Goal: Task Accomplishment & Management: Use online tool/utility

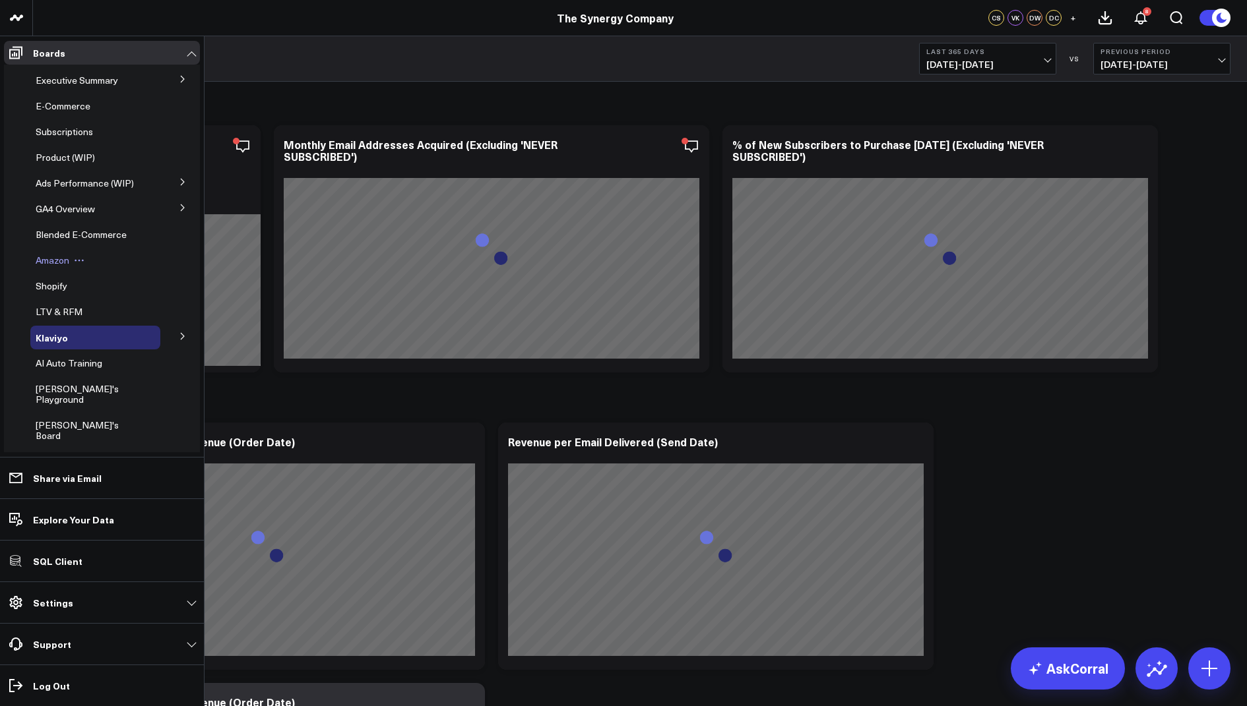
click at [57, 269] on div "Amazon" at bounding box center [95, 261] width 130 height 24
click at [55, 258] on span "Amazon" at bounding box center [53, 260] width 34 height 13
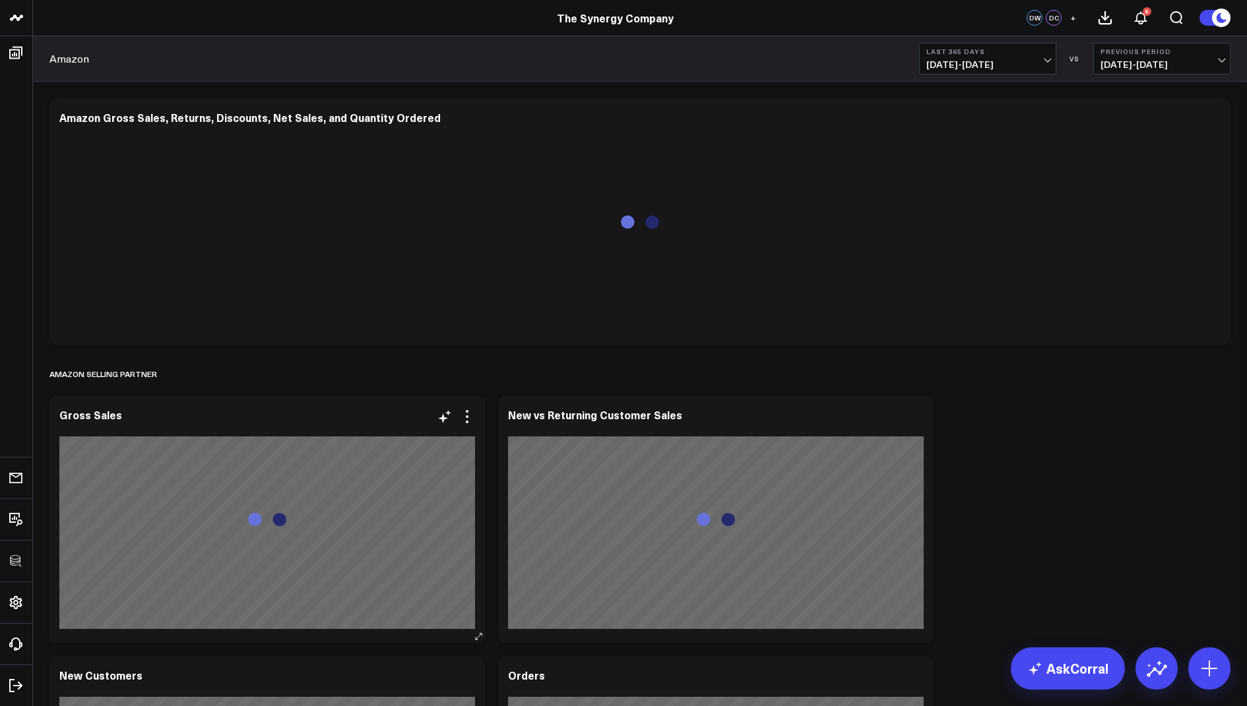
scroll to position [38, 0]
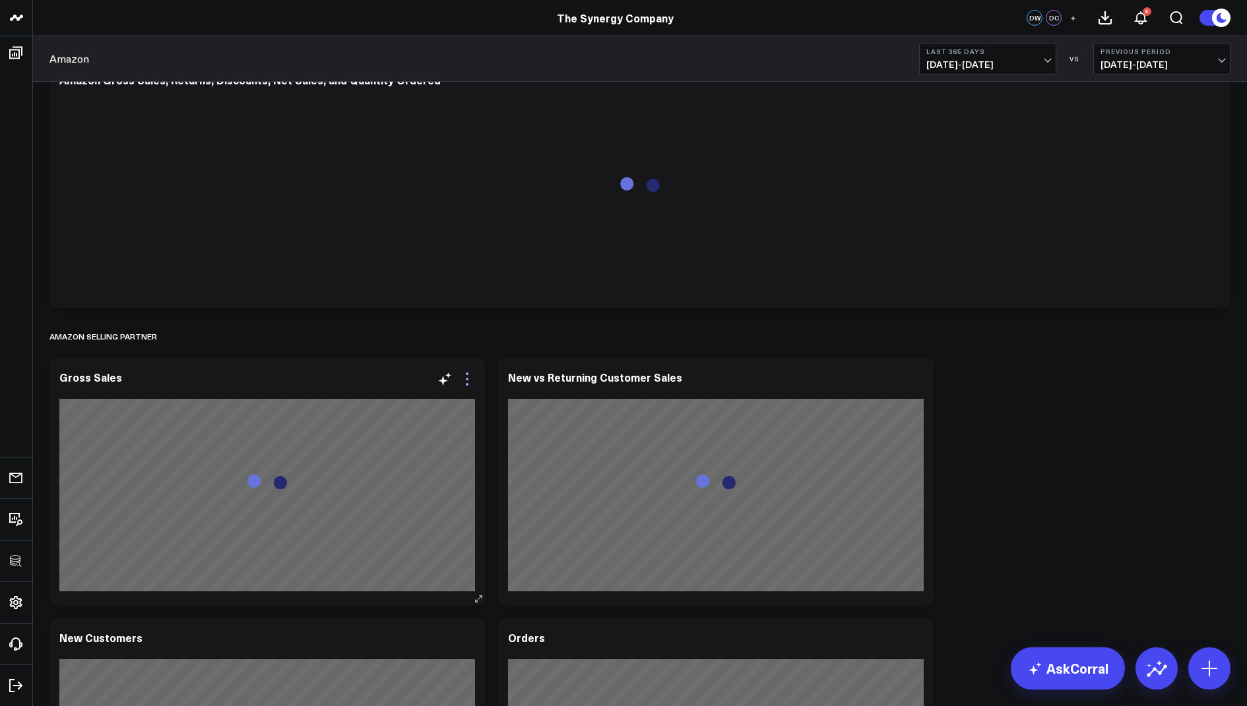
click at [470, 376] on icon at bounding box center [467, 379] width 16 height 16
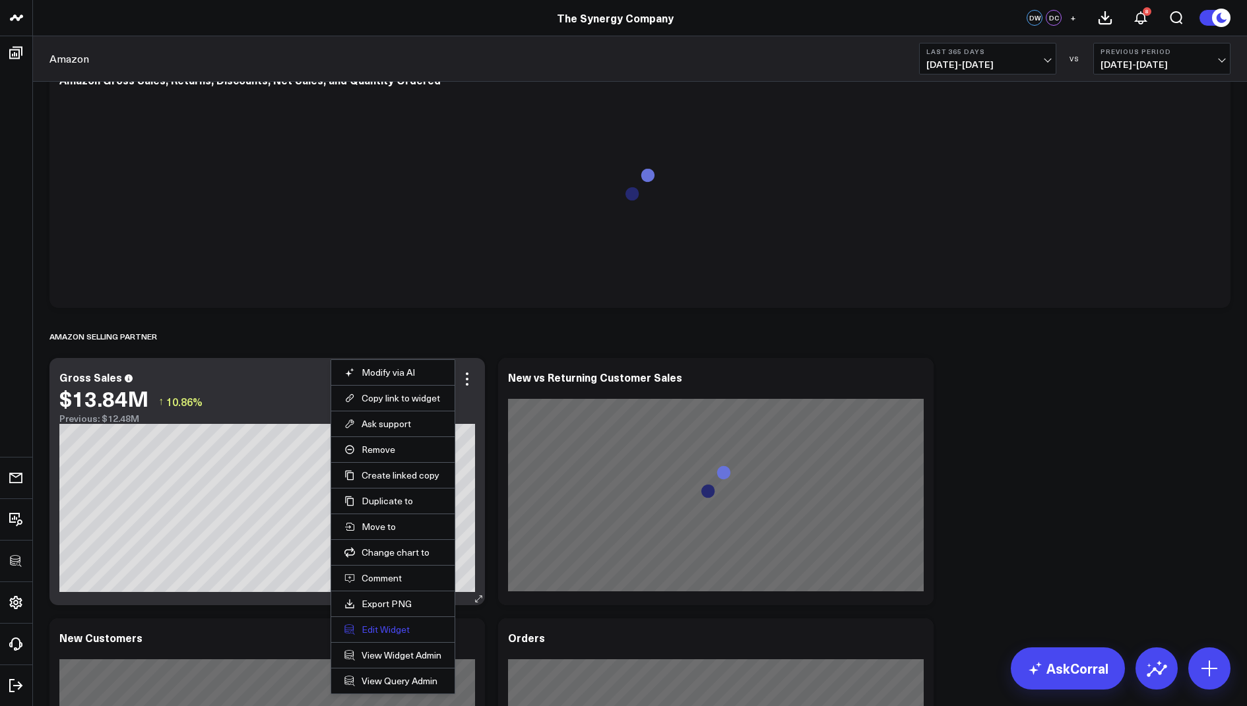
click at [401, 625] on button "Edit Widget" at bounding box center [392, 630] width 97 height 12
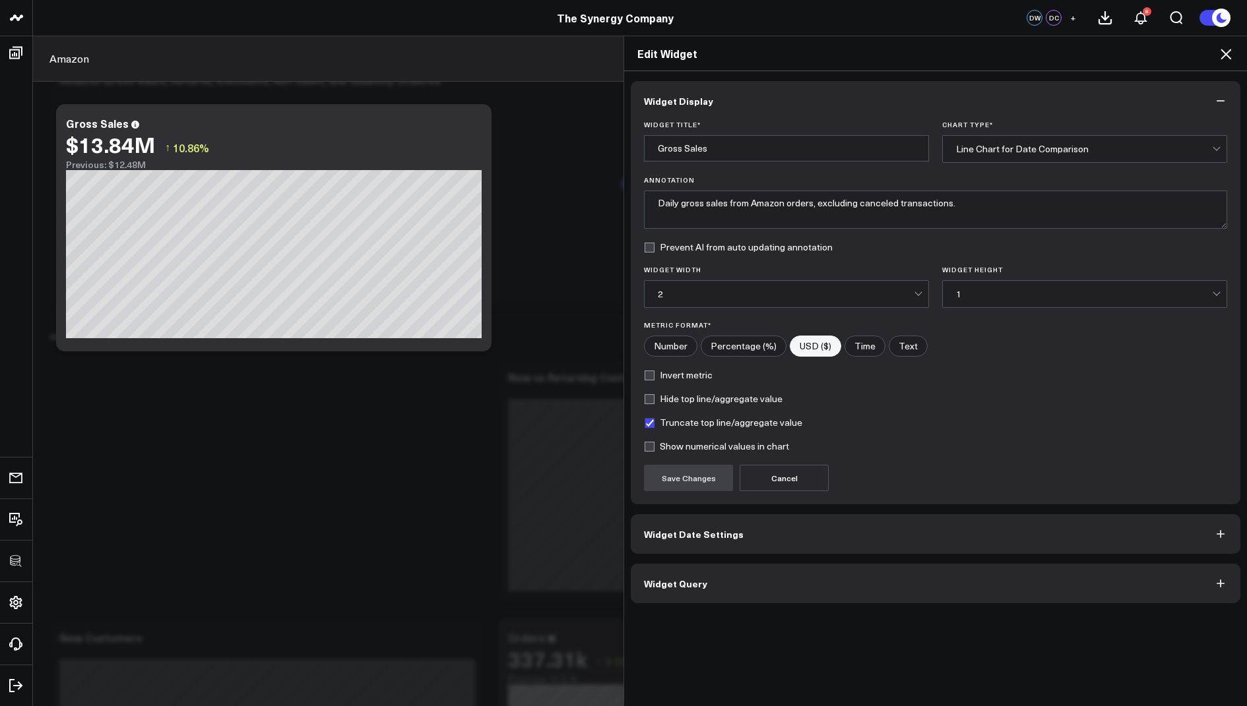
click at [666, 578] on span "Widget Query" at bounding box center [675, 583] width 63 height 11
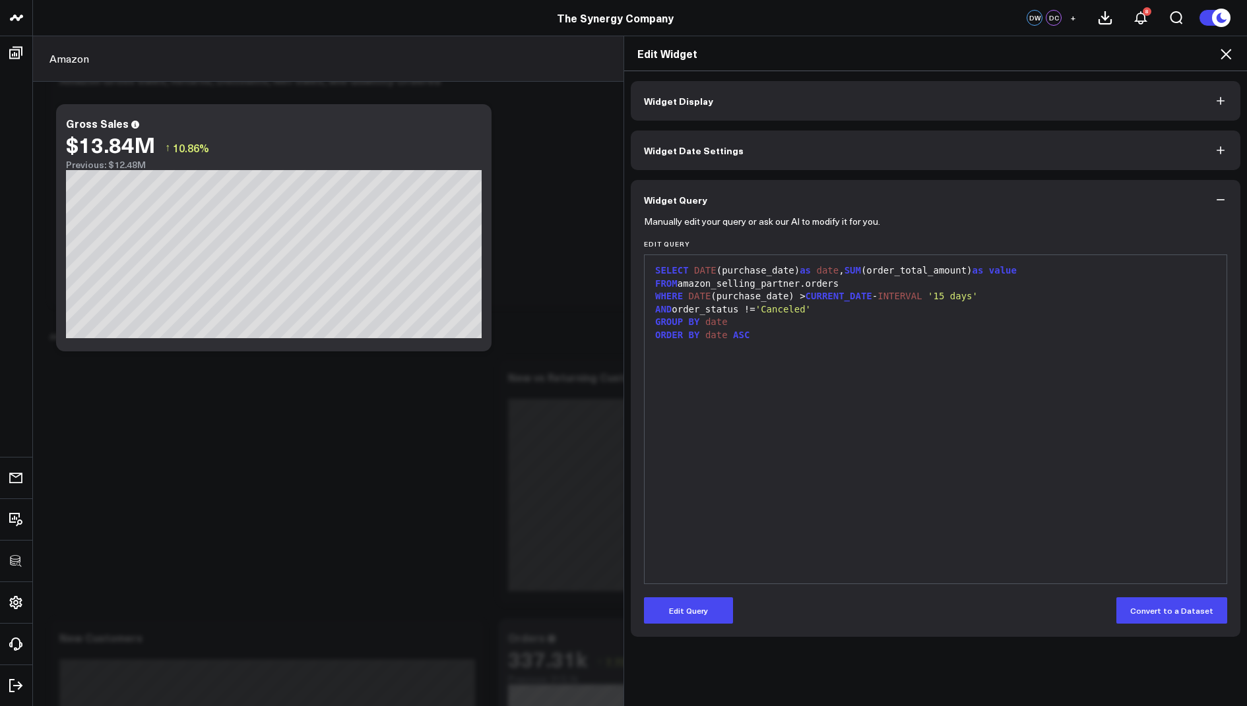
click at [1222, 49] on icon at bounding box center [1225, 54] width 11 height 11
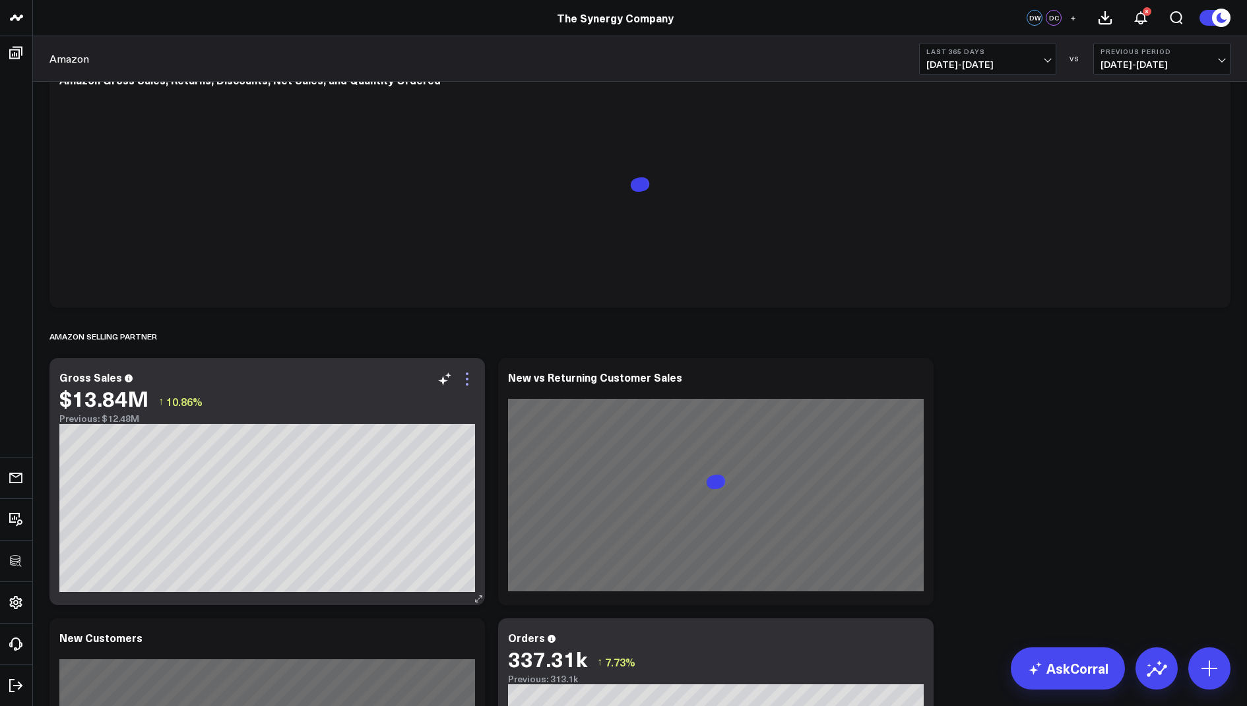
click at [468, 377] on icon at bounding box center [467, 379] width 16 height 16
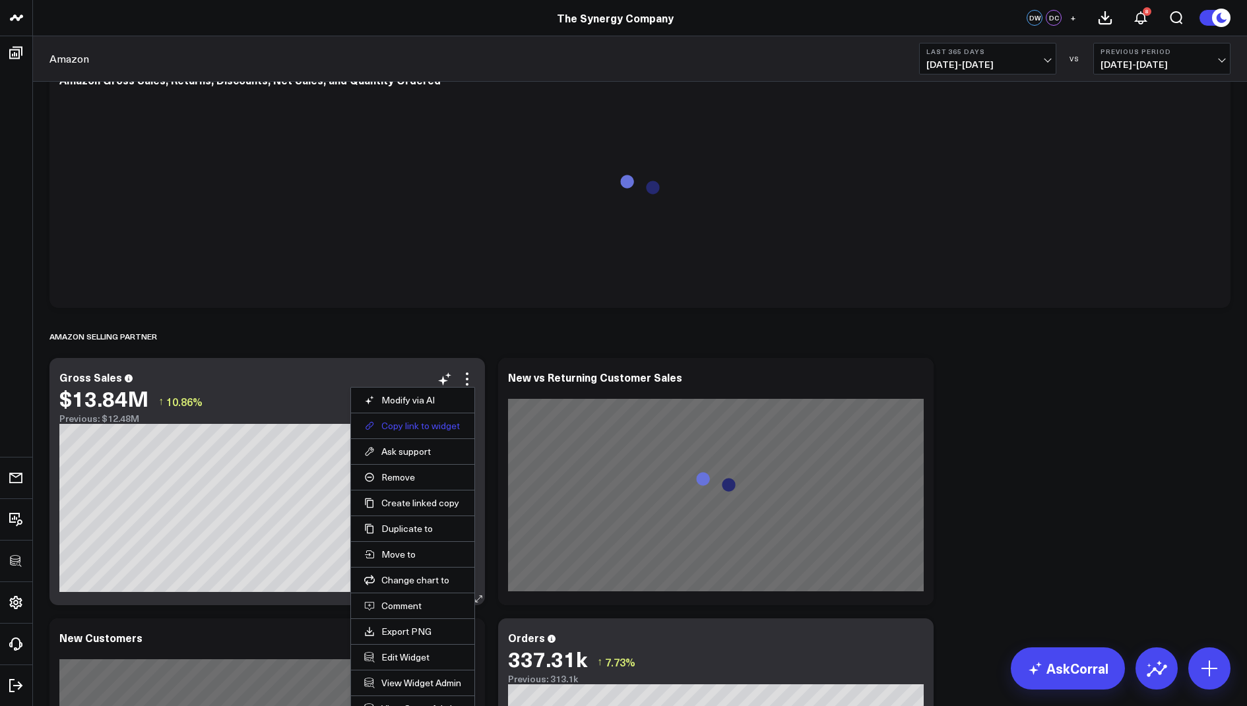
click at [386, 425] on button "Copy link to widget" at bounding box center [412, 426] width 97 height 12
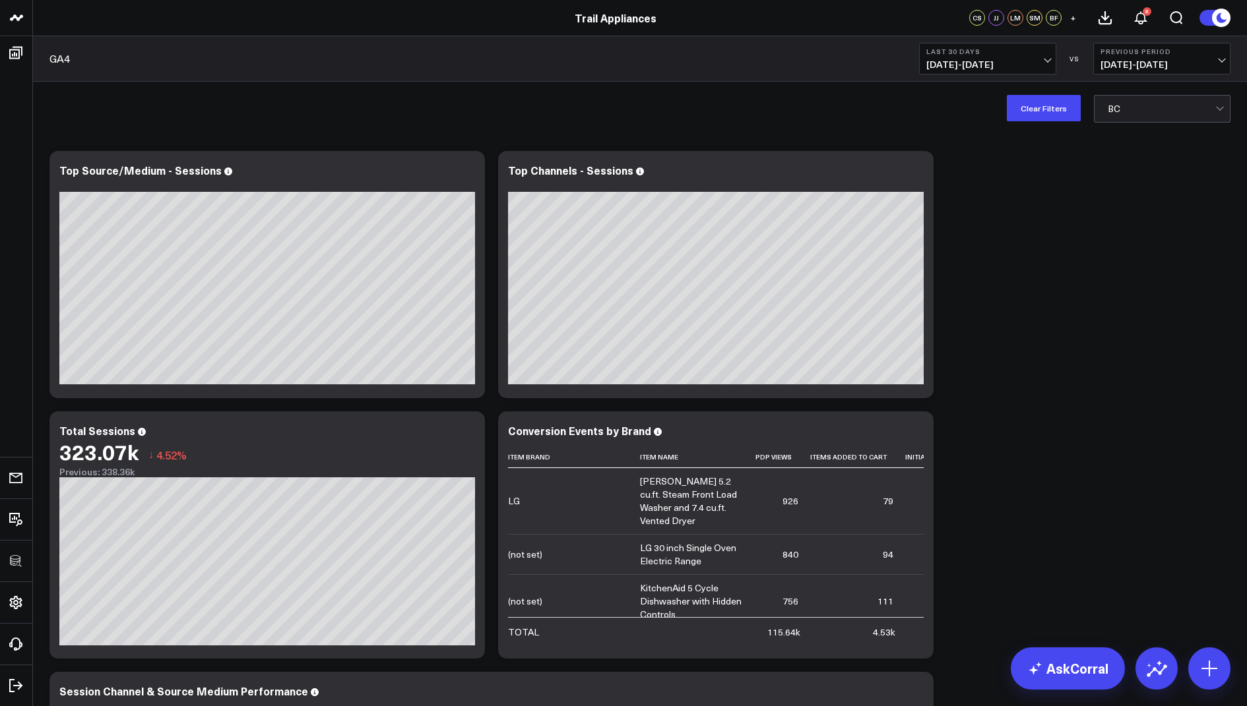
scroll to position [958, 0]
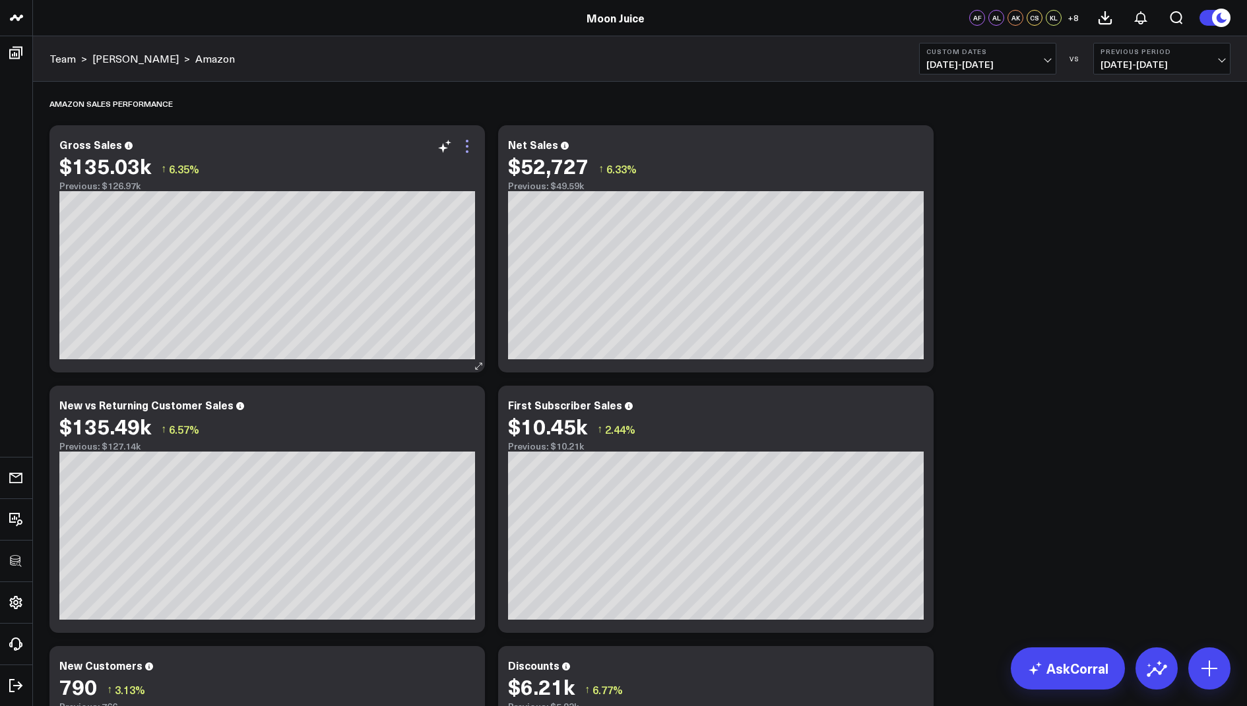
click at [466, 146] on icon at bounding box center [467, 146] width 3 height 3
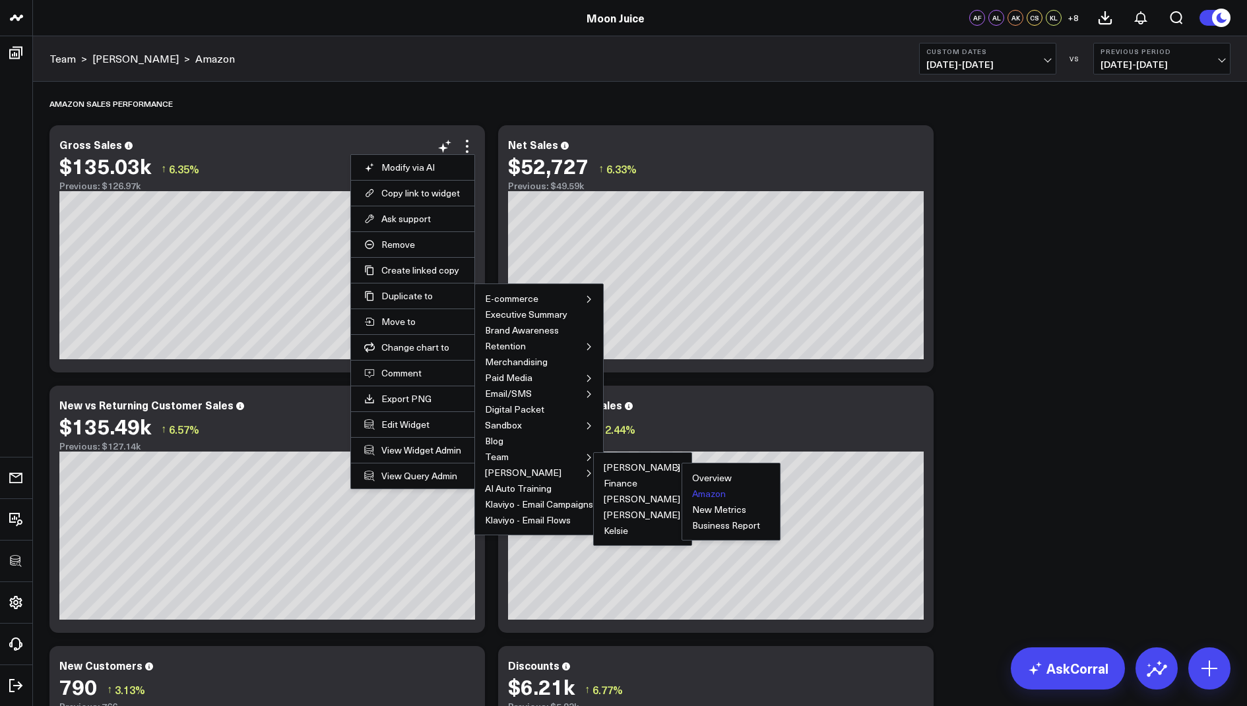
click at [704, 490] on button "Amazon" at bounding box center [709, 493] width 34 height 9
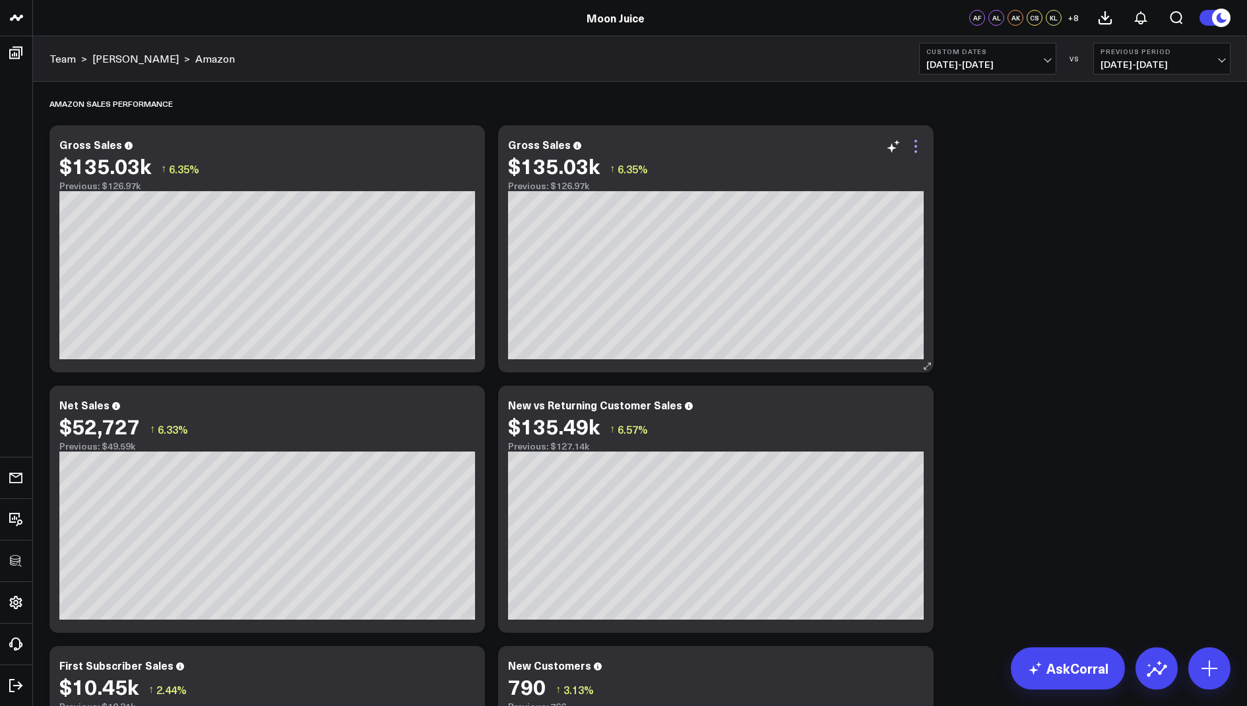
click at [913, 145] on icon at bounding box center [916, 147] width 16 height 16
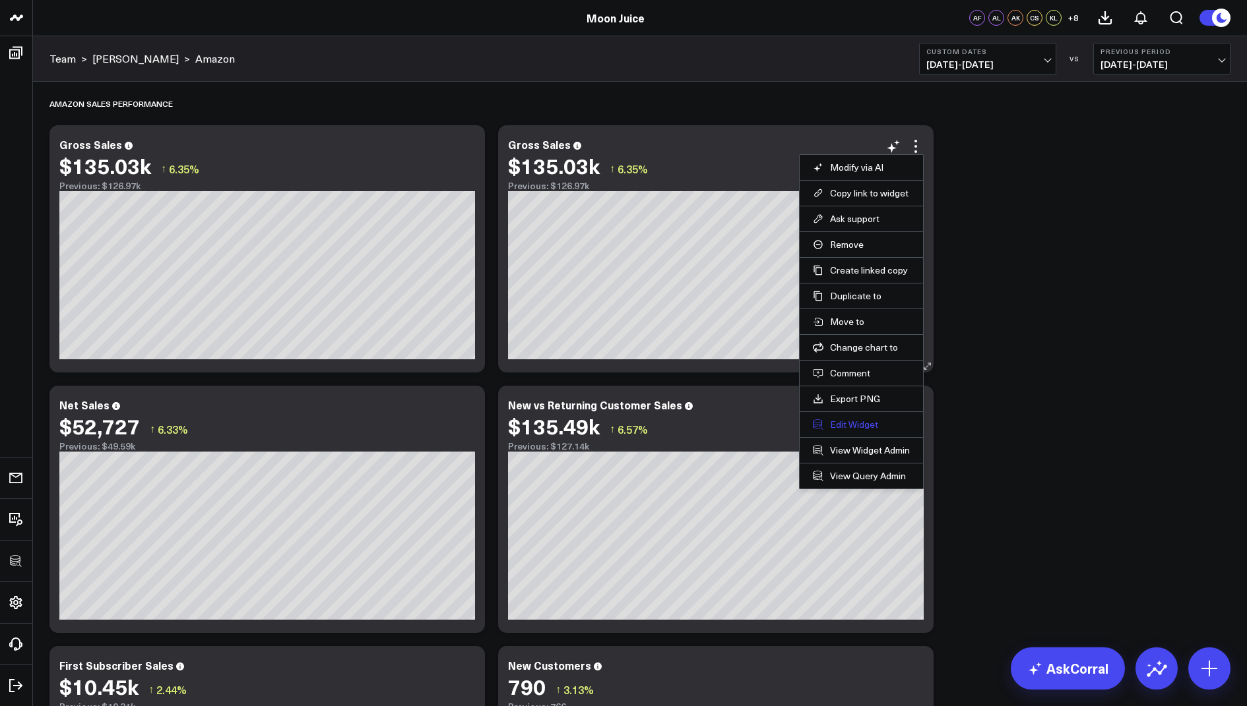
click at [841, 419] on button "Edit Widget" at bounding box center [861, 425] width 97 height 12
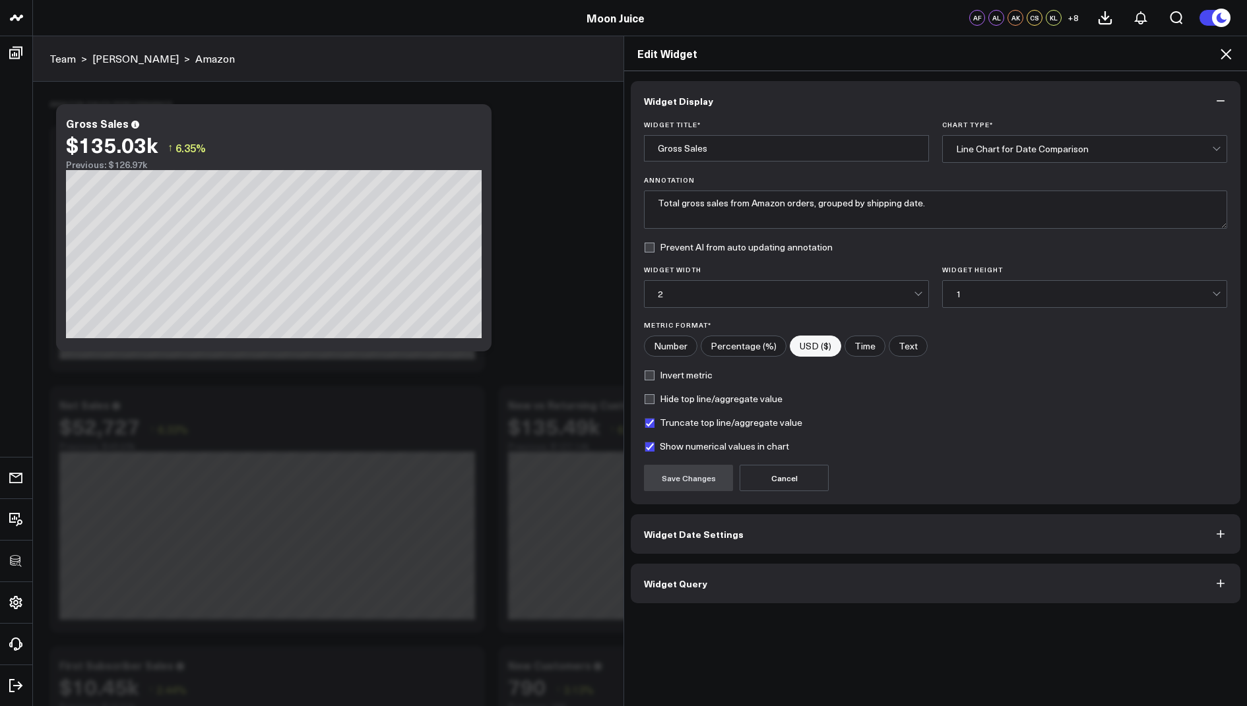
click at [655, 566] on button "Widget Query" at bounding box center [935, 584] width 609 height 40
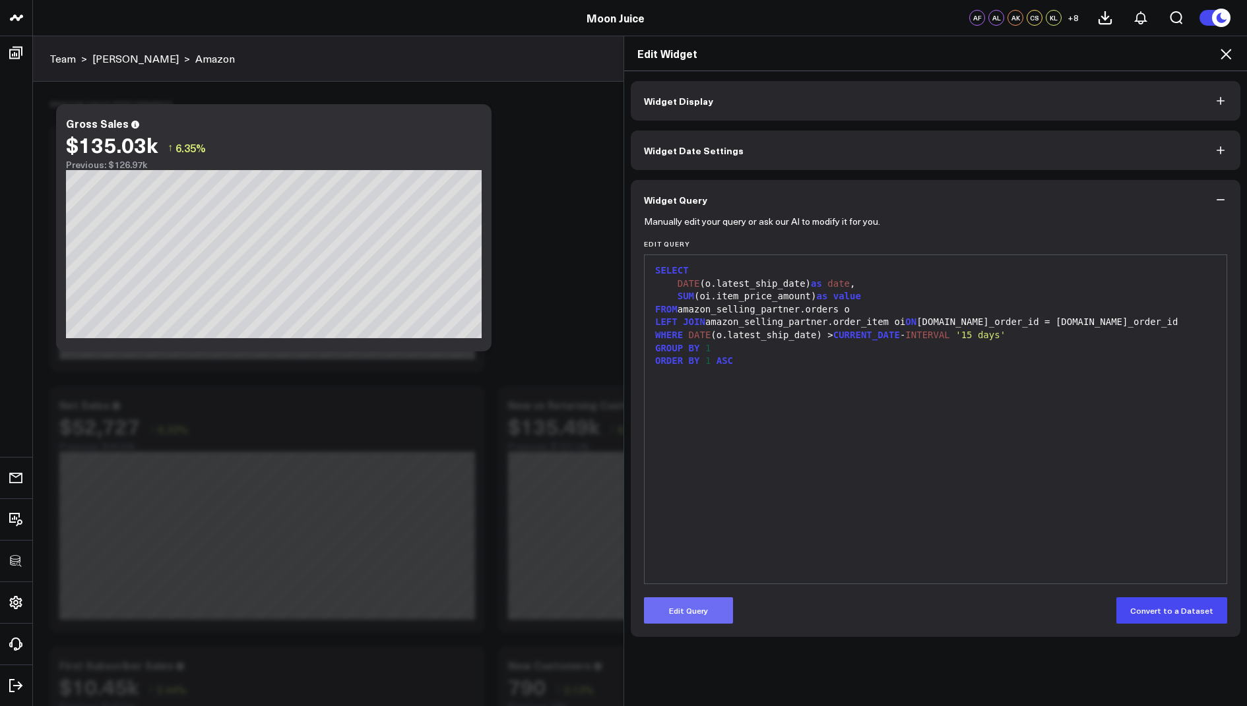
click at [671, 608] on button "Edit Query" at bounding box center [688, 611] width 89 height 26
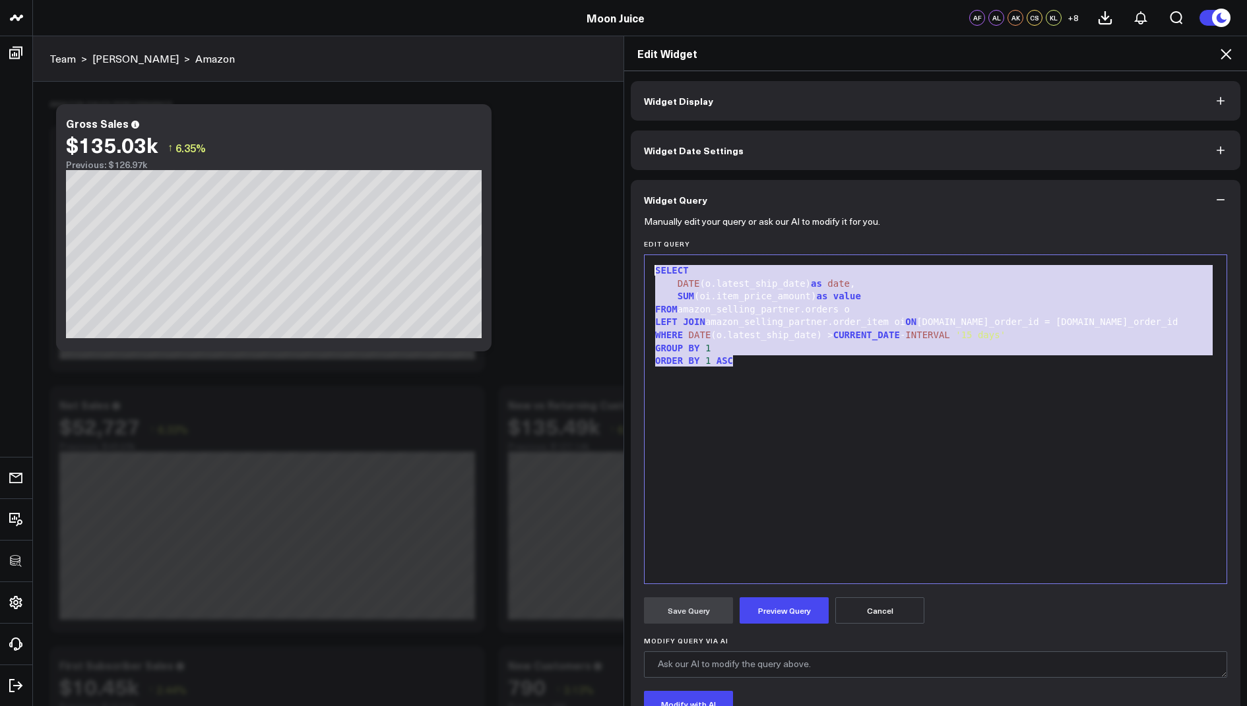
drag, startPoint x: 749, startPoint y: 364, endPoint x: 739, endPoint y: 233, distance: 130.9
click at [739, 233] on form "Manually edit your query or ask our AI to modify it for you. Edit Query 9 1 2 3…" at bounding box center [935, 504] width 583 height 568
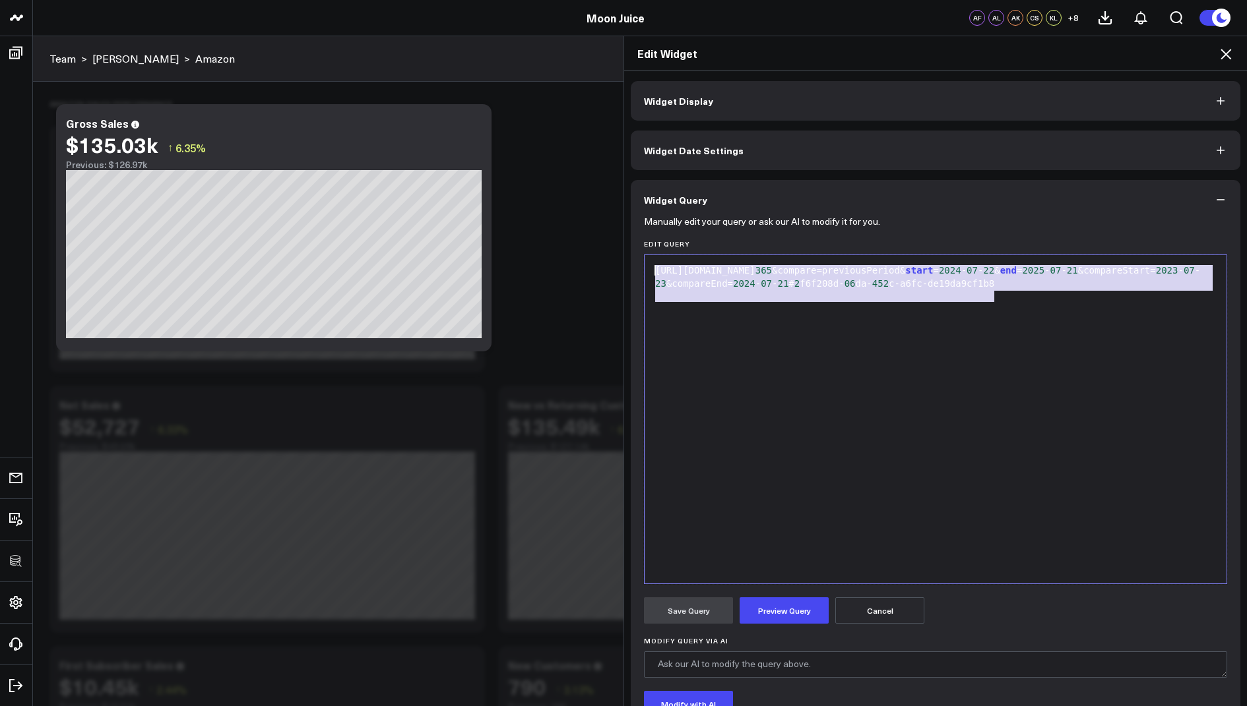
drag, startPoint x: 1026, startPoint y: 302, endPoint x: 996, endPoint y: 225, distance: 82.9
click at [996, 225] on form "Manually edit your query or ask our AI to modify it for you. Edit Query 9 1 2 ›…" at bounding box center [935, 504] width 583 height 568
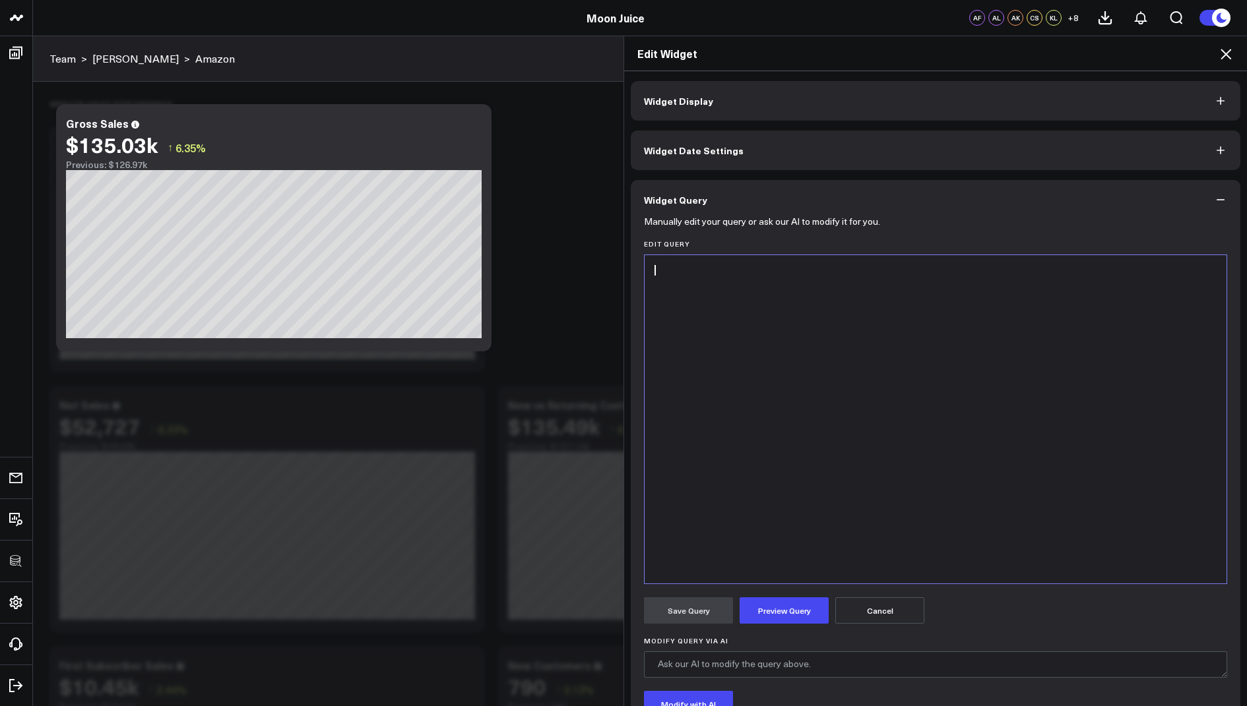
click at [692, 274] on div at bounding box center [935, 271] width 569 height 13
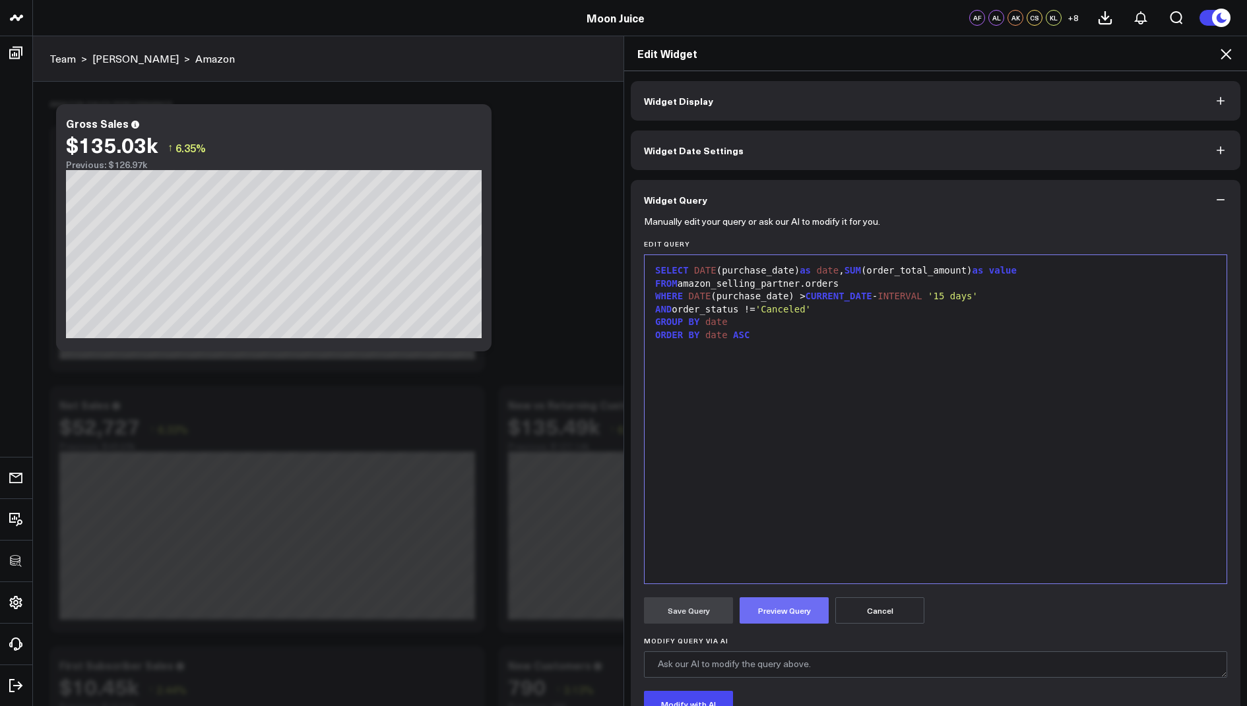
click at [776, 607] on button "Preview Query" at bounding box center [783, 611] width 89 height 26
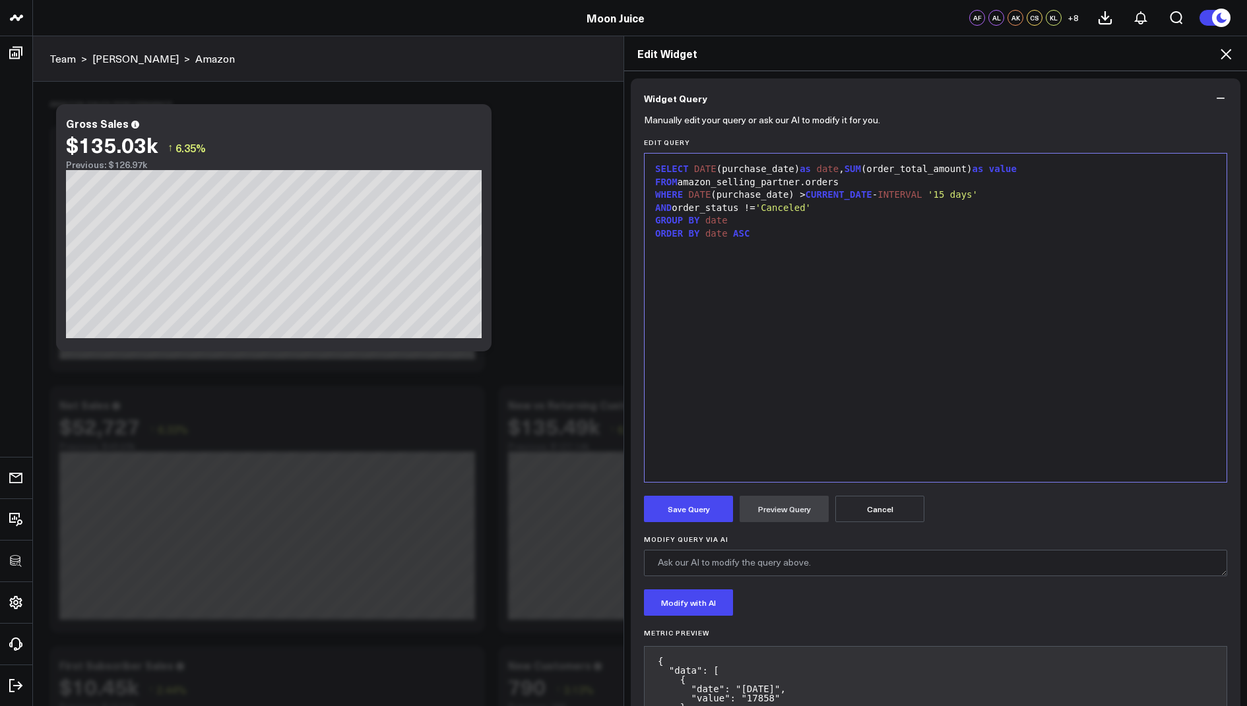
scroll to position [135, 0]
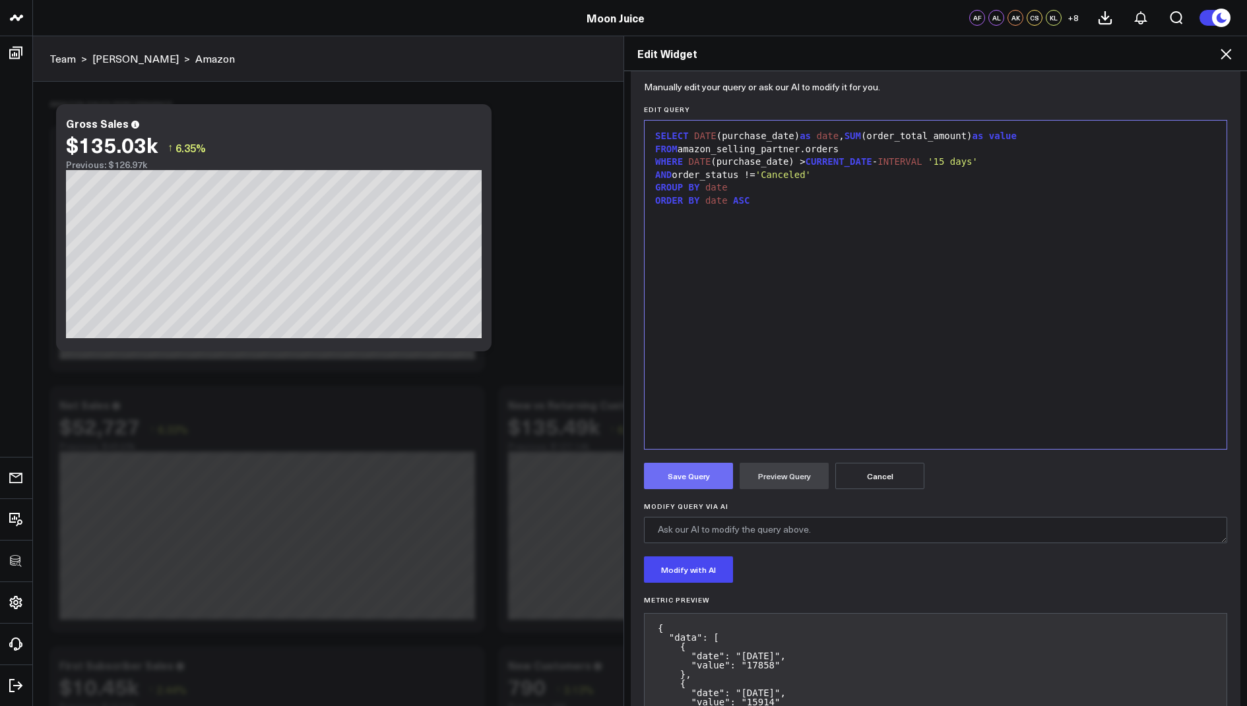
click at [689, 473] on button "Save Query" at bounding box center [688, 476] width 89 height 26
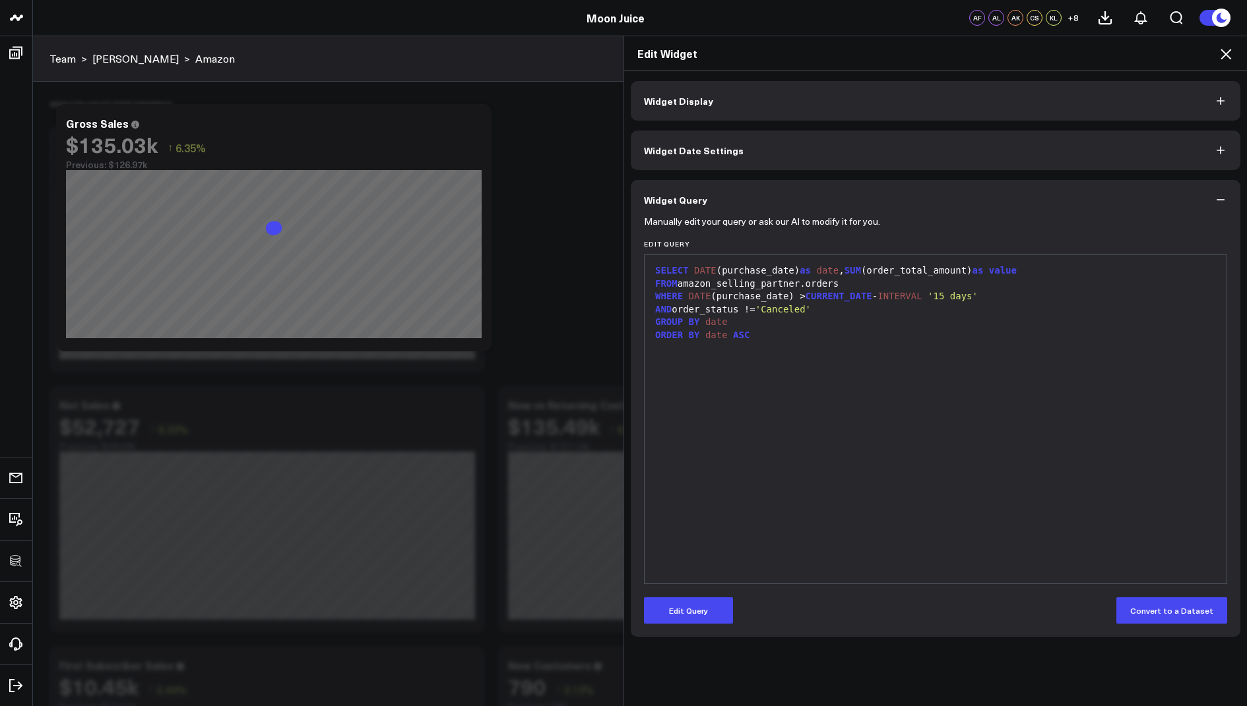
scroll to position [0, 0]
click at [1226, 53] on icon at bounding box center [1225, 54] width 11 height 11
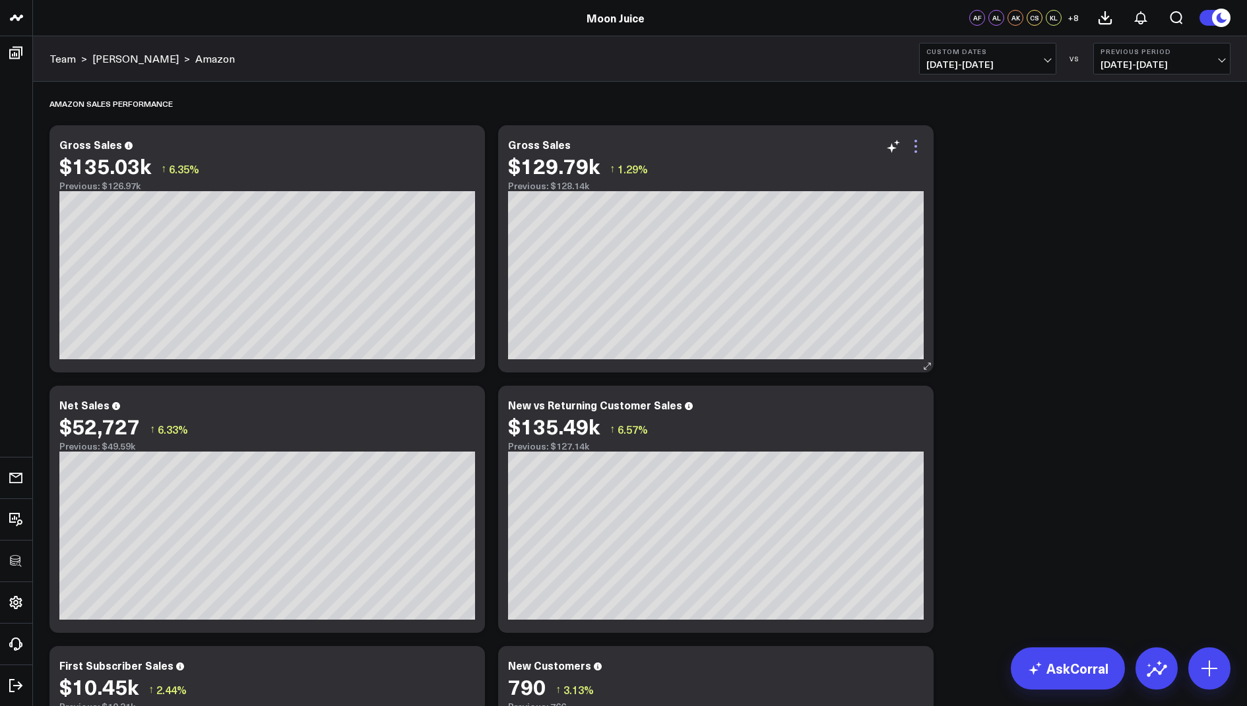
click at [914, 146] on icon at bounding box center [915, 146] width 3 height 3
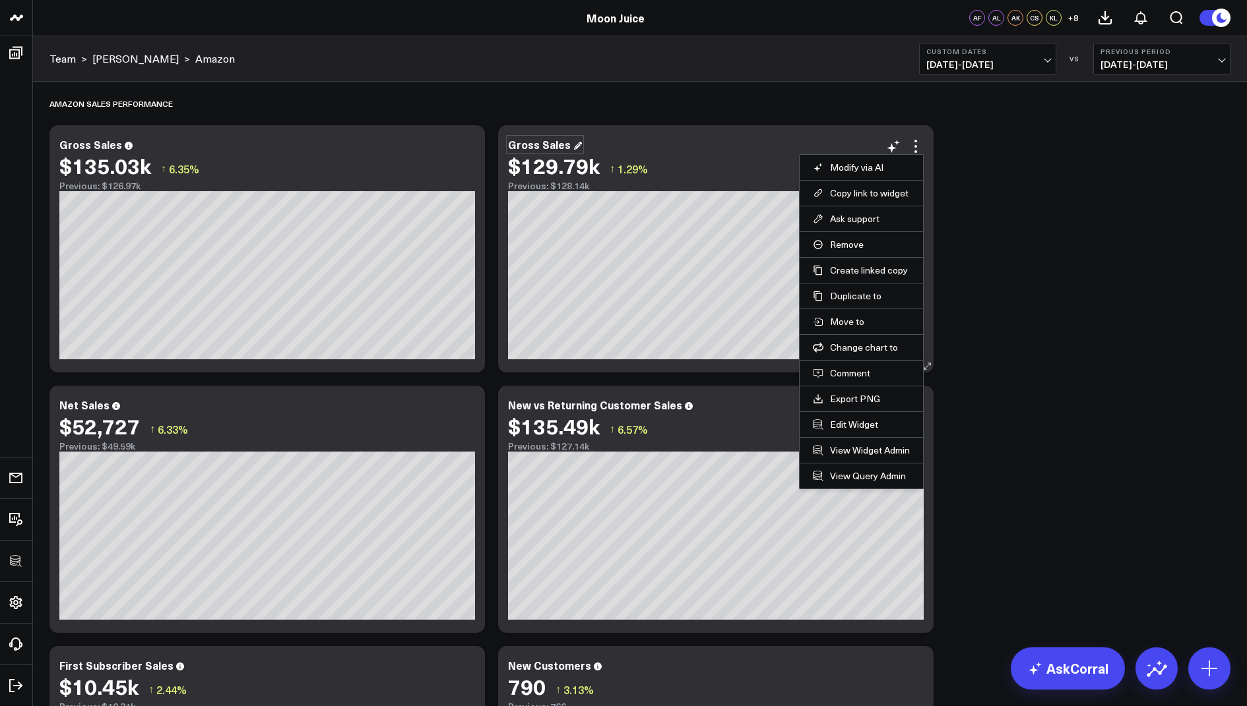
click at [554, 142] on div "Gross Sales" at bounding box center [545, 144] width 74 height 15
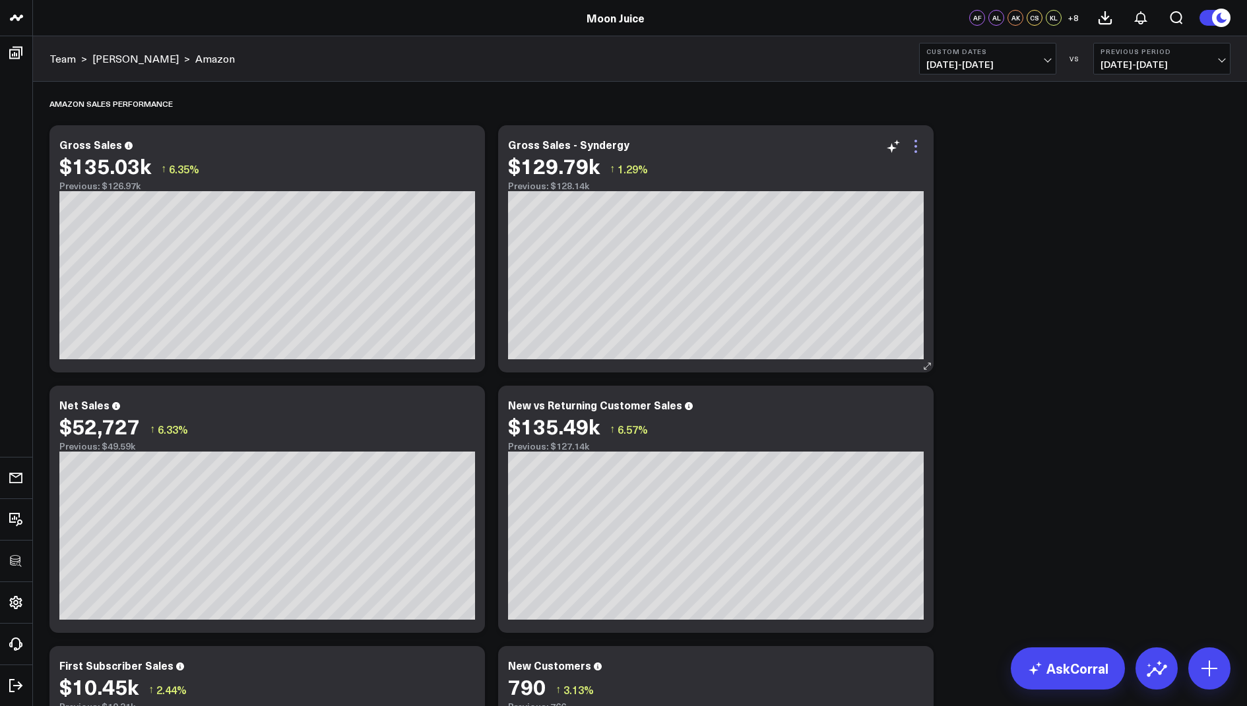
click at [915, 142] on icon at bounding box center [916, 147] width 16 height 16
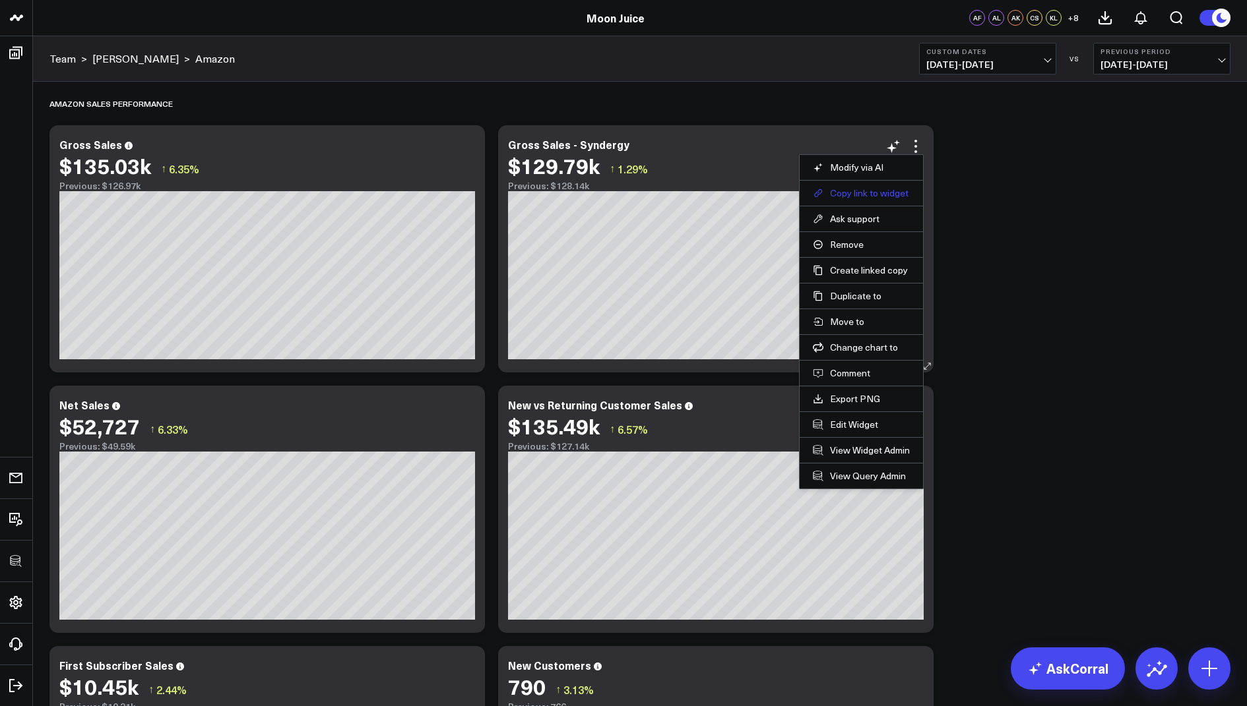
click at [848, 193] on button "Copy link to widget" at bounding box center [861, 193] width 97 height 12
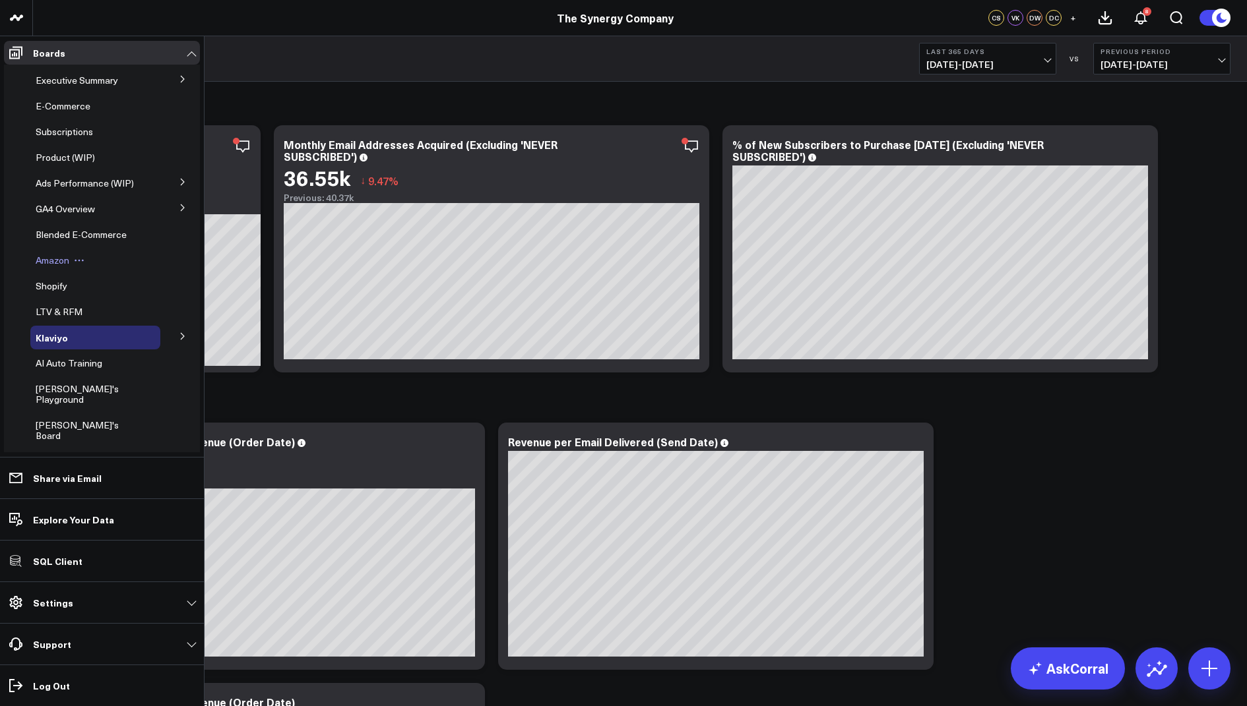
click at [63, 263] on span "Amazon" at bounding box center [53, 260] width 34 height 13
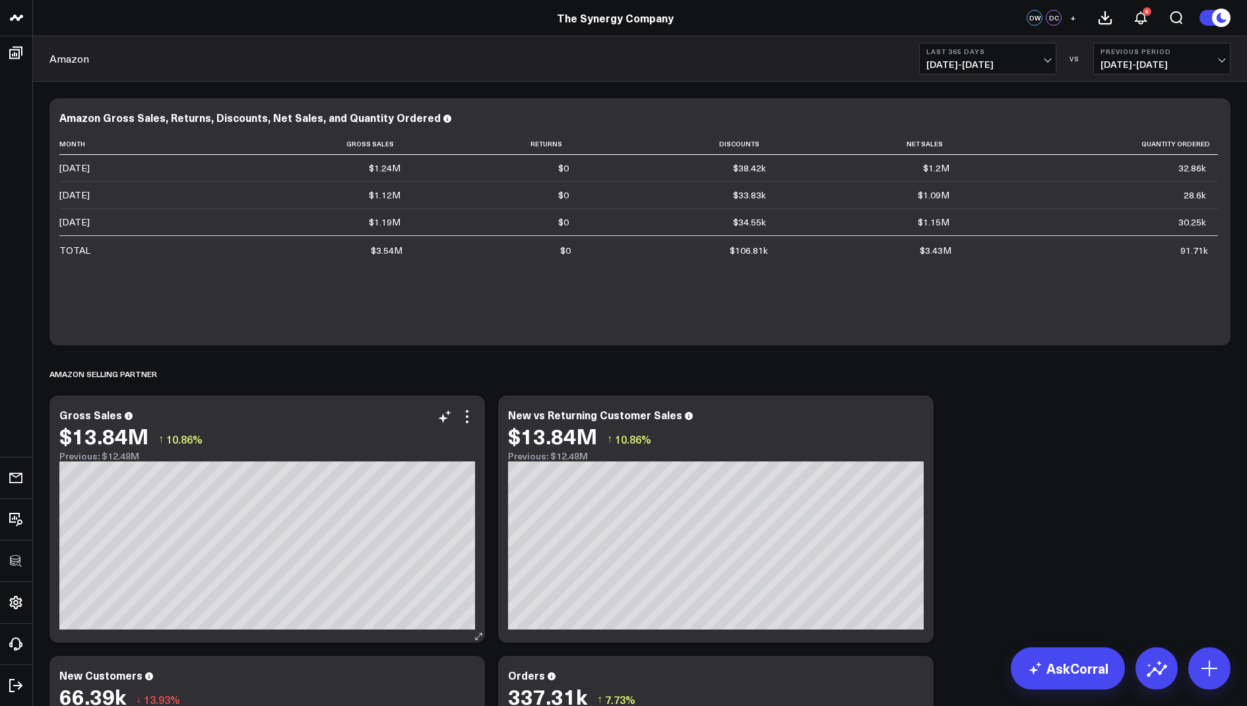
scroll to position [66, 0]
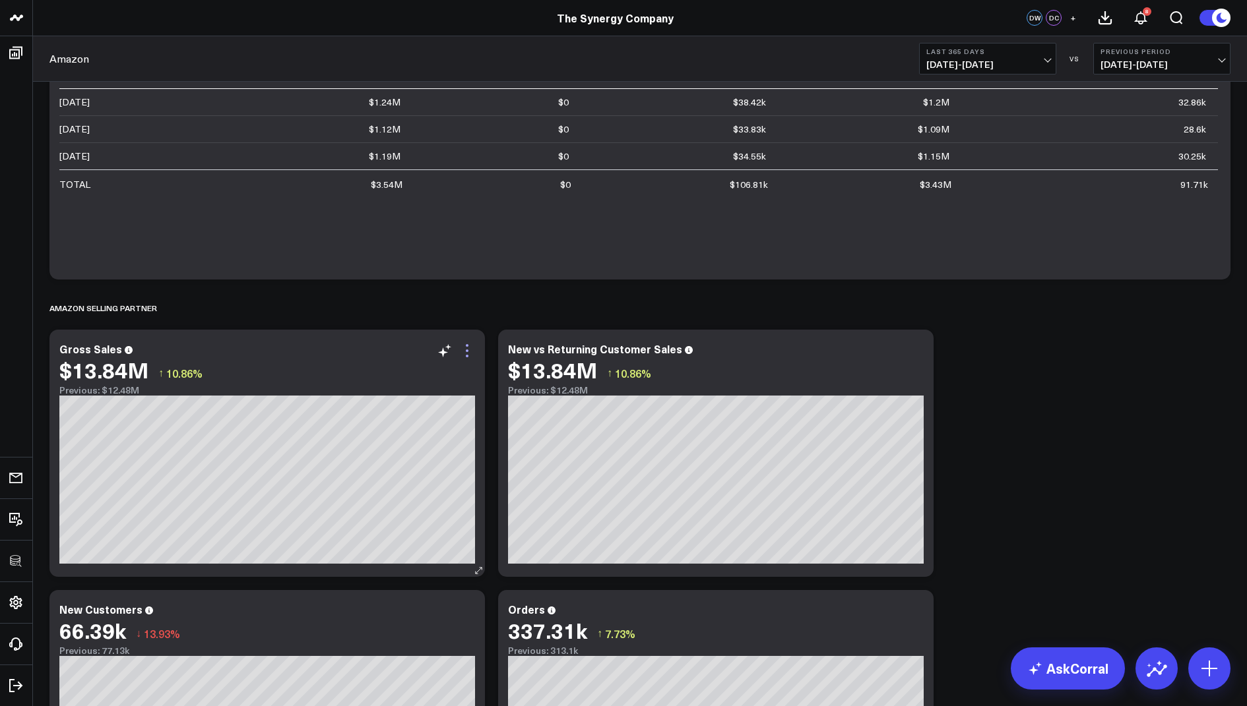
click at [468, 350] on icon at bounding box center [467, 351] width 3 height 3
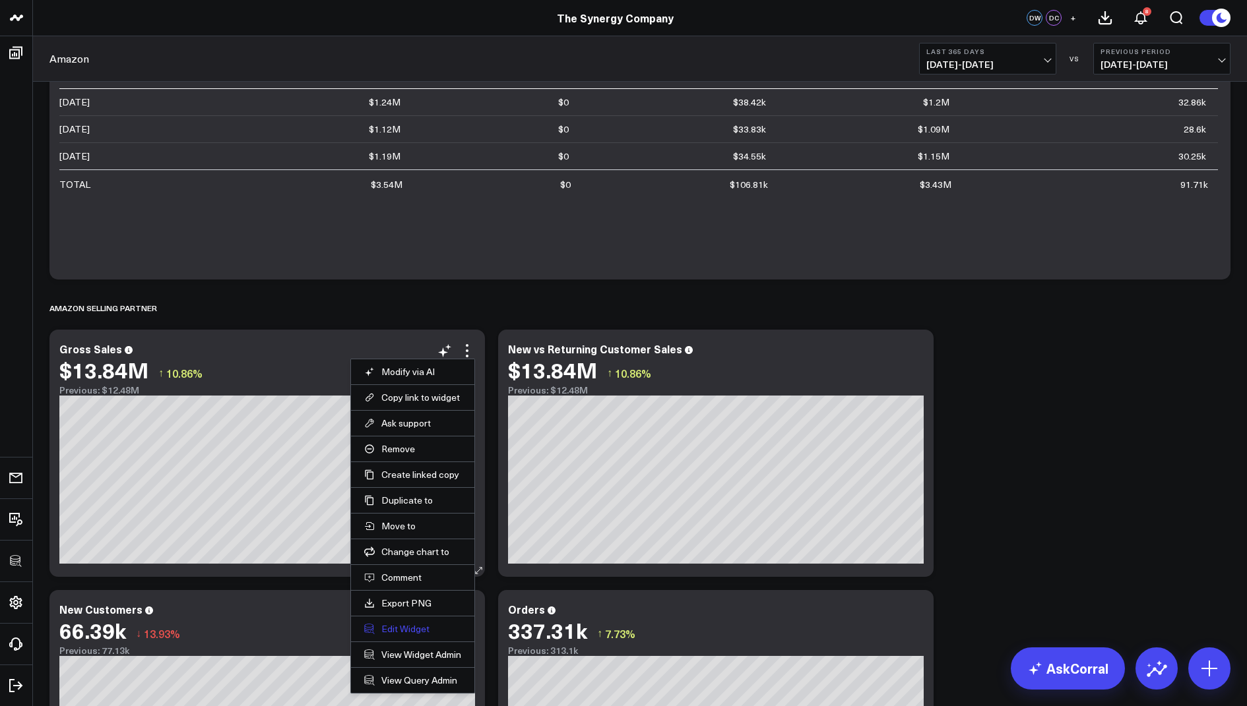
click at [397, 623] on button "Edit Widget" at bounding box center [412, 629] width 97 height 12
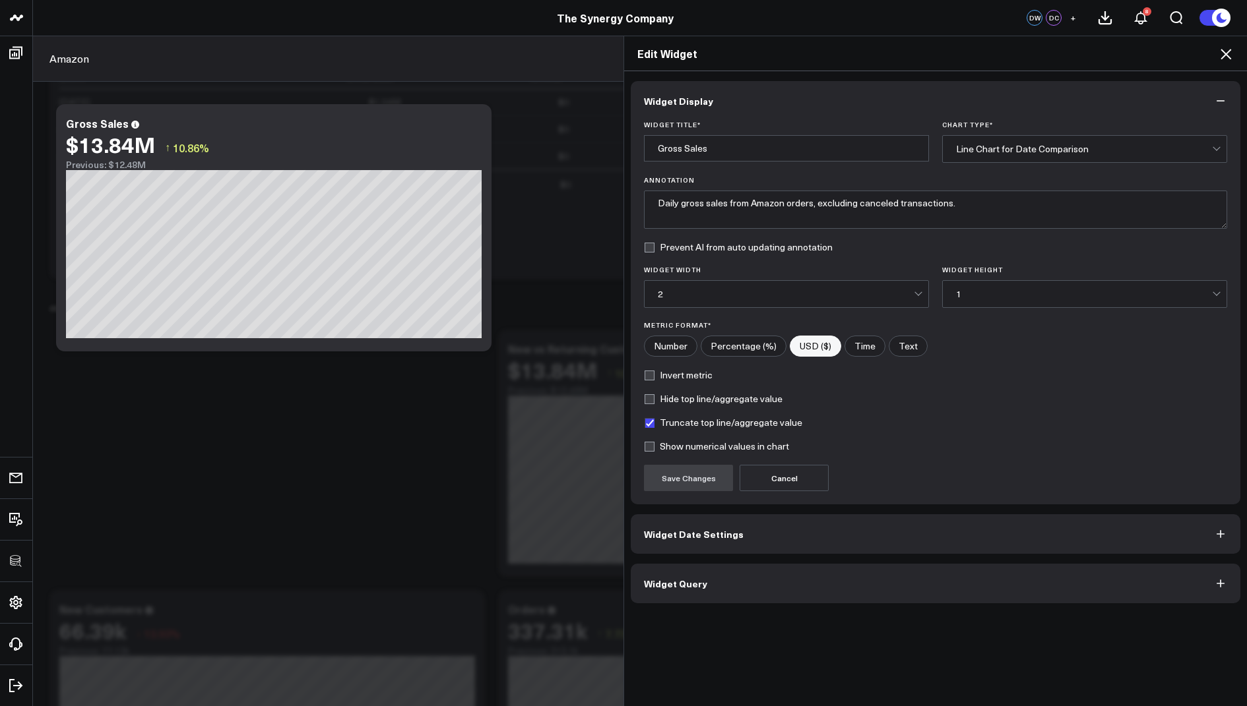
click at [646, 583] on span "Widget Query" at bounding box center [675, 583] width 63 height 11
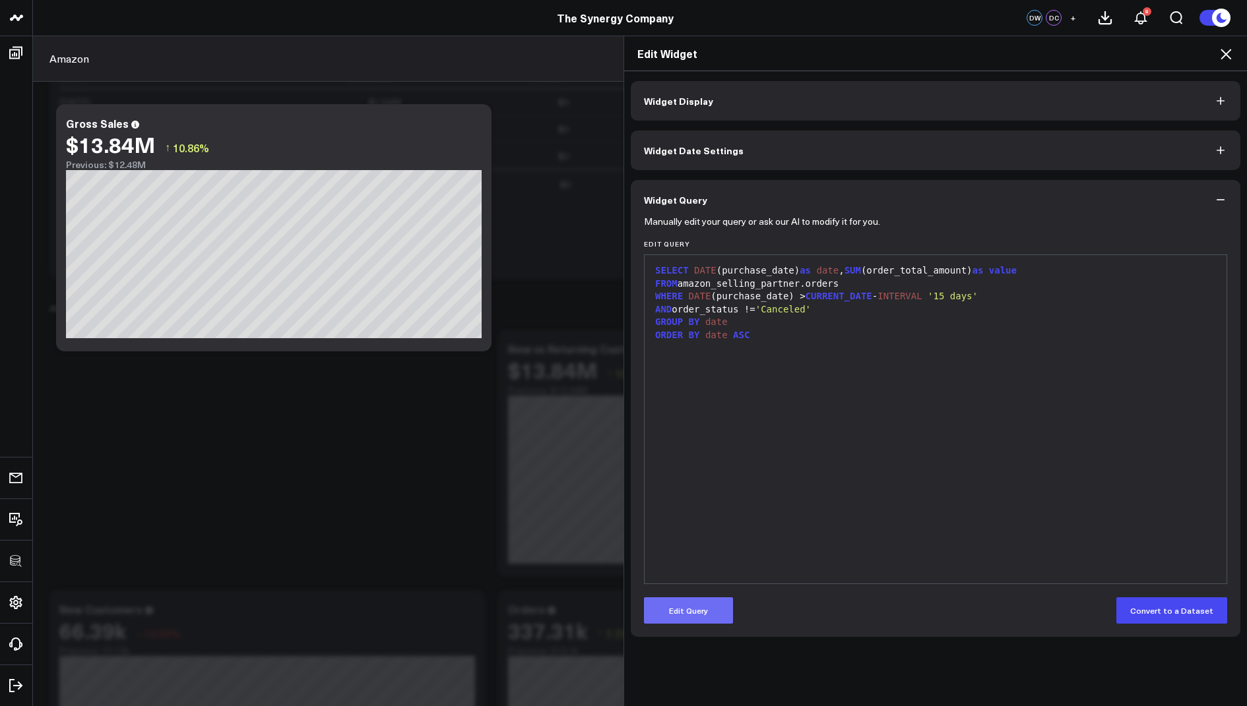
click at [698, 598] on button "Edit Query" at bounding box center [688, 611] width 89 height 26
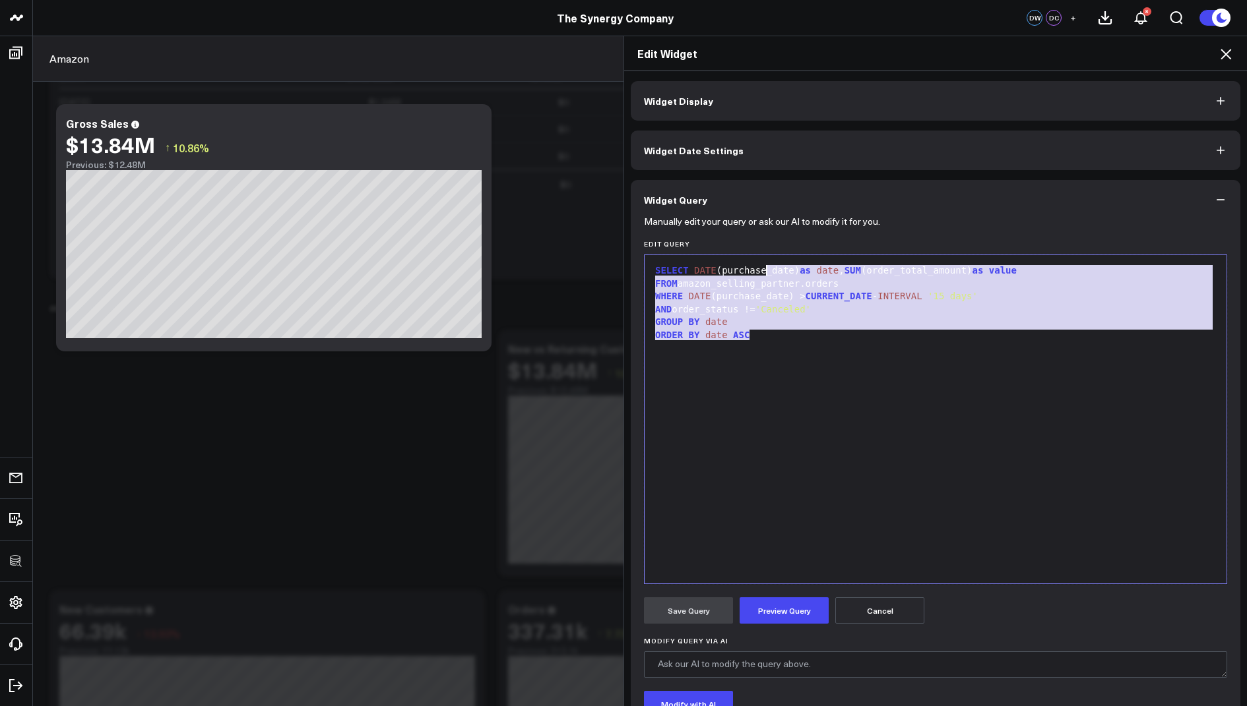
drag, startPoint x: 776, startPoint y: 356, endPoint x: 759, endPoint y: 218, distance: 139.6
click at [759, 220] on form "Manually edit your query or ask our AI to modify it for you. Edit Query 9 1 2 3…" at bounding box center [935, 504] width 583 height 568
copy div "SELECT DATE (purchase_date) as date , SUM (order_total_amount) as value FROM am…"
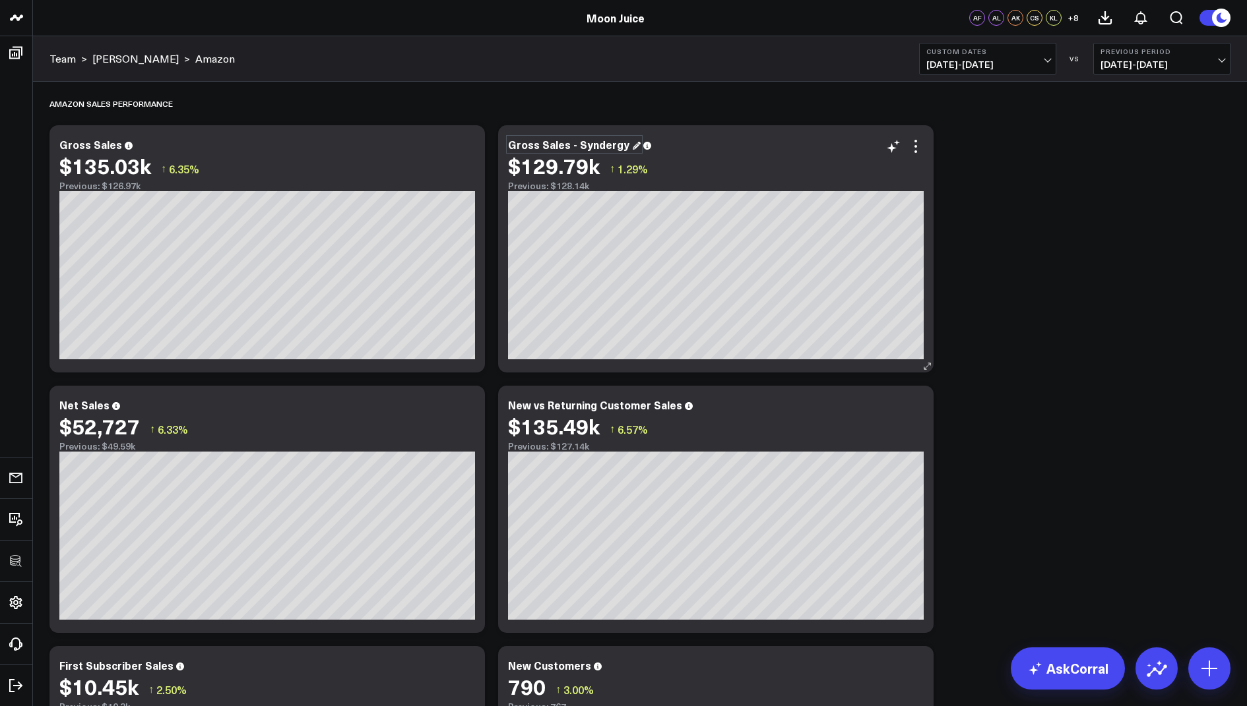
click at [611, 144] on div "Gross Sales - Syndergy" at bounding box center [574, 144] width 133 height 15
click at [917, 139] on icon at bounding box center [916, 147] width 16 height 16
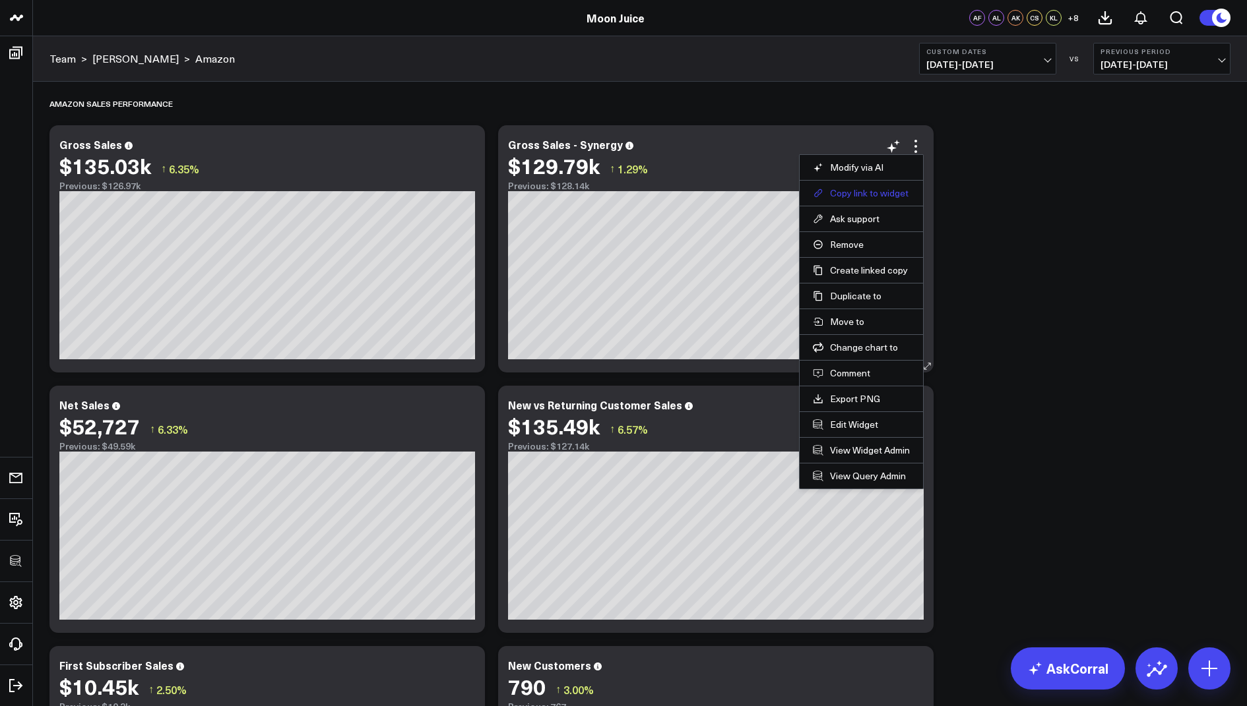
click at [857, 193] on button "Copy link to widget" at bounding box center [861, 193] width 97 height 12
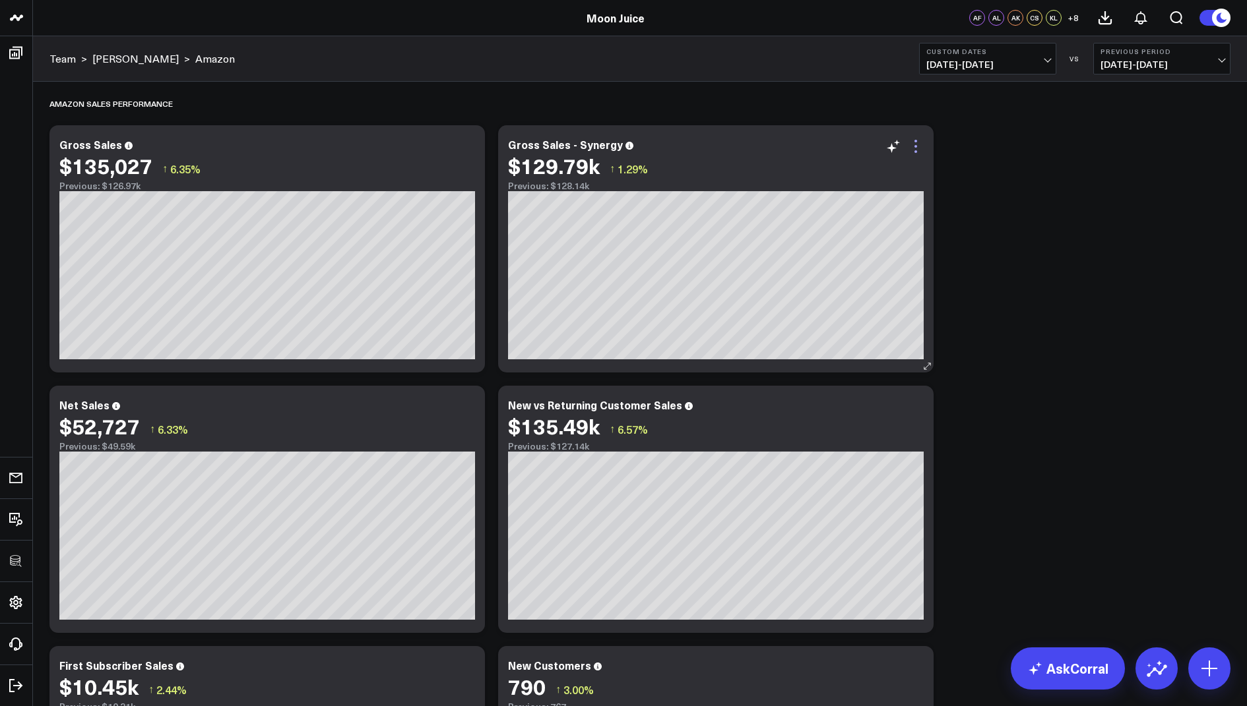
click at [918, 149] on icon at bounding box center [916, 147] width 16 height 16
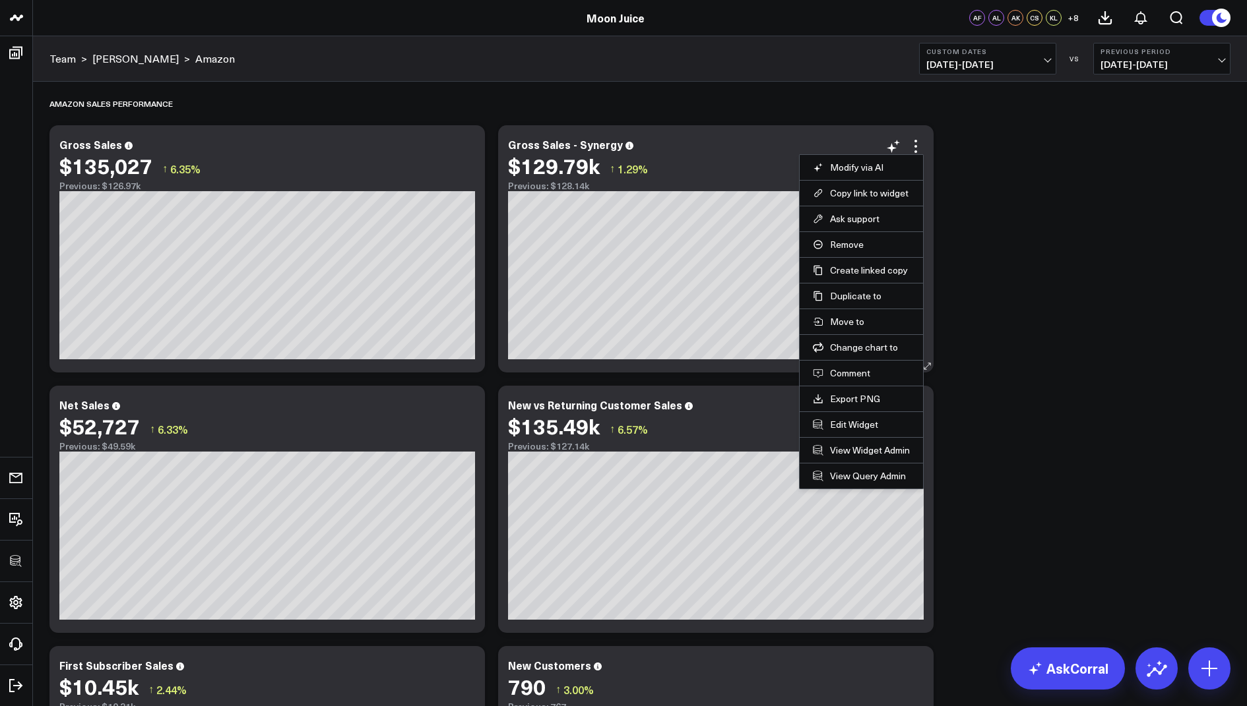
click at [840, 414] on li "Edit Widget" at bounding box center [860, 425] width 123 height 26
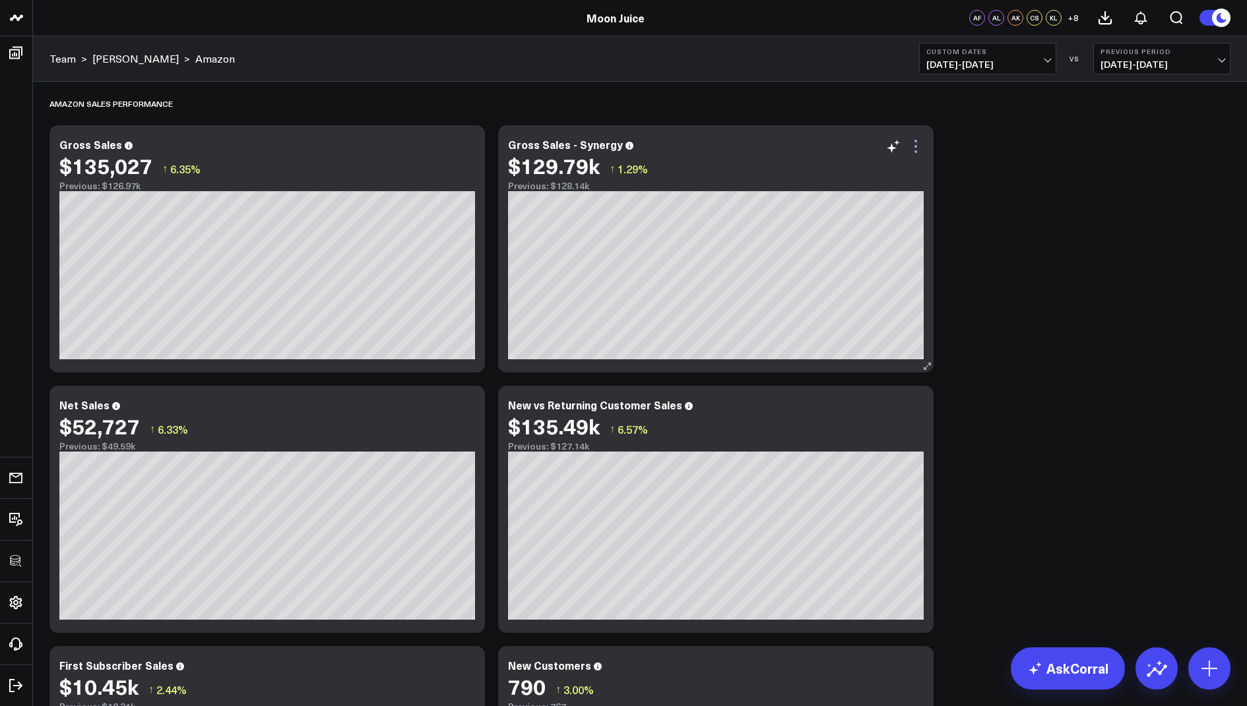
click at [921, 144] on icon at bounding box center [916, 147] width 16 height 16
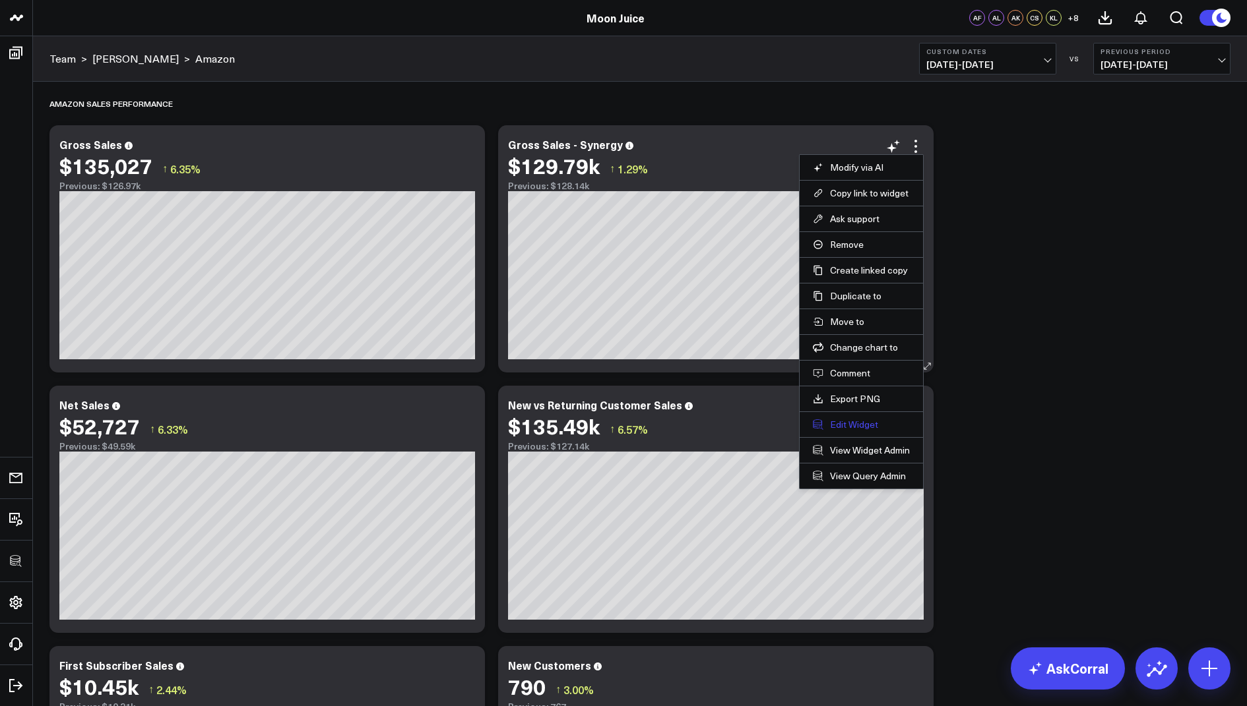
click at [848, 420] on button "Edit Widget" at bounding box center [861, 425] width 97 height 12
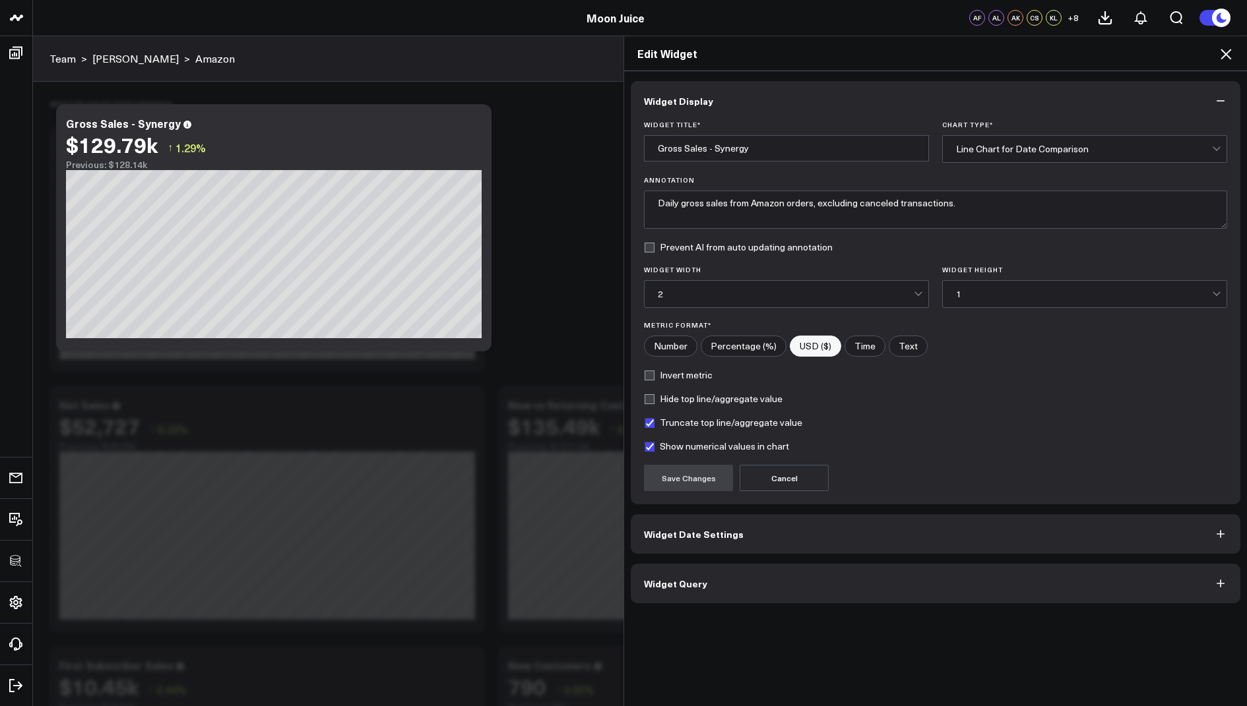
click at [653, 584] on span "Widget Query" at bounding box center [675, 583] width 63 height 11
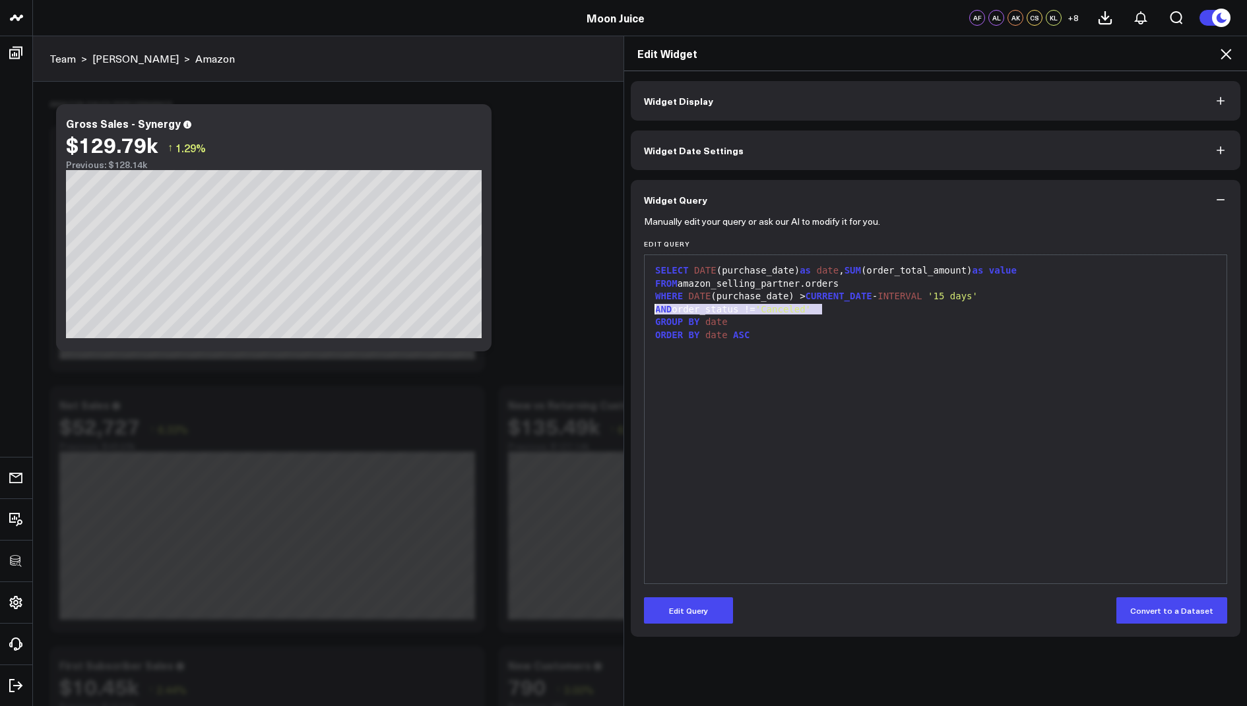
drag, startPoint x: 851, startPoint y: 307, endPoint x: 641, endPoint y: 306, distance: 209.8
click at [641, 306] on div "Manually edit your query or ask our AI to modify it for you. Edit Query 9 1 2 3…" at bounding box center [935, 429] width 609 height 418
copy div "AND order_status != 'Canceled'"
click at [1227, 55] on icon at bounding box center [1225, 54] width 11 height 11
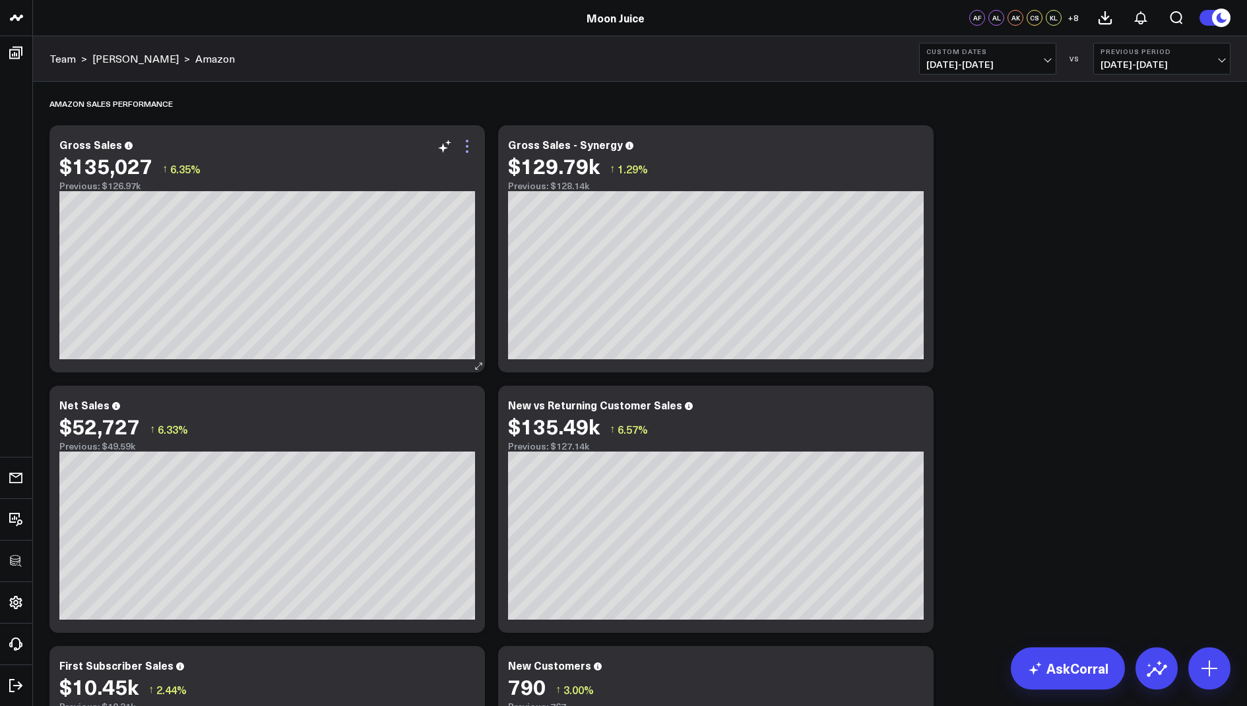
click at [465, 141] on icon at bounding box center [467, 147] width 16 height 16
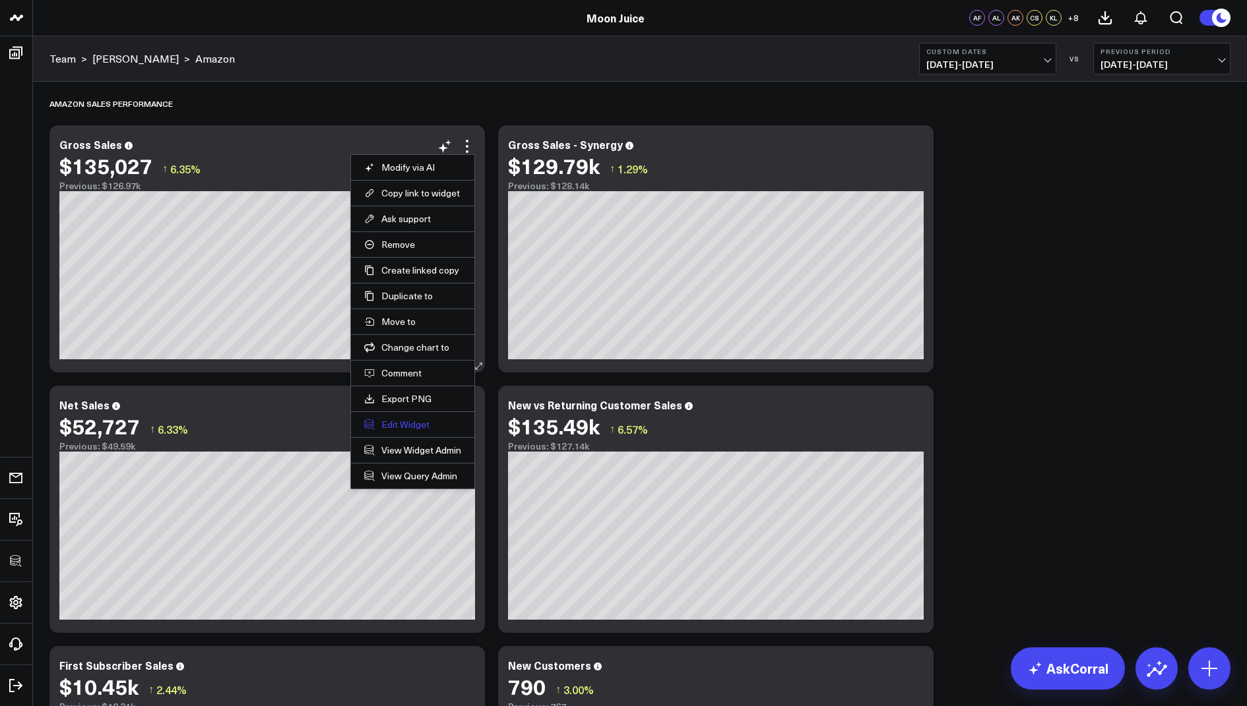
click at [385, 423] on button "Edit Widget" at bounding box center [412, 425] width 97 height 12
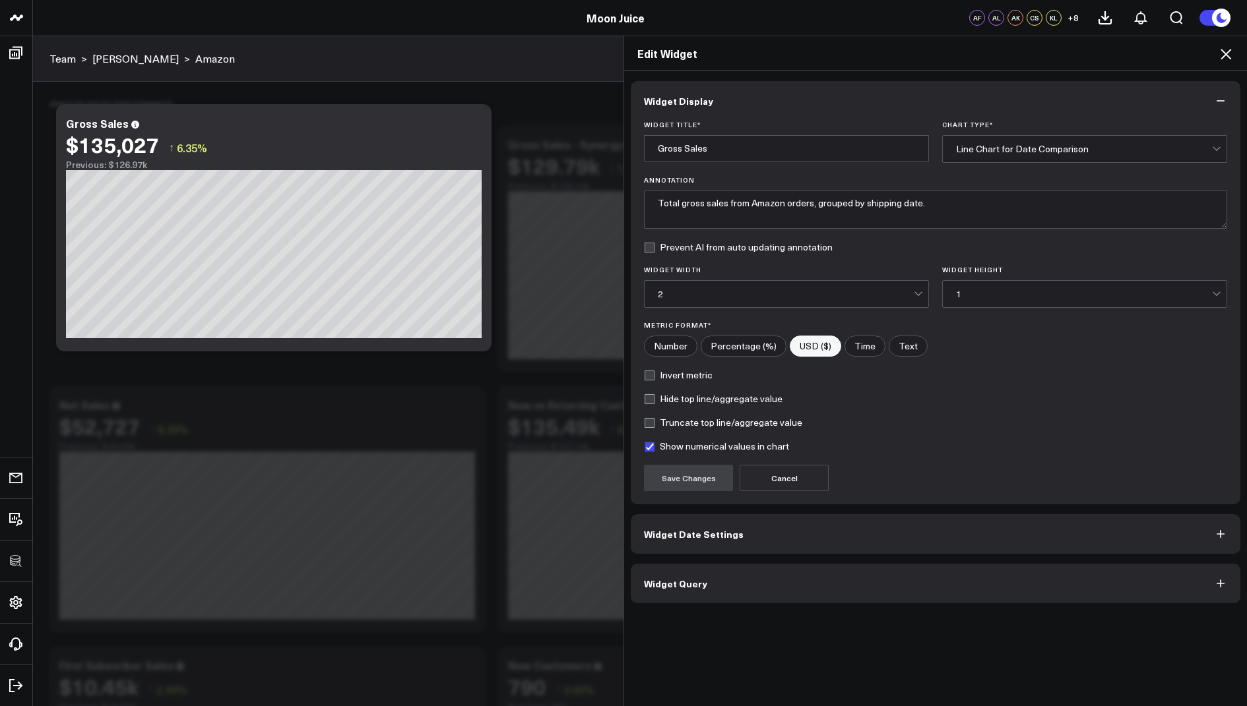
click at [660, 574] on button "Widget Query" at bounding box center [935, 584] width 609 height 40
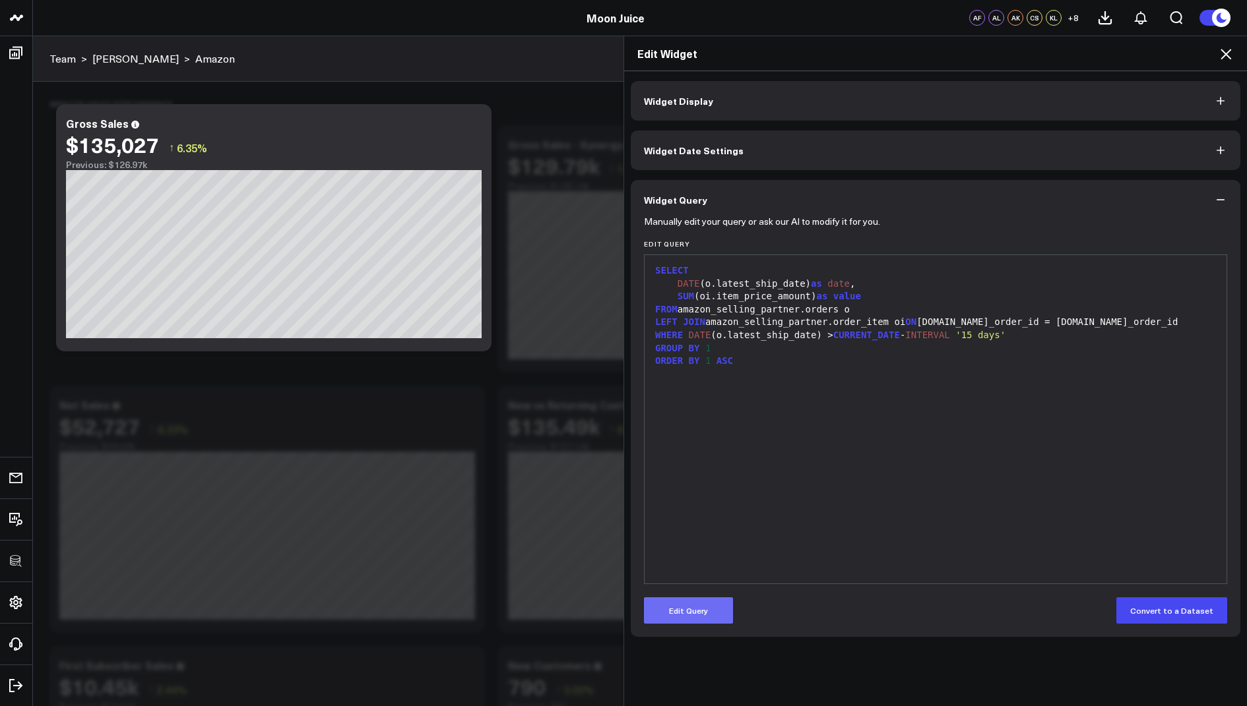
click at [679, 615] on button "Edit Query" at bounding box center [688, 611] width 89 height 26
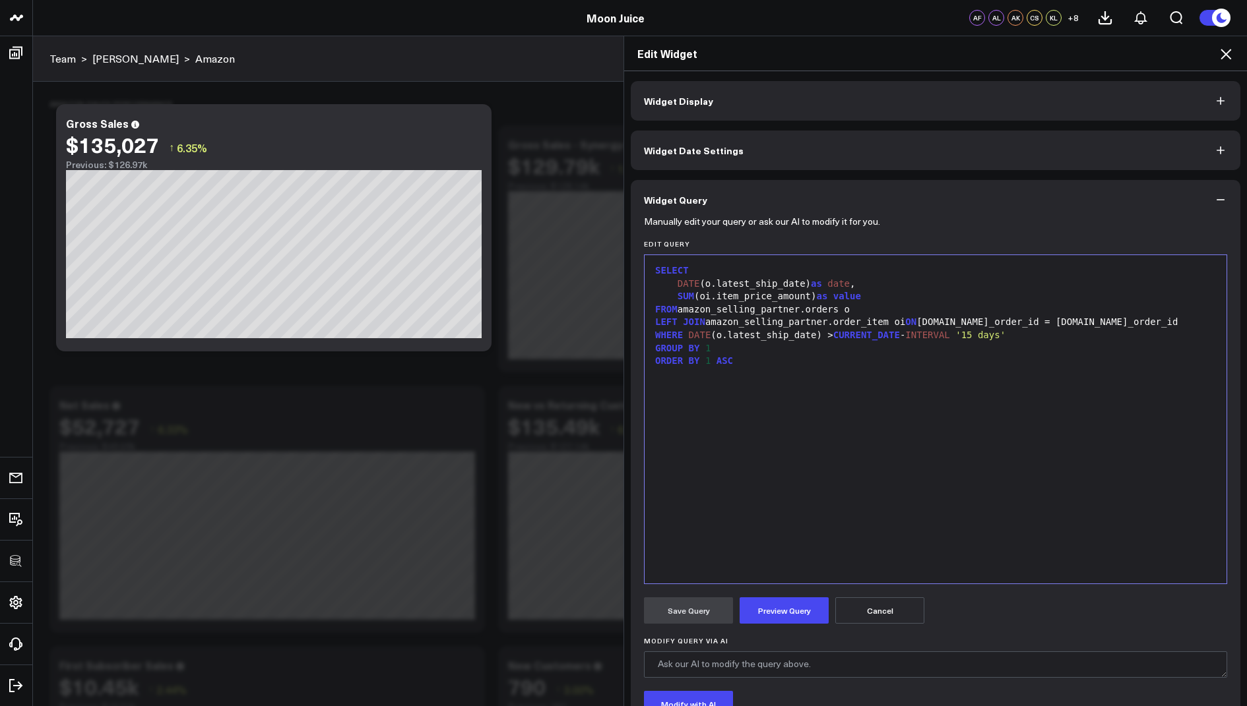
click at [1040, 338] on div "WHERE DATE (o.latest_ship_date) > CURRENT_DATE - INTERVAL '15 days'" at bounding box center [935, 335] width 569 height 13
click at [780, 598] on button "Preview Query" at bounding box center [783, 611] width 89 height 26
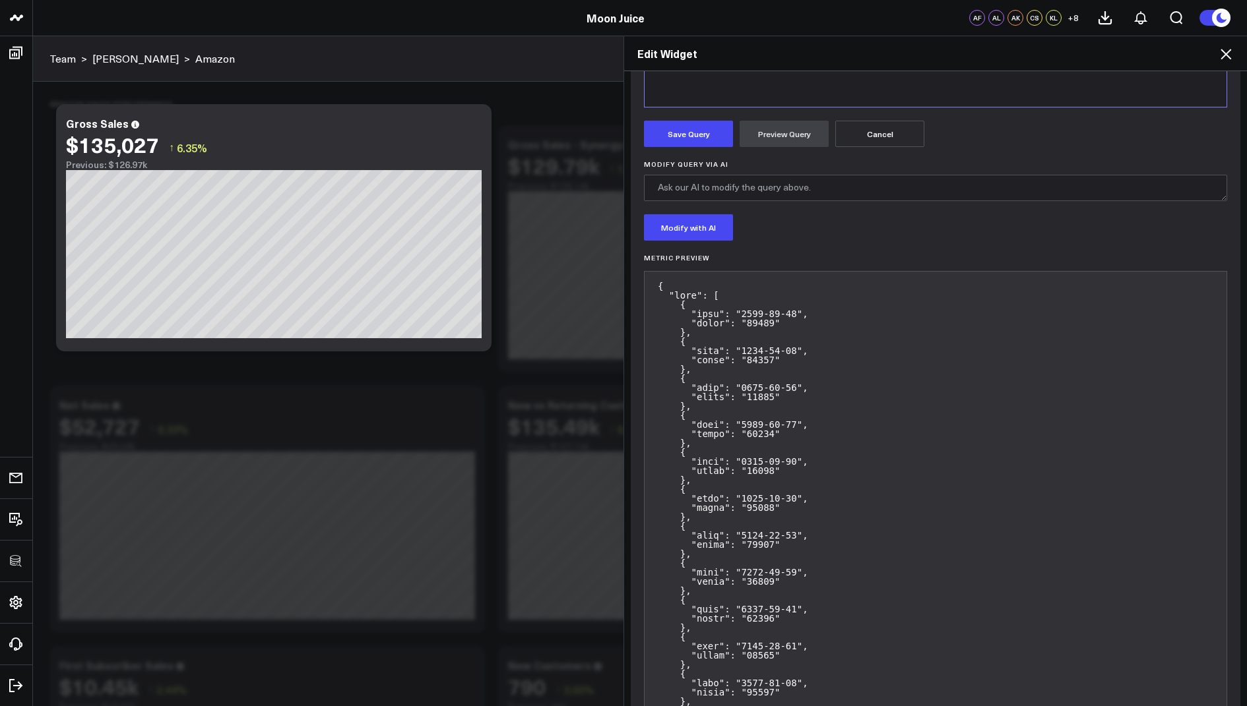
scroll to position [481, 0]
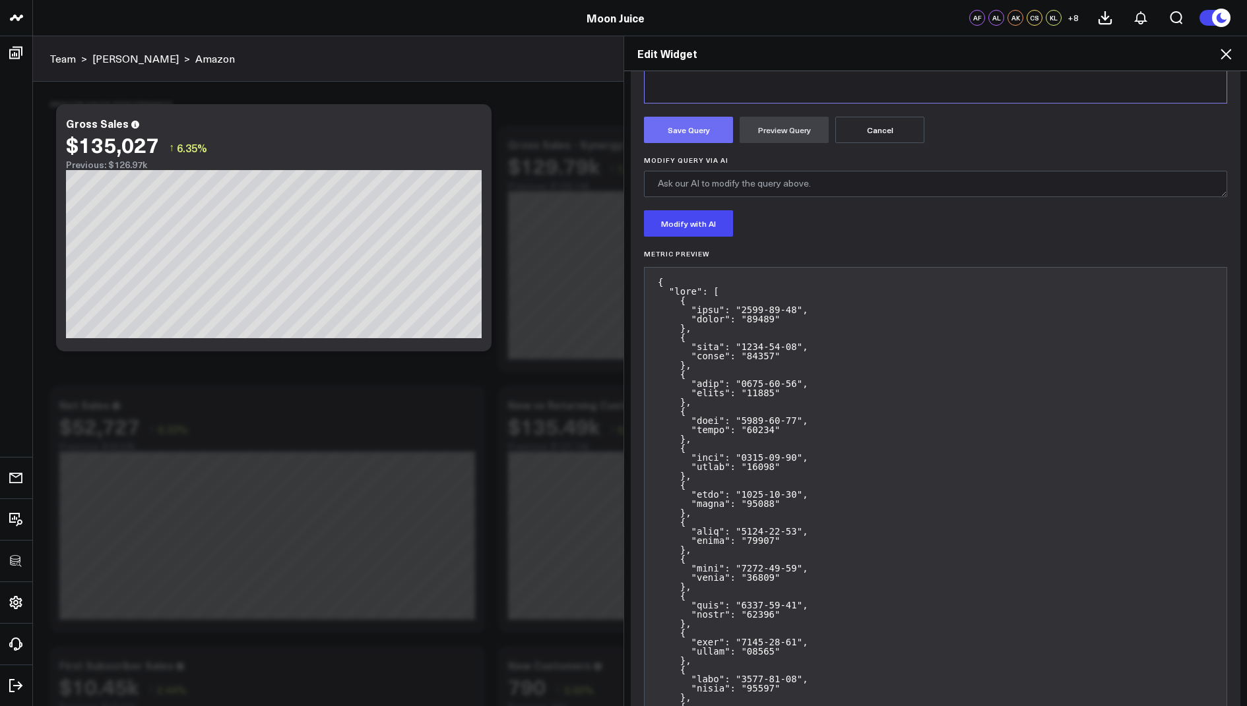
click at [675, 133] on button "Save Query" at bounding box center [688, 130] width 89 height 26
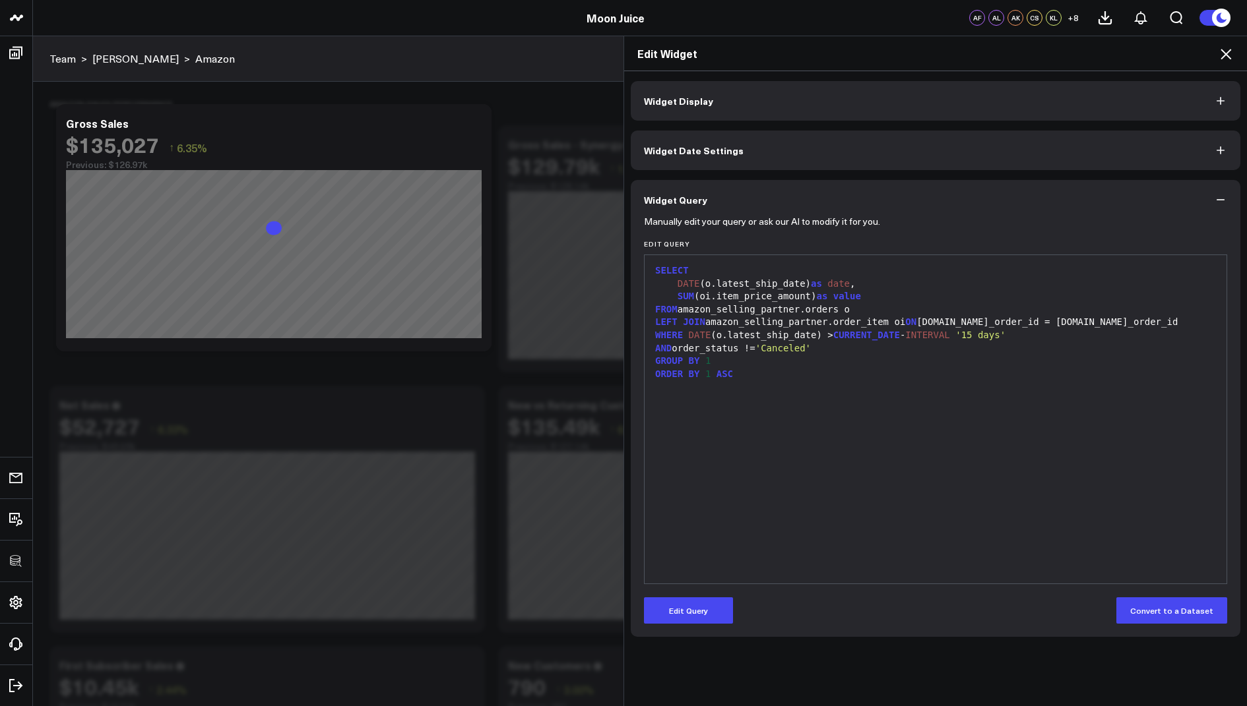
scroll to position [0, 0]
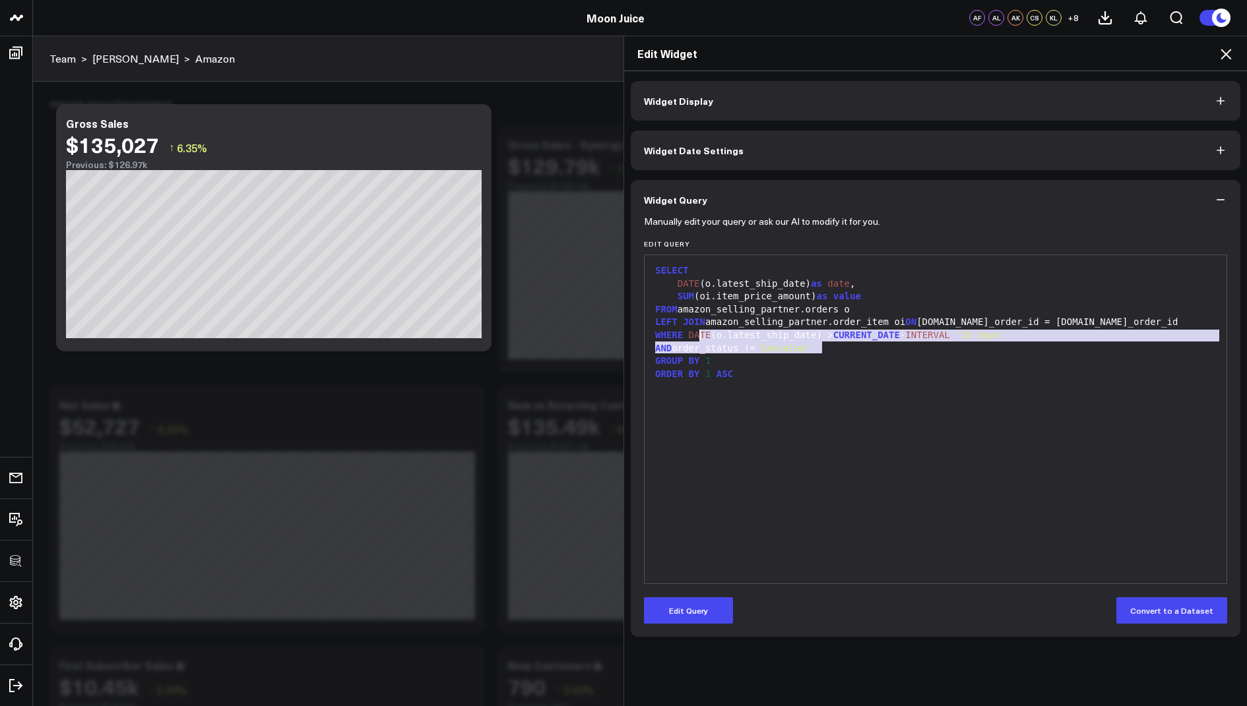
drag, startPoint x: 846, startPoint y: 347, endPoint x: 666, endPoint y: 328, distance: 180.4
click at [666, 328] on div "SELECT DATE (o.latest_ship_date) as date , SUM (oi.item_price_amount) as value …" at bounding box center [935, 419] width 569 height 315
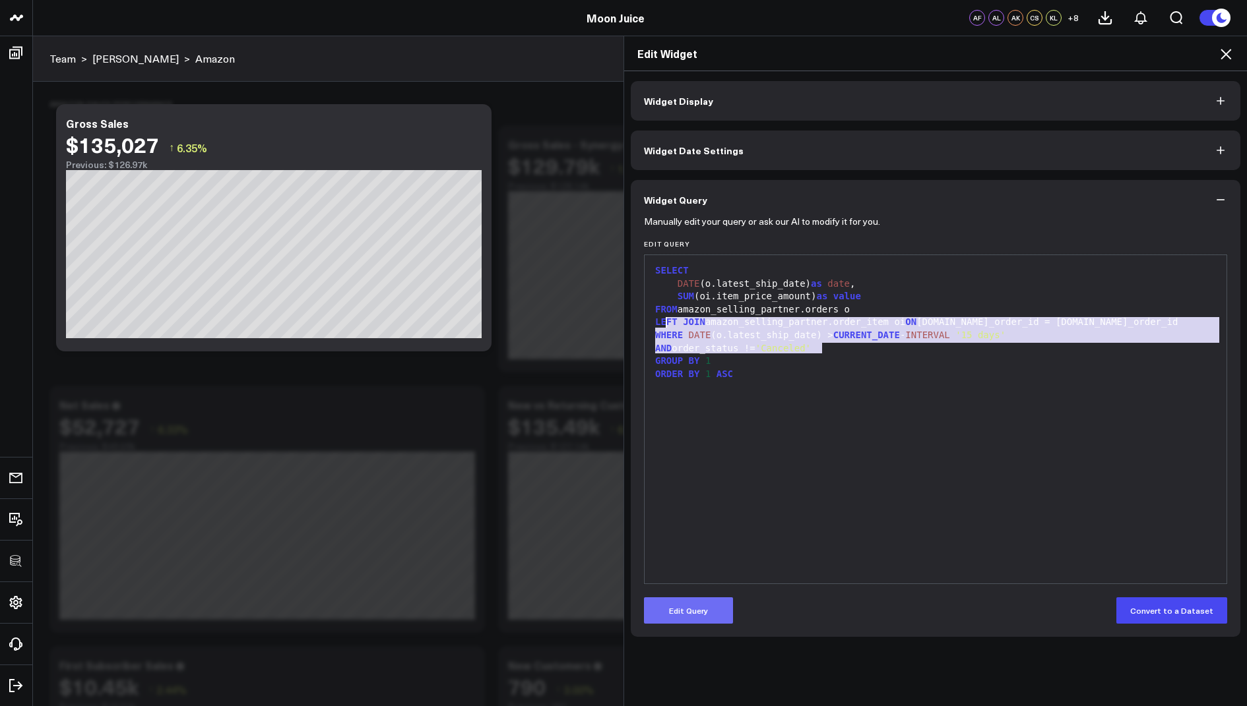
click at [675, 598] on button "Edit Query" at bounding box center [688, 611] width 89 height 26
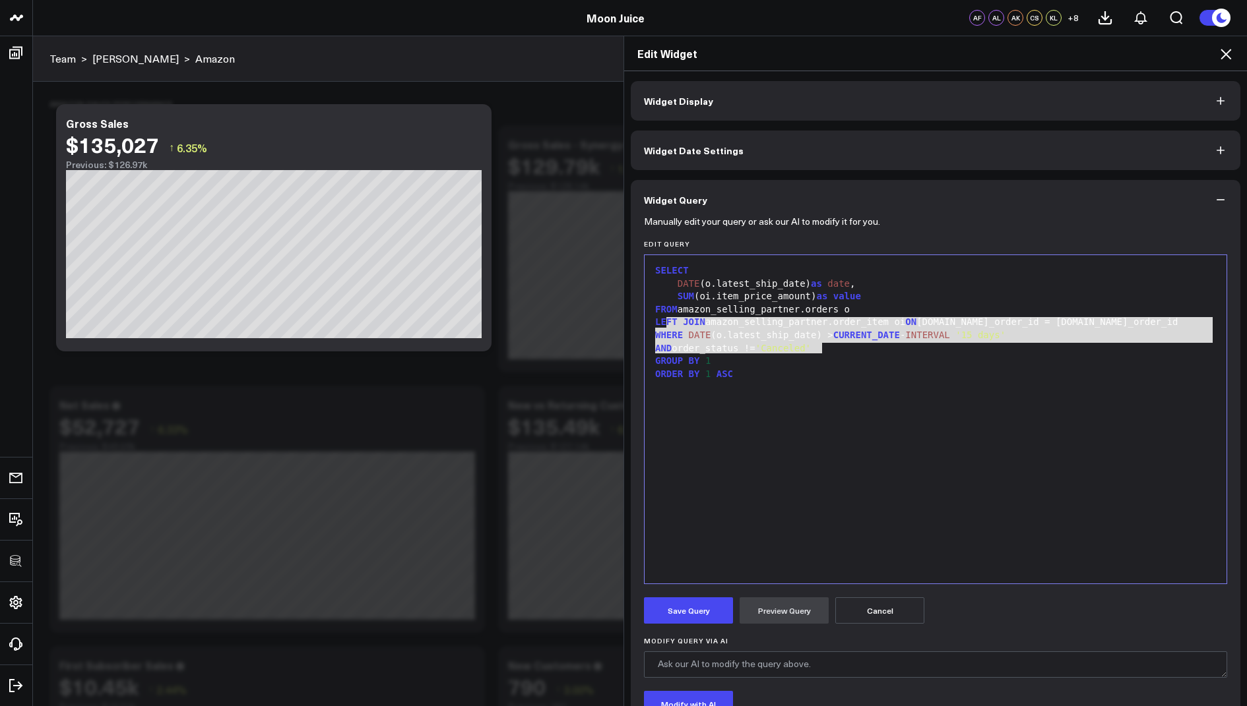
click at [772, 472] on div "SELECT DATE (o.latest_ship_date) as date , SUM (oi.item_price_amount) as value …" at bounding box center [935, 419] width 569 height 315
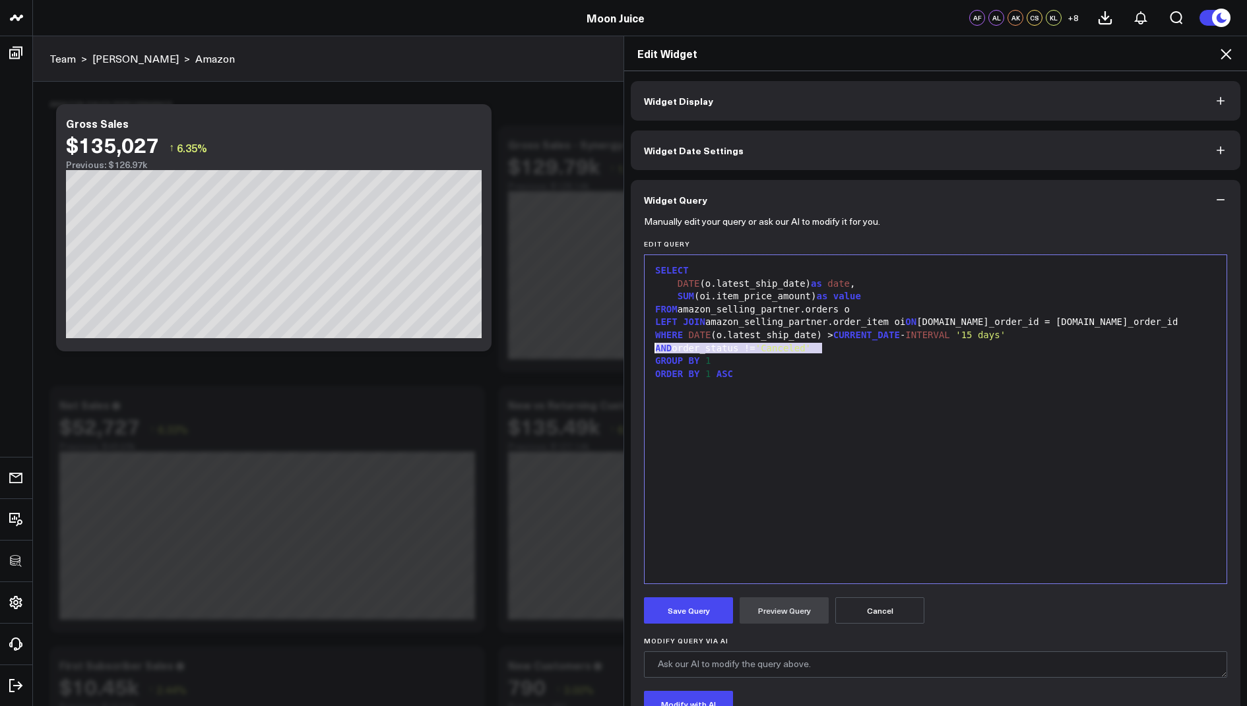
drag, startPoint x: 830, startPoint y: 347, endPoint x: 646, endPoint y: 346, distance: 184.7
click at [646, 346] on div "99 1 2 3 4 5 6 7 8 9 10 › ⌄ SELECT DATE (o.latest_ship_date) as date , SUM (oi.…" at bounding box center [935, 420] width 583 height 330
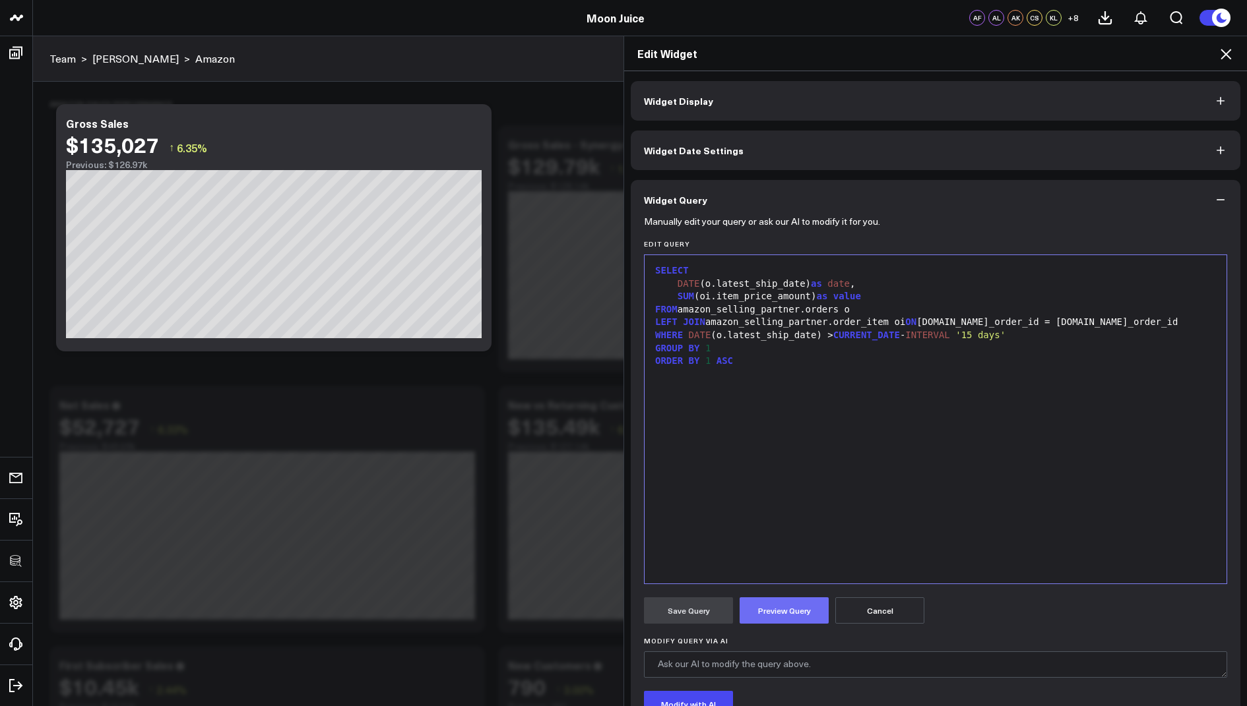
click at [770, 601] on button "Preview Query" at bounding box center [783, 611] width 89 height 26
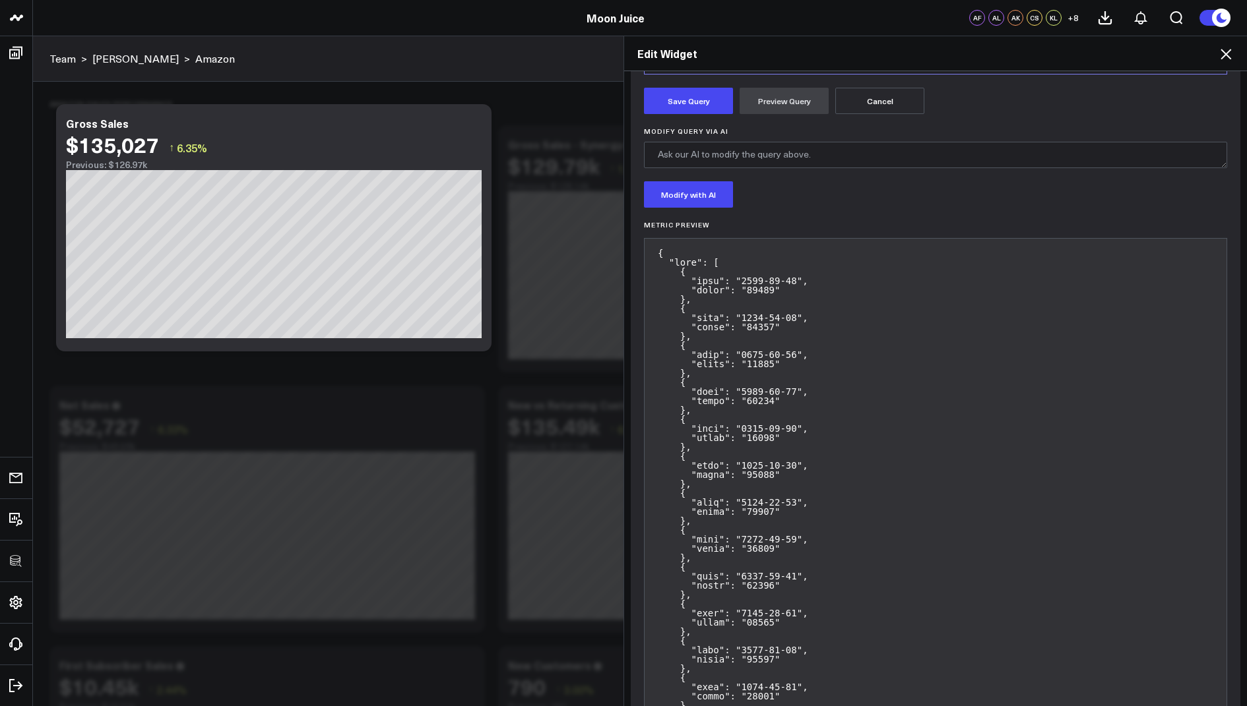
scroll to position [472, 0]
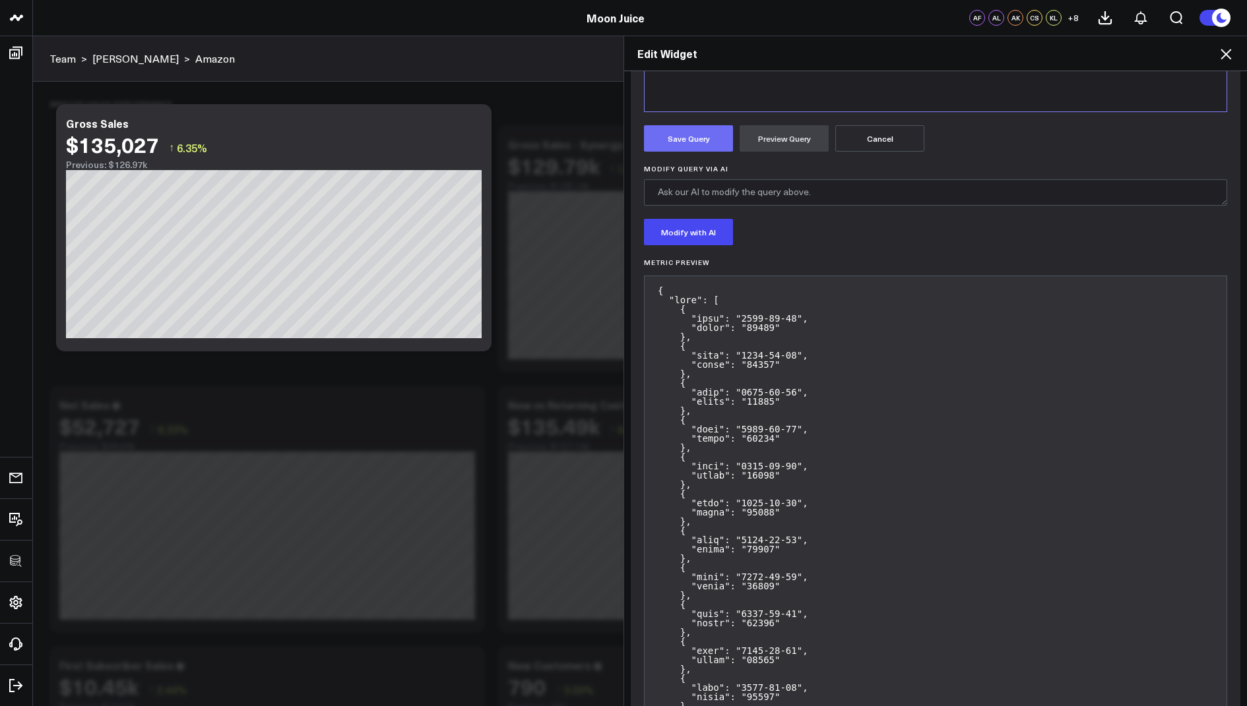
click at [673, 142] on button "Save Query" at bounding box center [688, 138] width 89 height 26
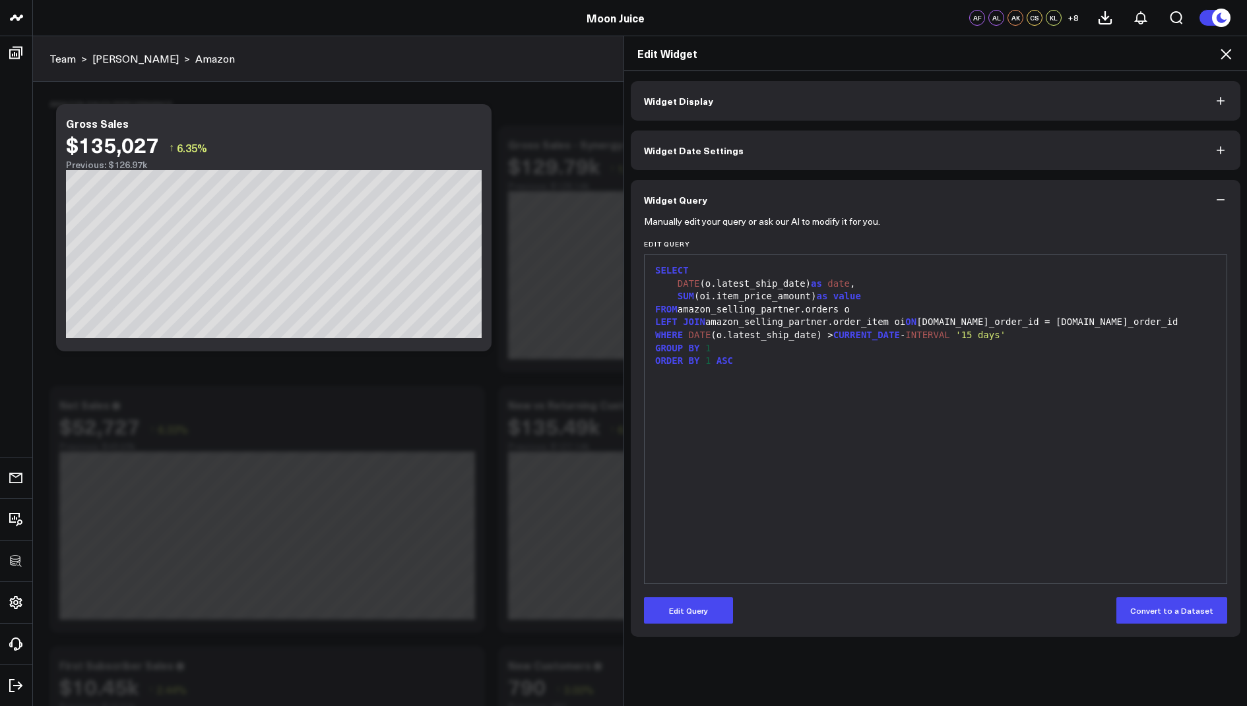
scroll to position [0, 0]
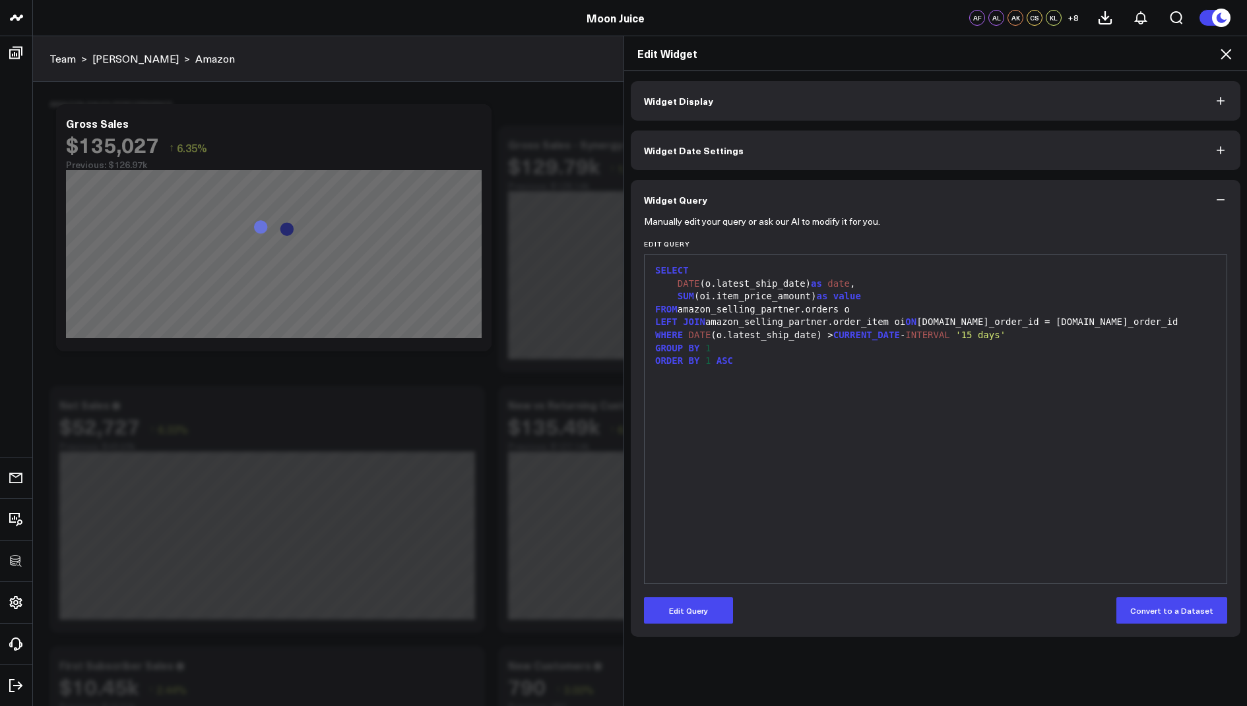
click at [1224, 53] on icon at bounding box center [1226, 54] width 16 height 16
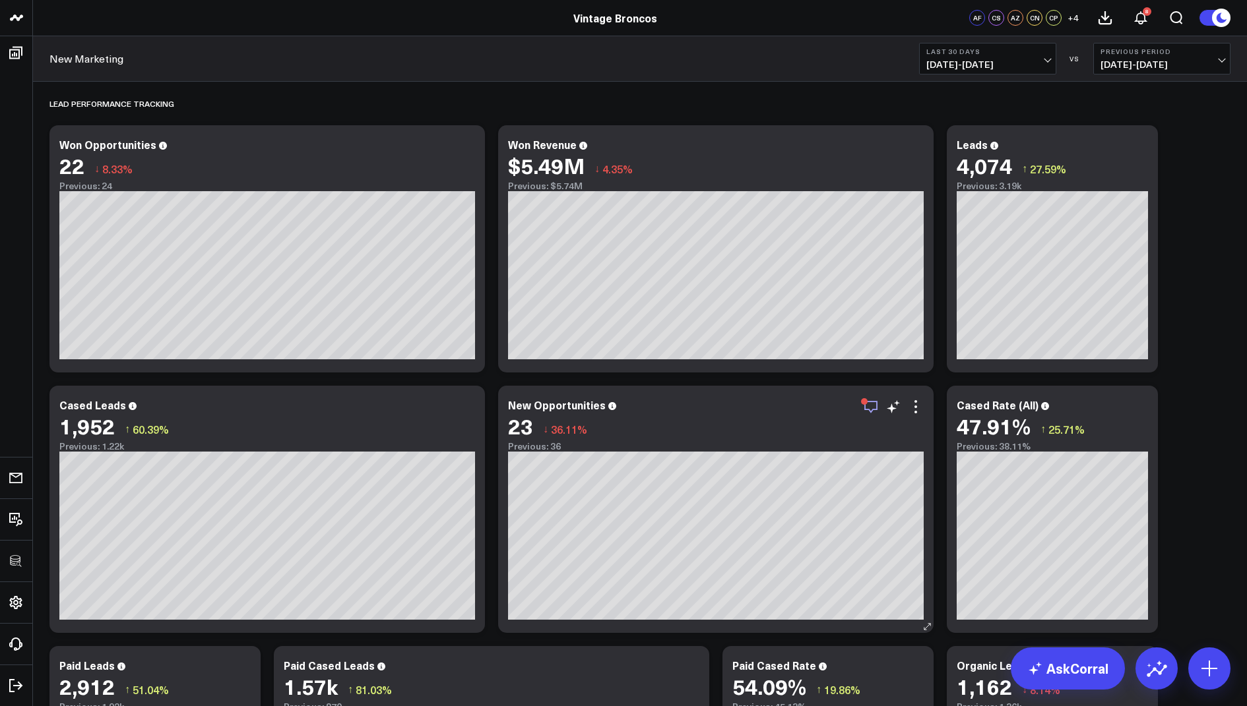
click at [865, 406] on icon "button" at bounding box center [871, 407] width 16 height 16
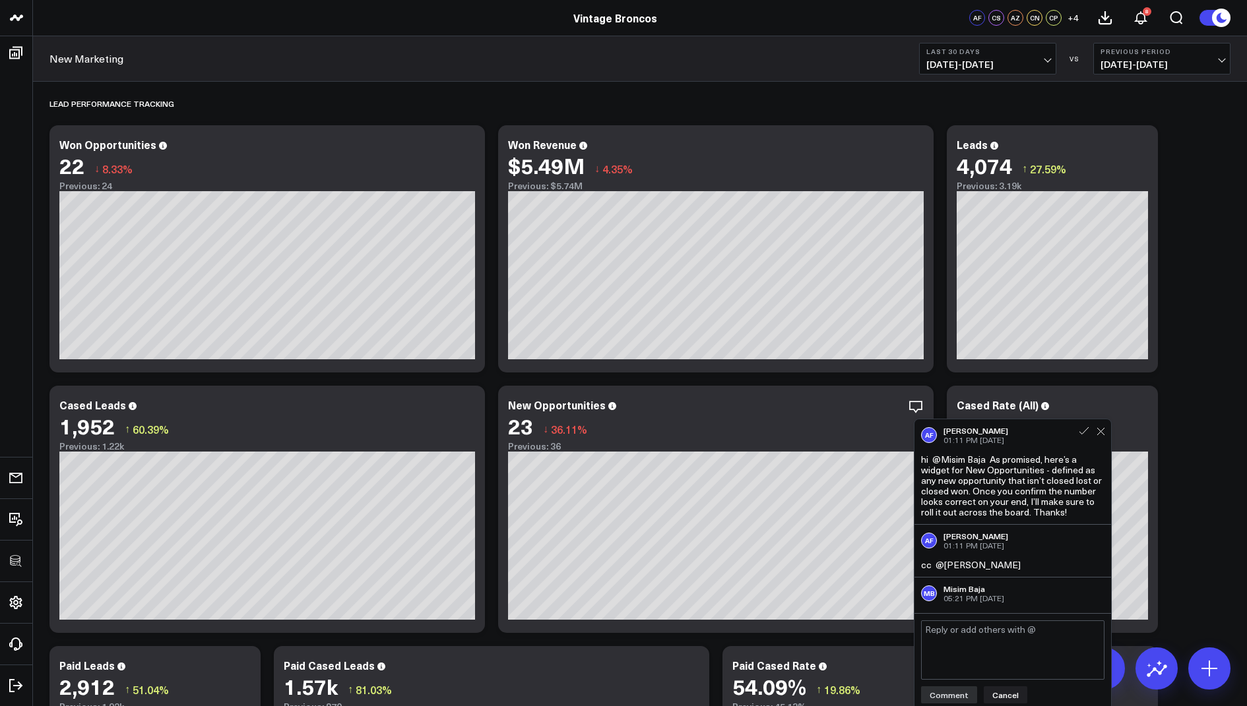
scroll to position [26, 0]
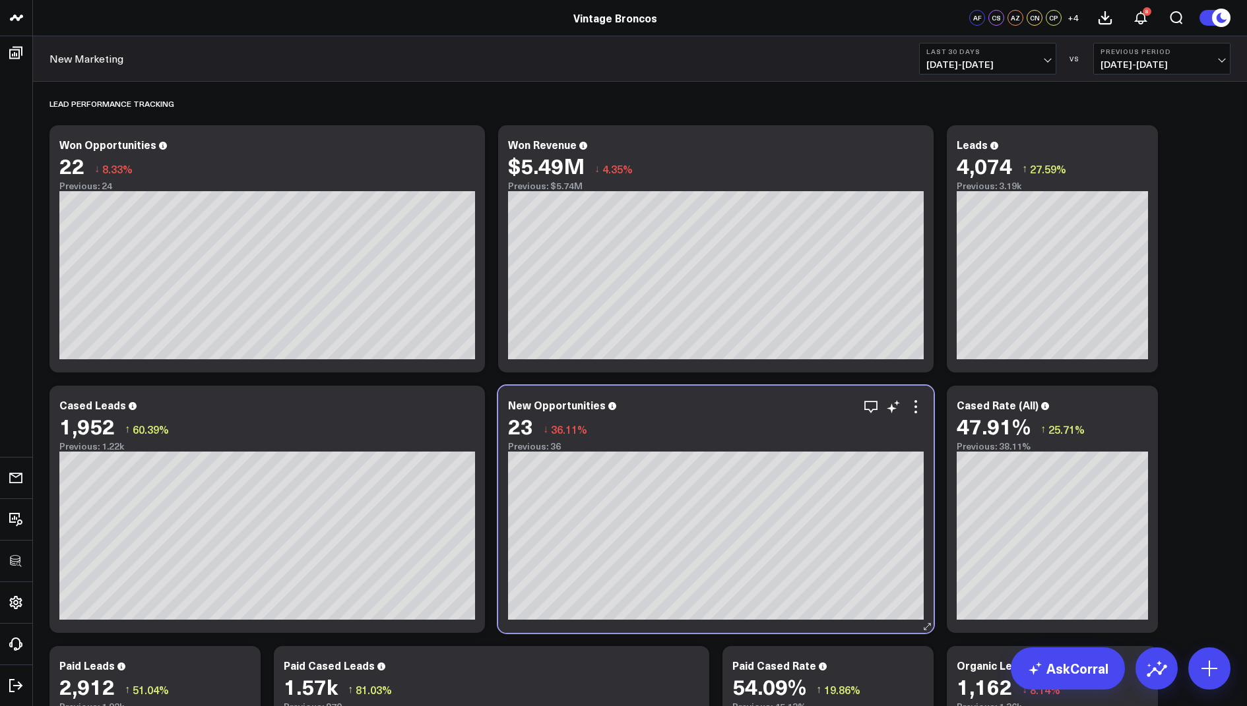
click at [836, 449] on div "Previous: 36" at bounding box center [716, 446] width 416 height 11
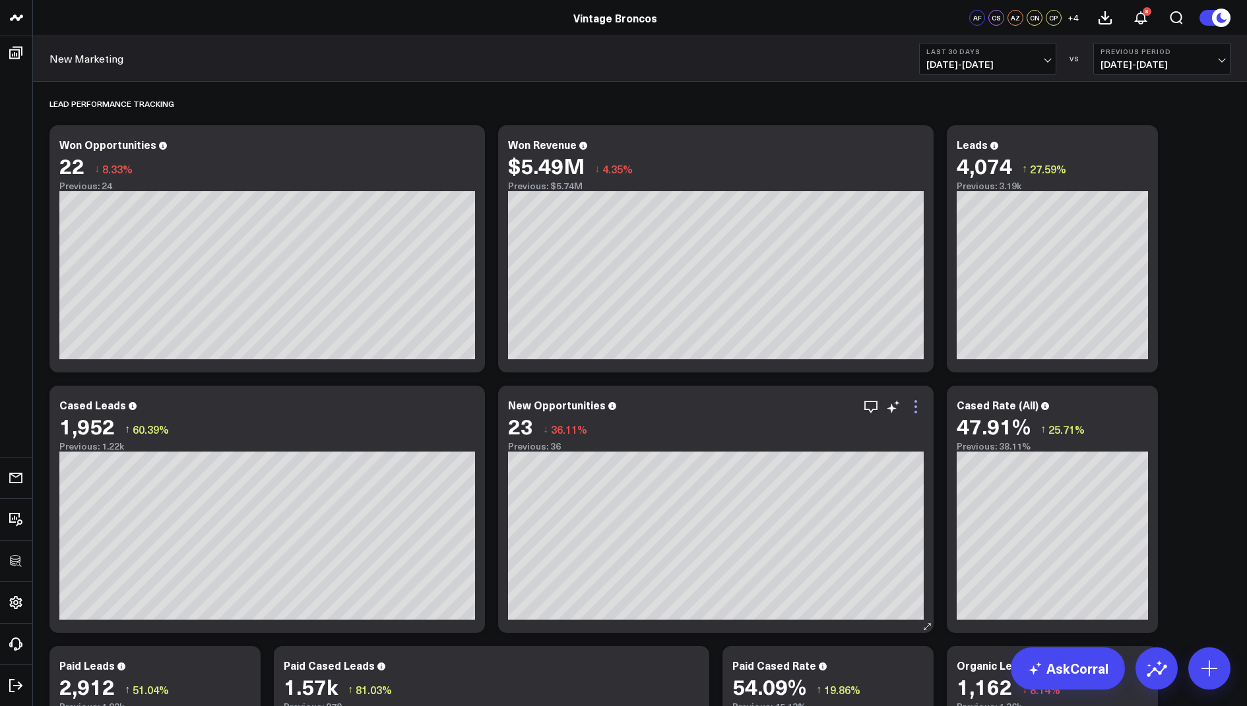
click at [917, 407] on icon at bounding box center [916, 407] width 16 height 16
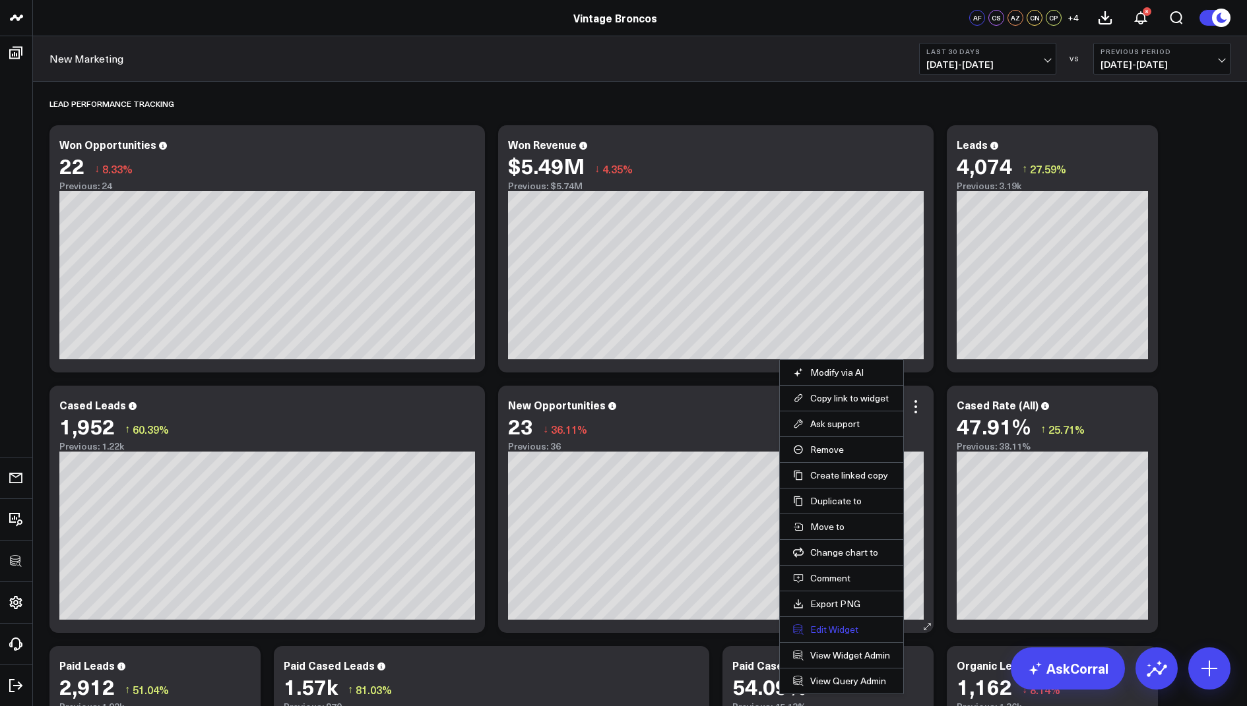
click at [838, 624] on button "Edit Widget" at bounding box center [841, 630] width 97 height 12
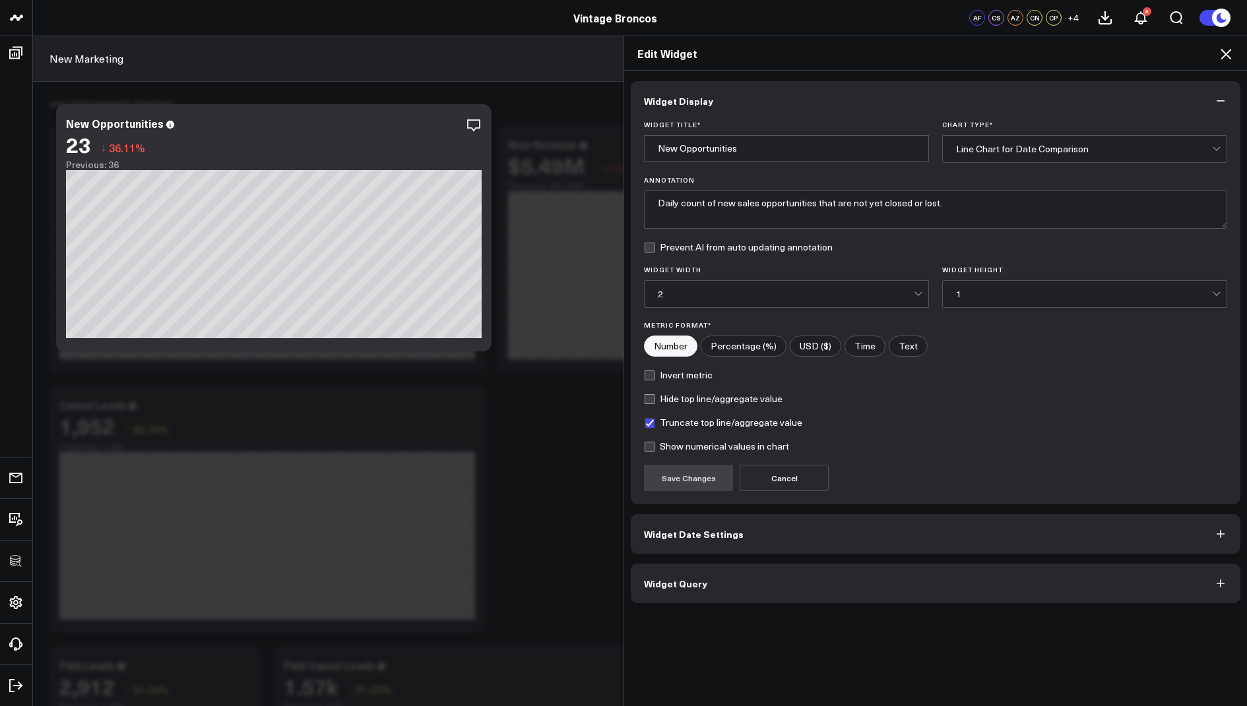
click at [676, 582] on span "Widget Query" at bounding box center [675, 583] width 63 height 11
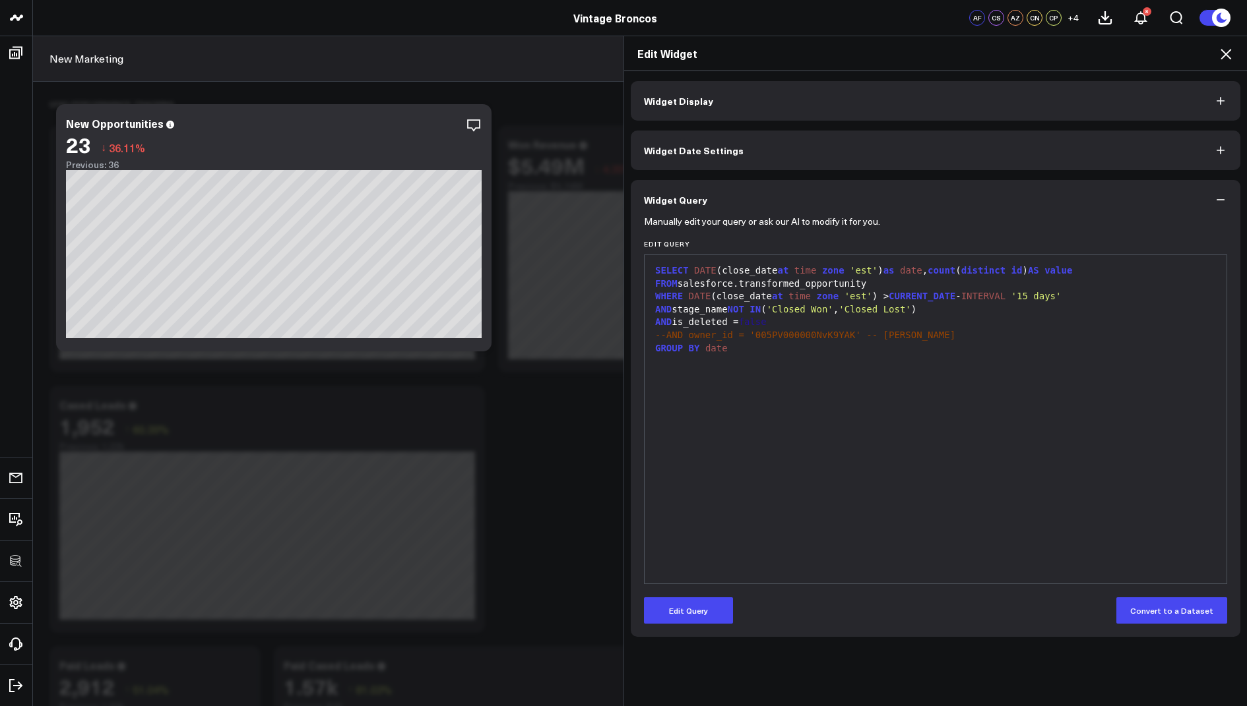
click at [652, 311] on div "AND stage_name NOT IN ( 'Closed Won' , 'Closed Lost' )" at bounding box center [935, 309] width 569 height 13
click at [676, 609] on button "Edit Query" at bounding box center [688, 611] width 89 height 26
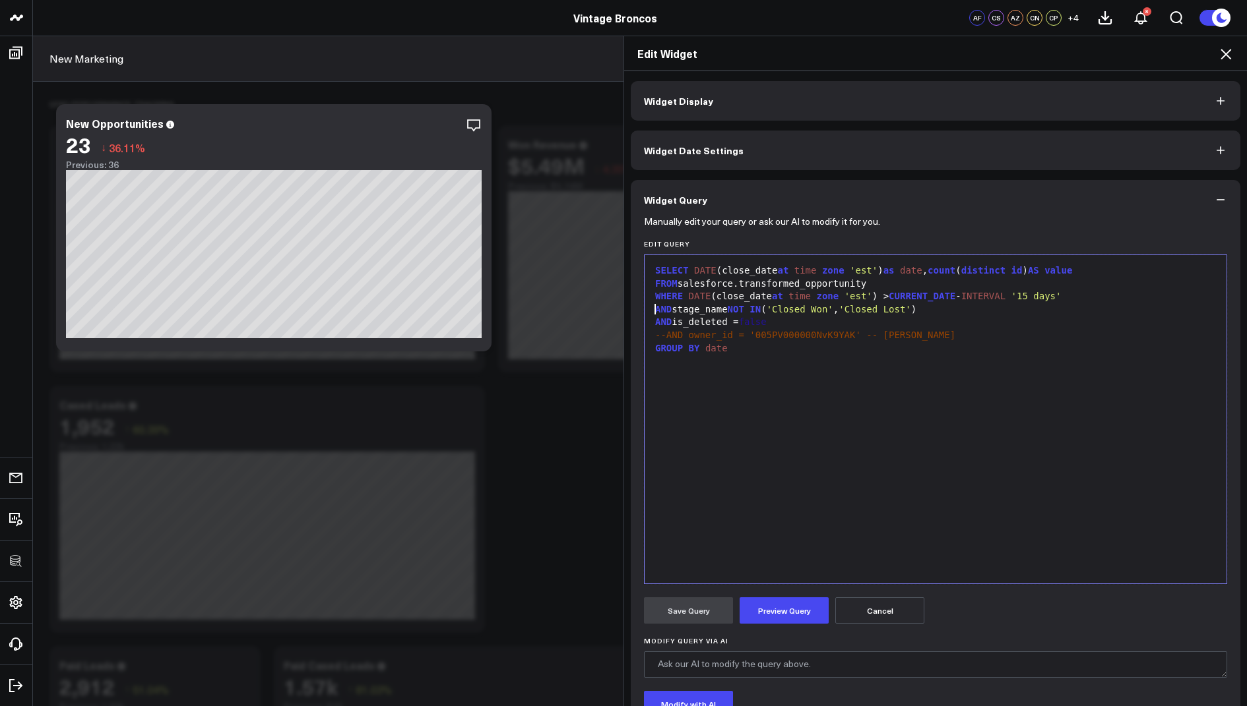
click at [655, 309] on span "AND" at bounding box center [663, 309] width 16 height 11
click at [766, 619] on button "Preview Query" at bounding box center [783, 611] width 89 height 26
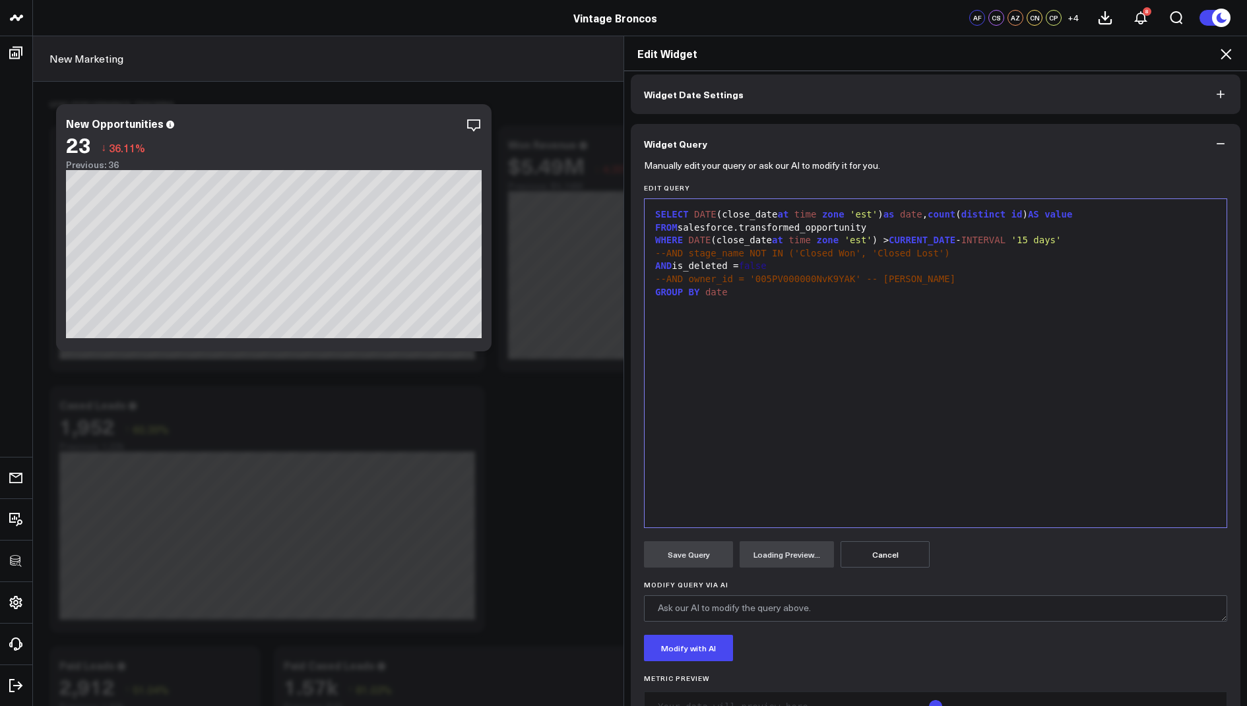
scroll to position [102, 0]
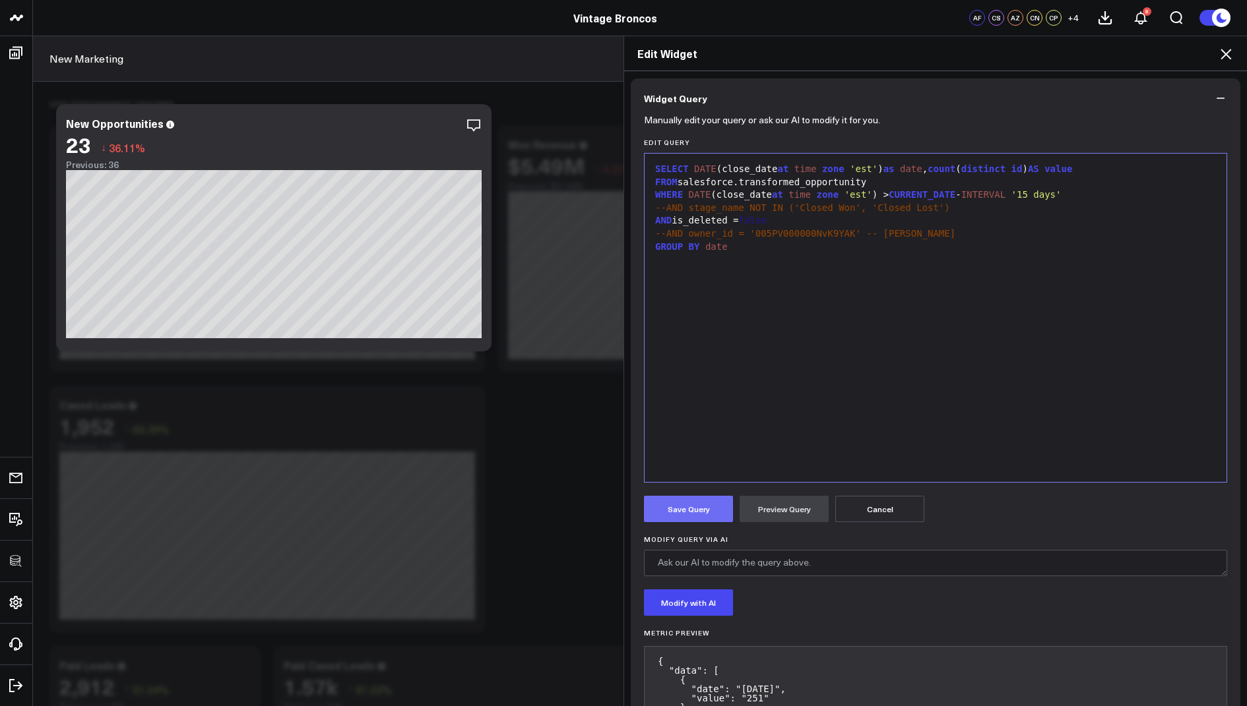
click at [677, 511] on button "Save Query" at bounding box center [688, 509] width 89 height 26
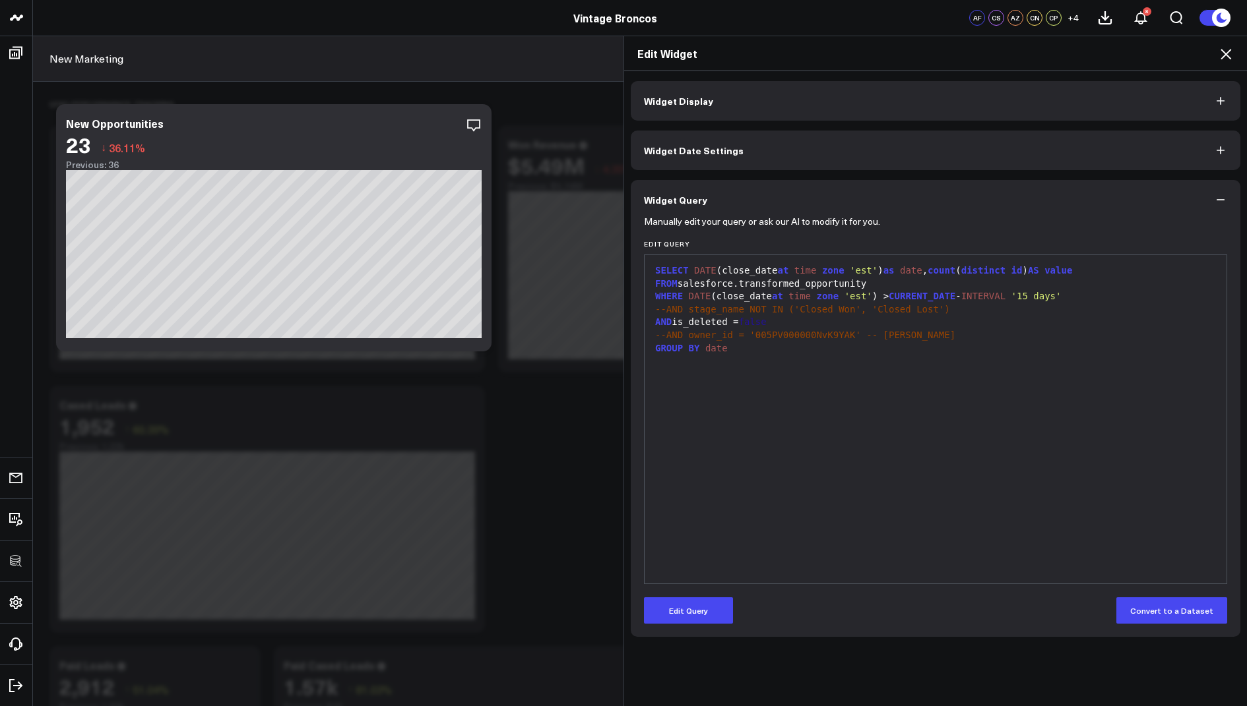
scroll to position [0, 0]
click at [1226, 58] on icon at bounding box center [1226, 54] width 16 height 16
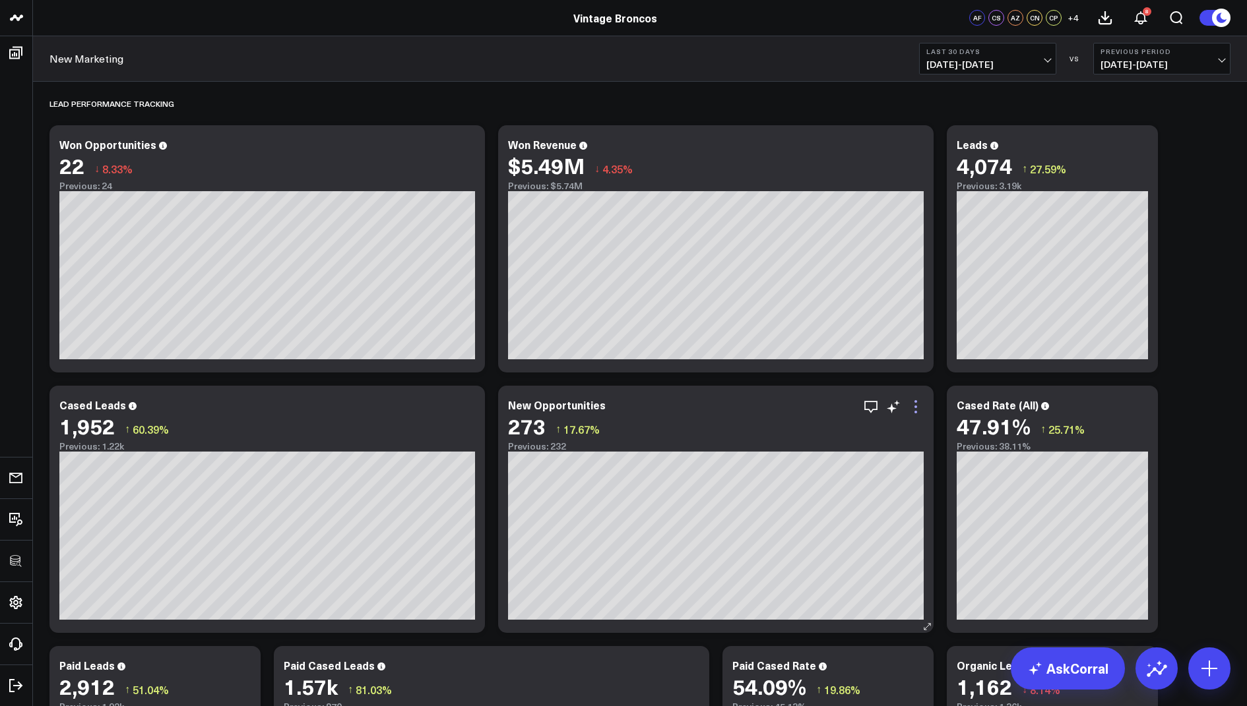
click at [912, 403] on icon at bounding box center [916, 407] width 16 height 16
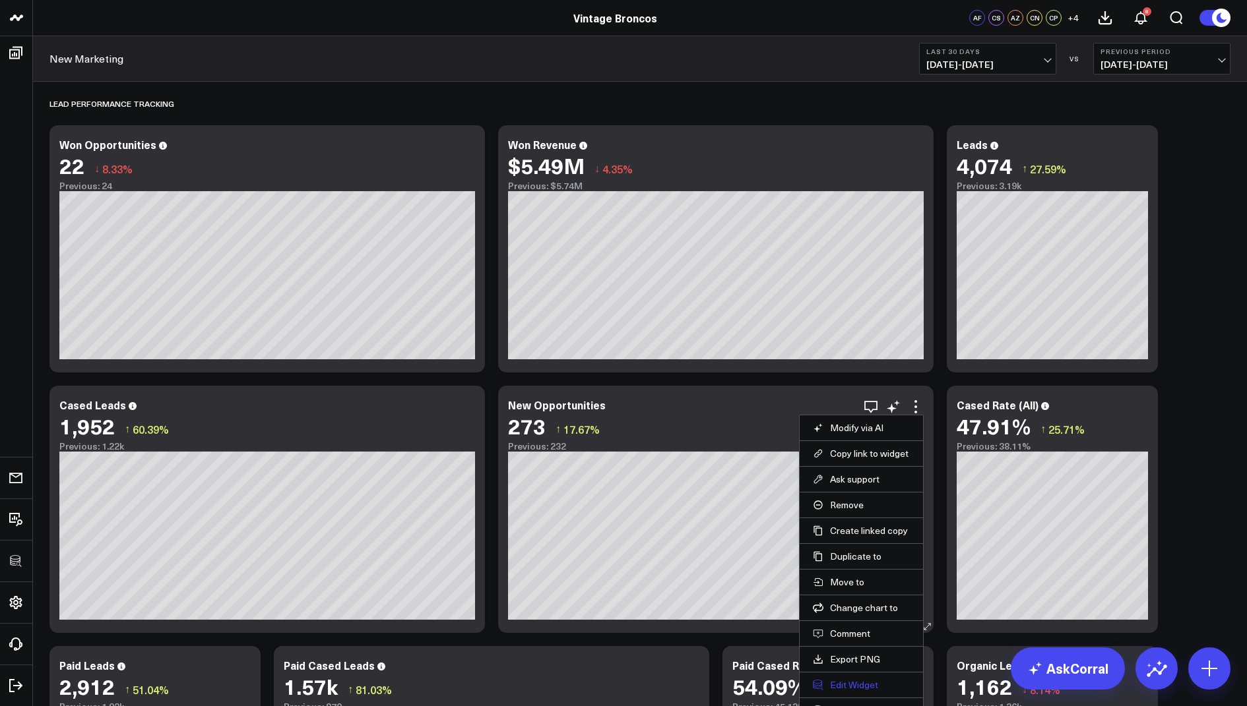
click at [841, 681] on button "Edit Widget" at bounding box center [861, 685] width 97 height 12
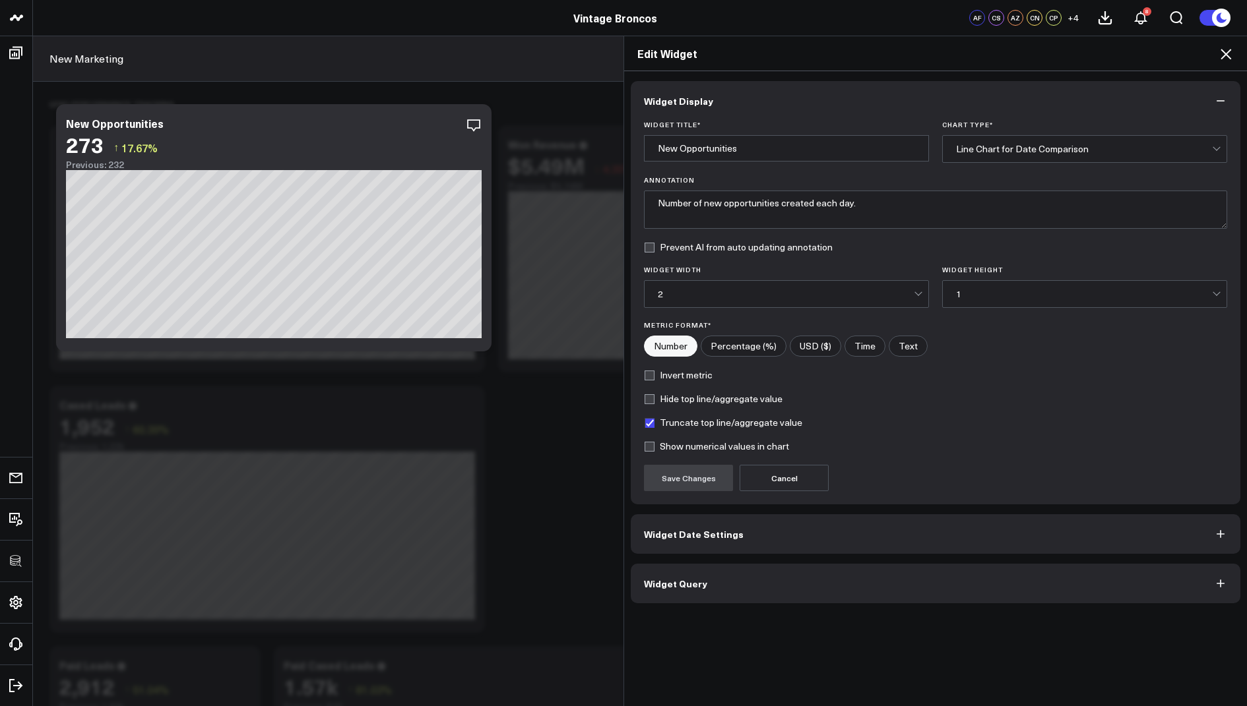
click at [683, 569] on button "Widget Query" at bounding box center [935, 584] width 609 height 40
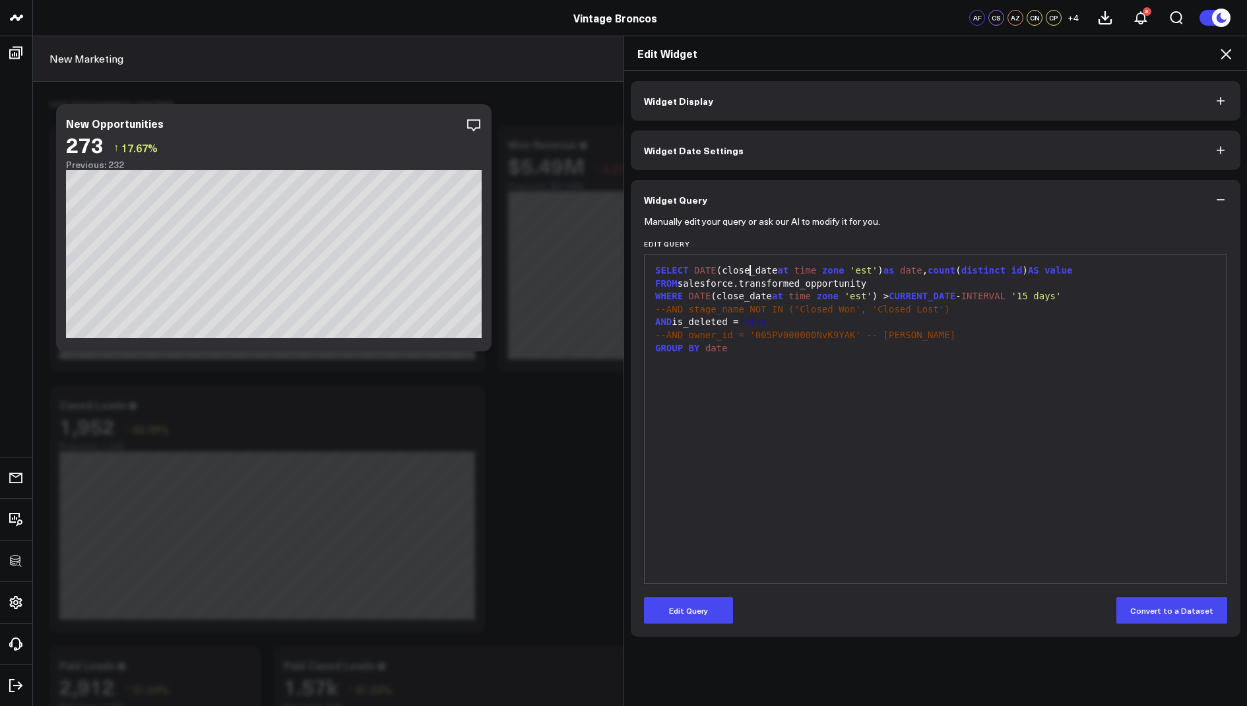
click at [750, 268] on div "SELECT DATE (close_date at time zone 'est' ) as date , count ( distinct id ) AS…" at bounding box center [935, 271] width 569 height 13
click at [693, 598] on button "Edit Query" at bounding box center [688, 611] width 89 height 26
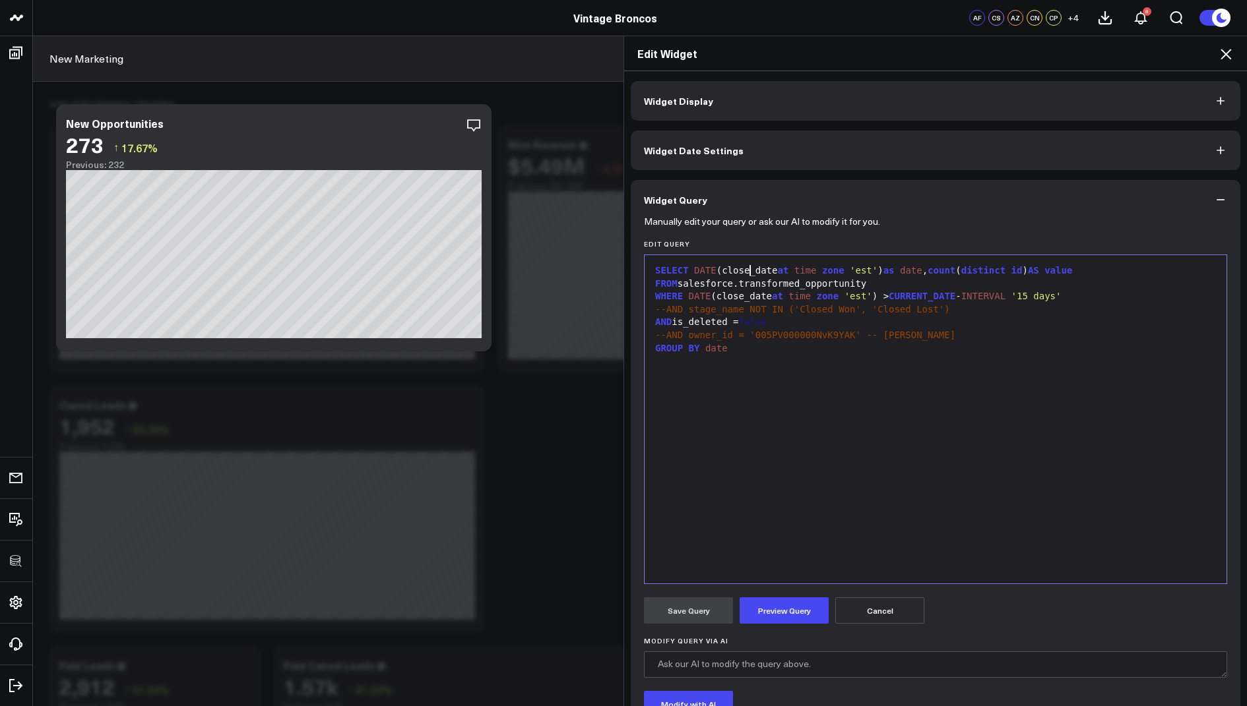
click at [749, 270] on div "SELECT DATE (close_date at time zone 'est' ) as date , count ( distinct id ) AS…" at bounding box center [935, 271] width 569 height 13
click at [742, 297] on div "WHERE DATE (close_date at time zone 'est' ) > CURRENT_DATE - INTERVAL '15 days'" at bounding box center [935, 296] width 569 height 13
click at [776, 607] on button "Preview Query" at bounding box center [783, 611] width 89 height 26
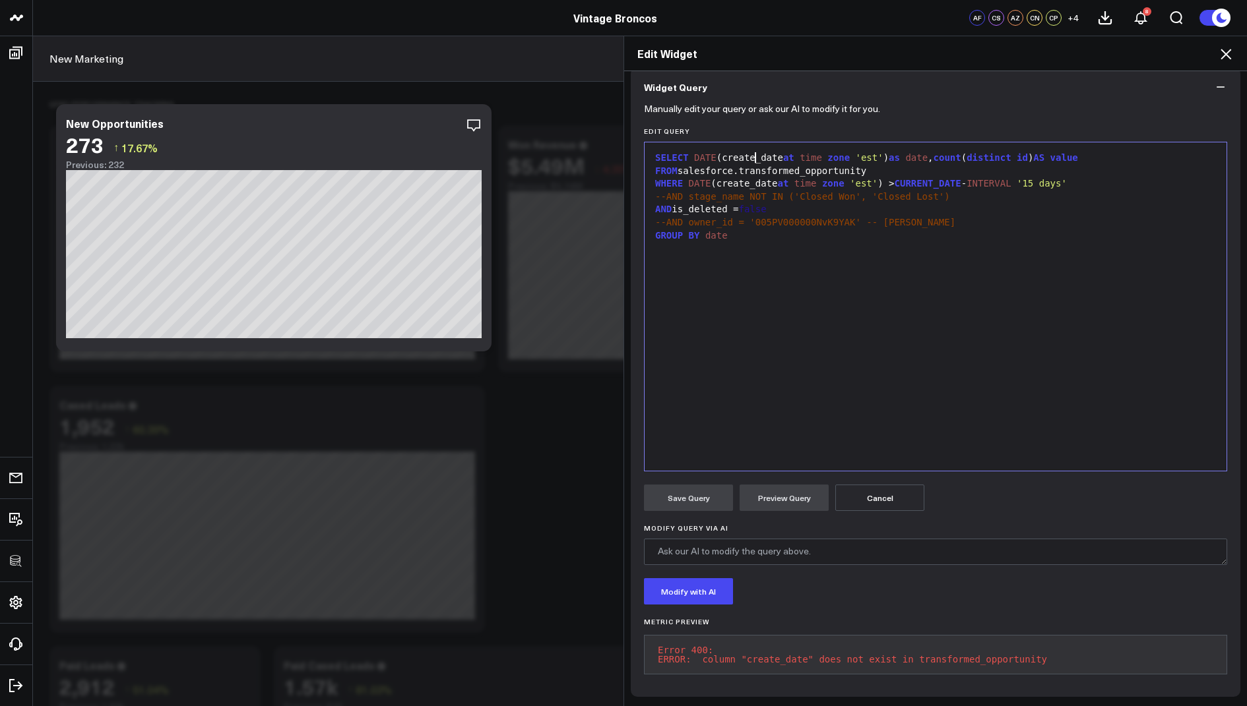
click at [754, 152] on div "SELECT DATE (create_date at time zone 'est' ) as date , count ( distinct id ) A…" at bounding box center [935, 158] width 569 height 13
click at [750, 177] on div "WHERE DATE (create_date at time zone 'est' ) > CURRENT_DATE - INTERVAL '15 days'" at bounding box center [935, 183] width 569 height 13
click at [778, 488] on button "Preview Query" at bounding box center [783, 498] width 89 height 26
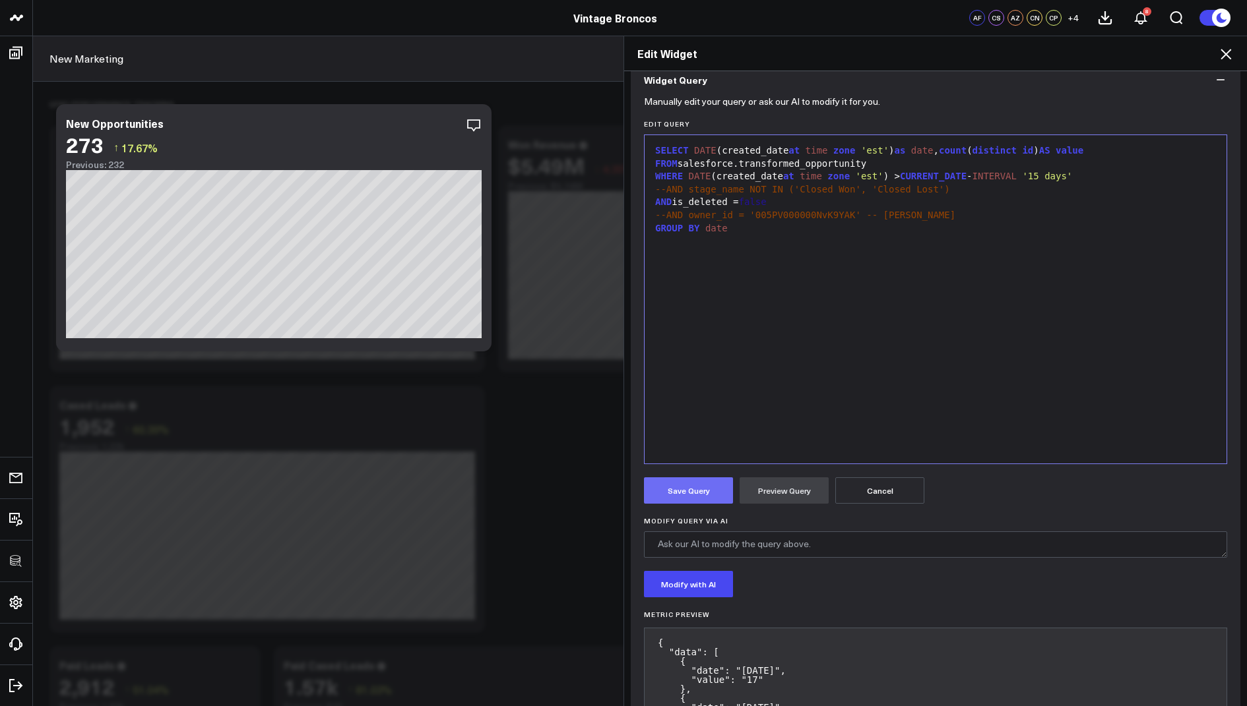
click at [681, 490] on button "Save Query" at bounding box center [688, 491] width 89 height 26
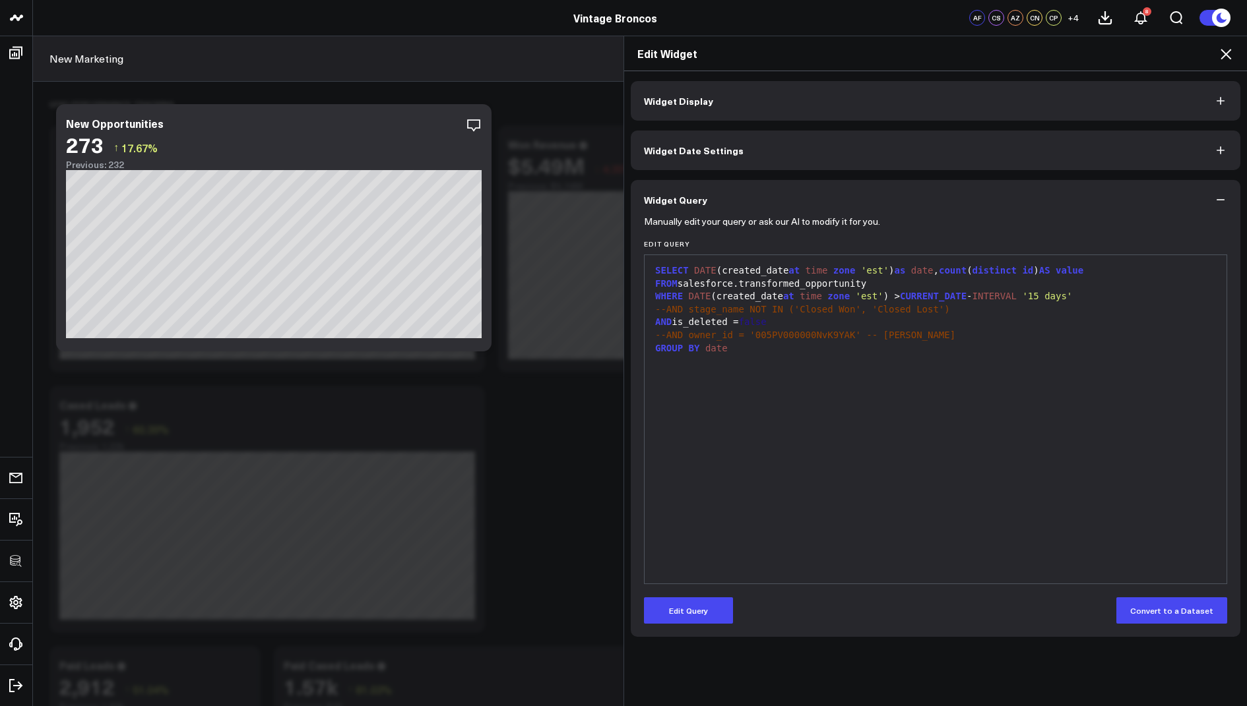
scroll to position [0, 0]
click at [694, 614] on button "Edit Query" at bounding box center [688, 611] width 89 height 26
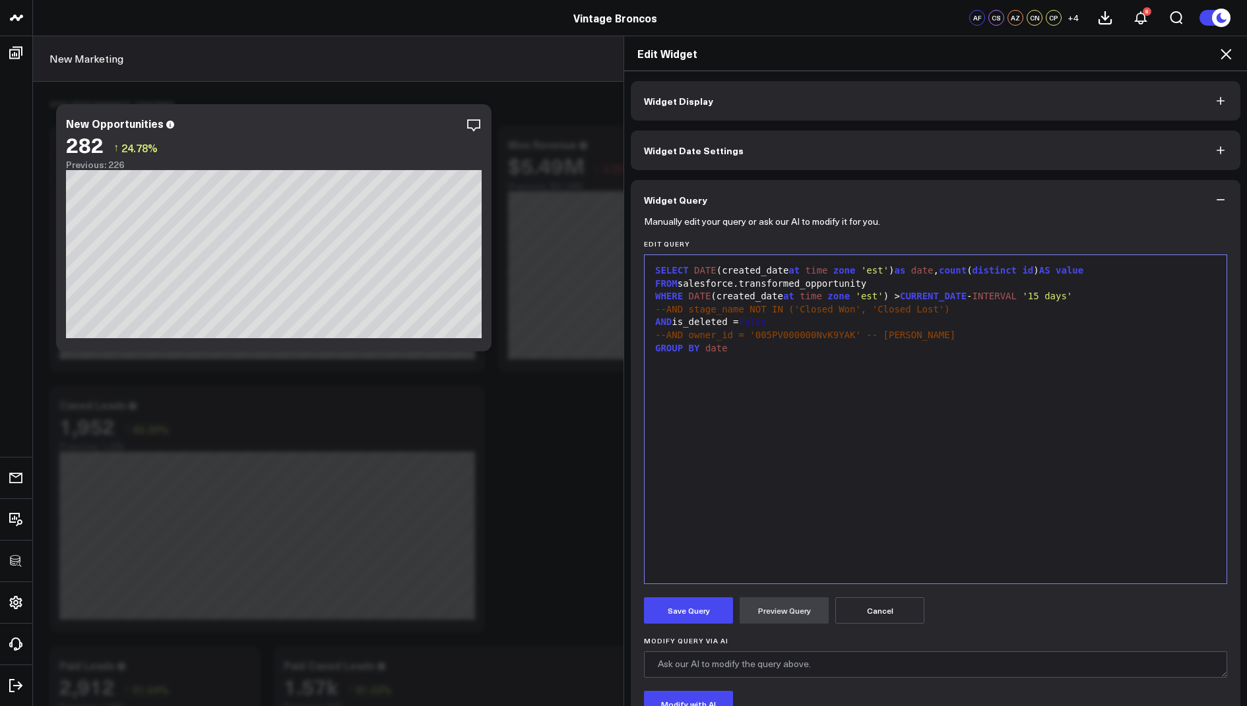
drag, startPoint x: 665, startPoint y: 309, endPoint x: 750, endPoint y: 377, distance: 109.3
click at [665, 309] on span "--AND stage_name NOT IN ('Closed Won', 'Closed Lost')" at bounding box center [802, 309] width 295 height 11
click at [766, 611] on button "Preview Query" at bounding box center [783, 611] width 89 height 26
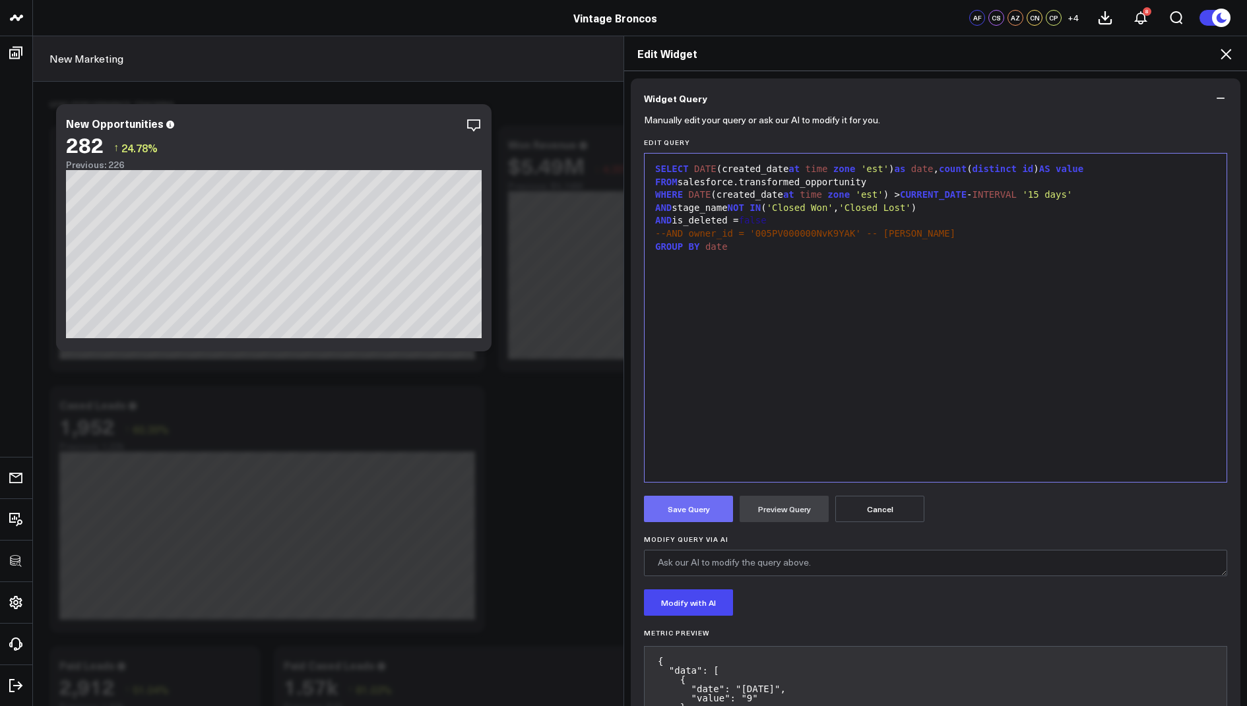
click at [701, 508] on button "Save Query" at bounding box center [688, 509] width 89 height 26
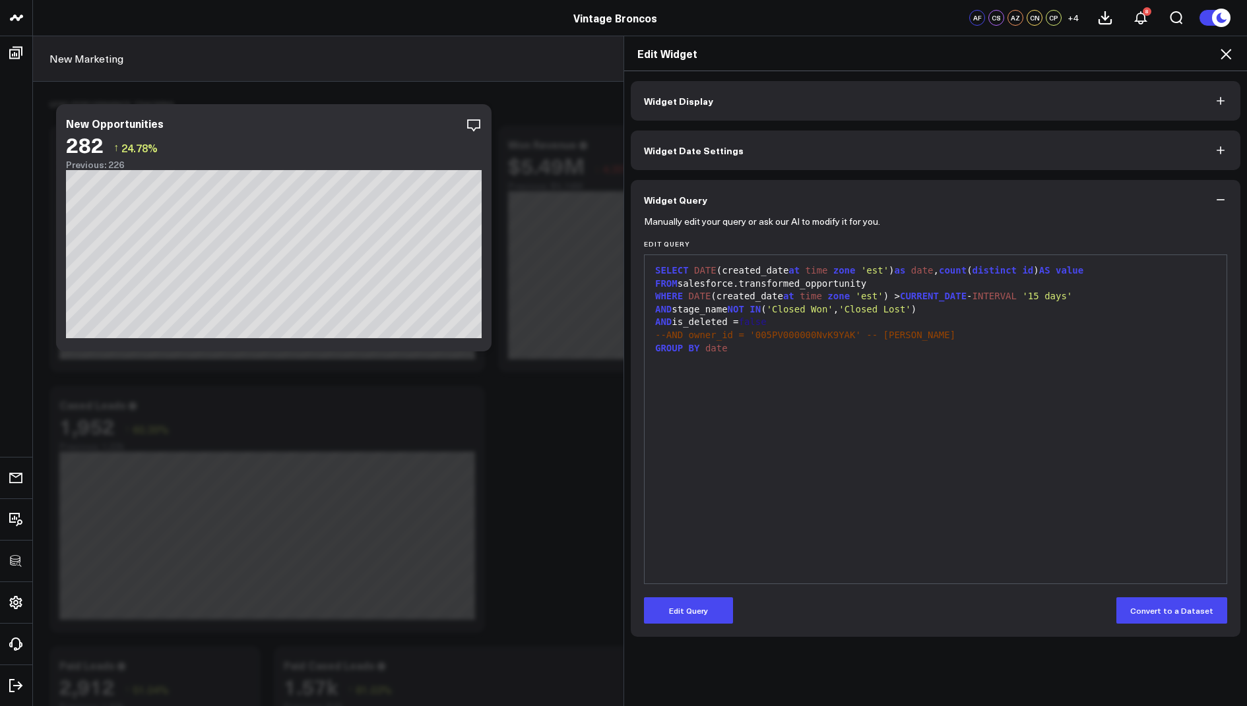
scroll to position [0, 0]
click at [667, 337] on span "--AND owner_id = '005PV000000NvK9YAK' -- Adam Zubar" at bounding box center [805, 335] width 300 height 11
click at [685, 612] on button "Edit Query" at bounding box center [688, 611] width 89 height 26
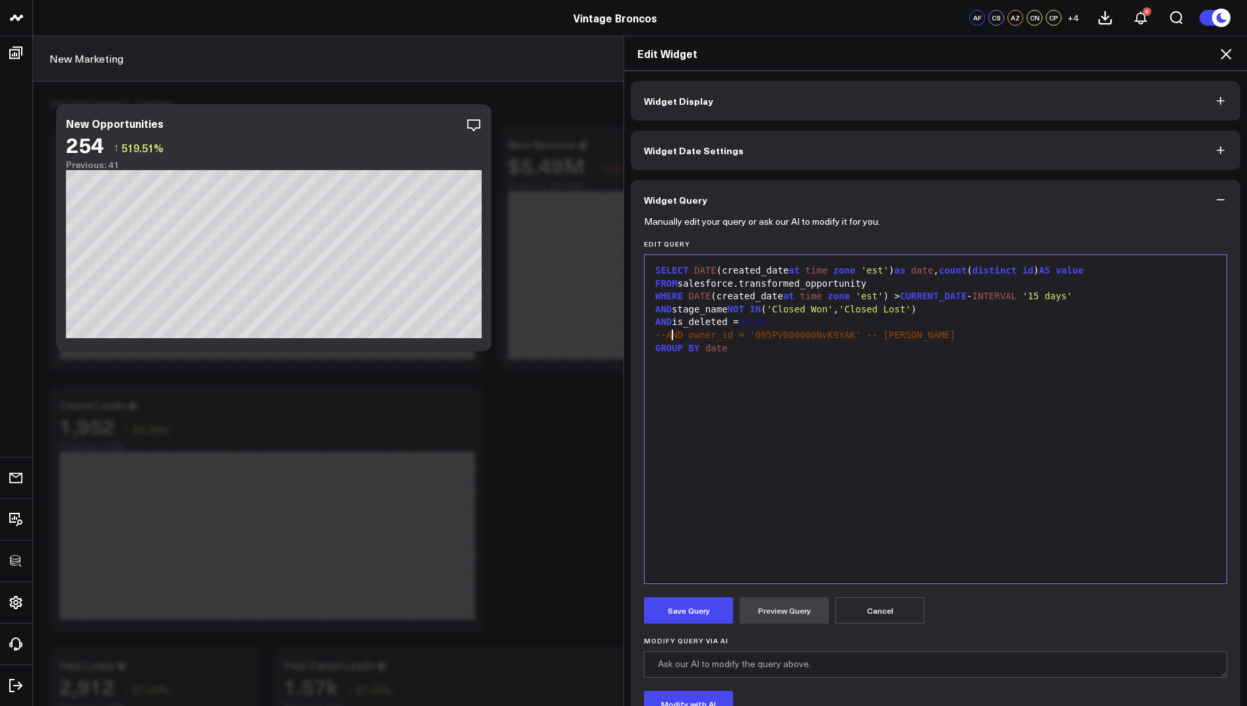
click at [669, 336] on span "--AND owner_id = '005PV000000NvK9YAK' -- Adam Zubar" at bounding box center [805, 335] width 300 height 11
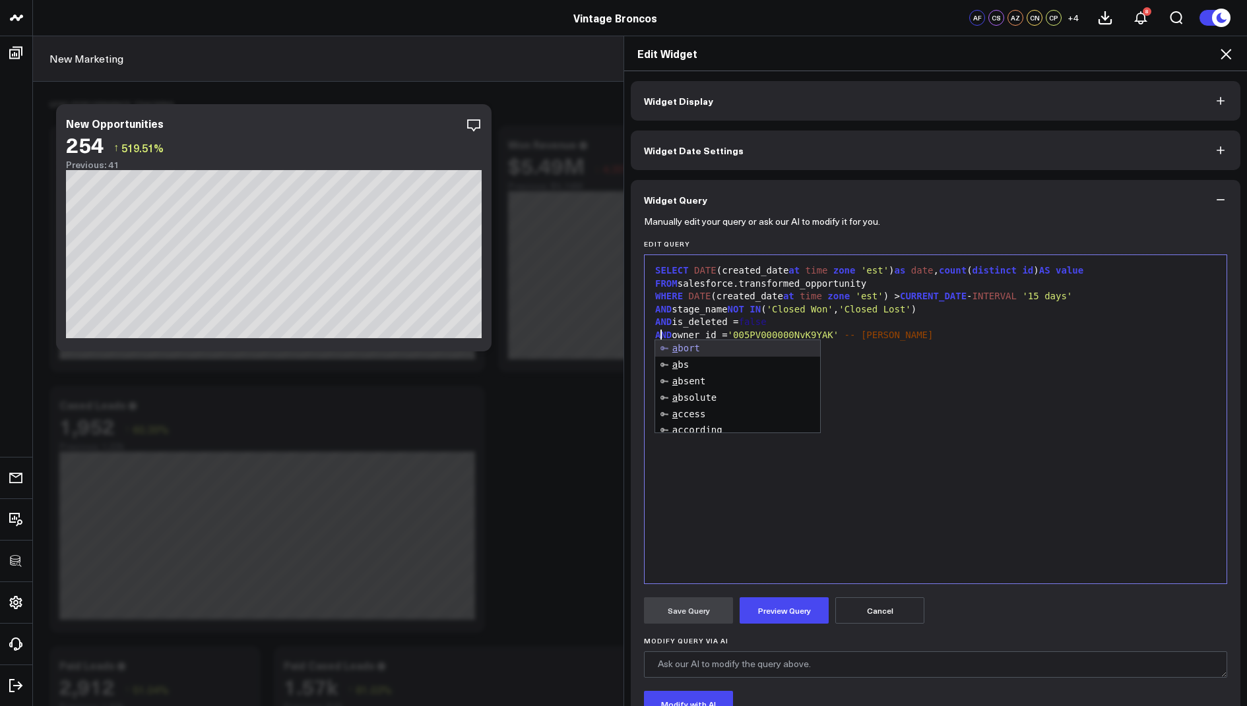
click at [921, 462] on div "SELECT DATE (created_date at time zone 'est' ) as date , count ( distinct id ) …" at bounding box center [935, 419] width 569 height 315
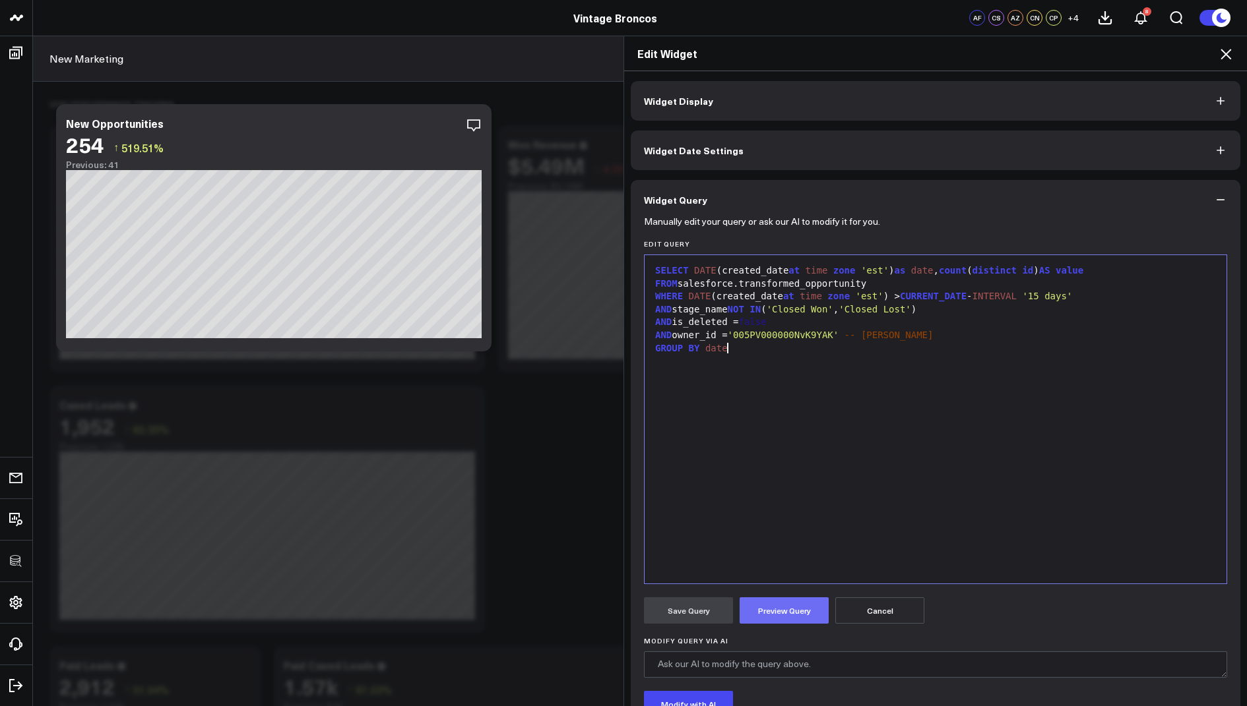
click at [781, 611] on button "Preview Query" at bounding box center [783, 611] width 89 height 26
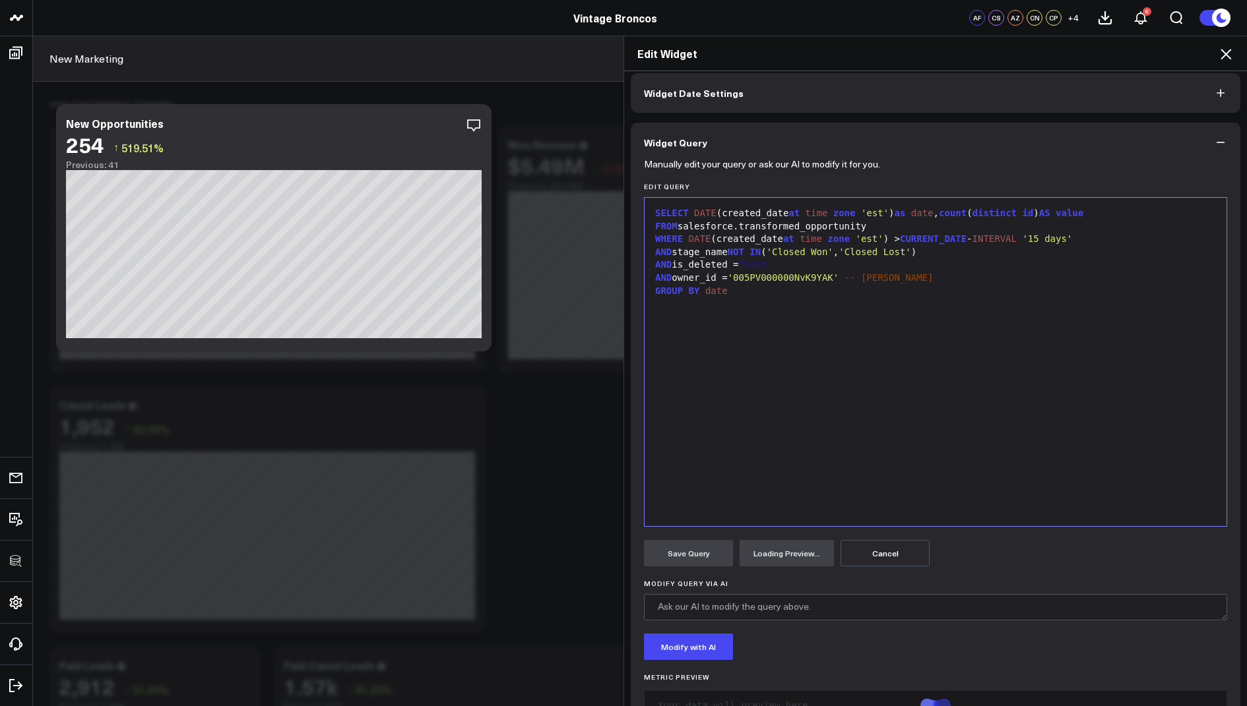
scroll to position [102, 0]
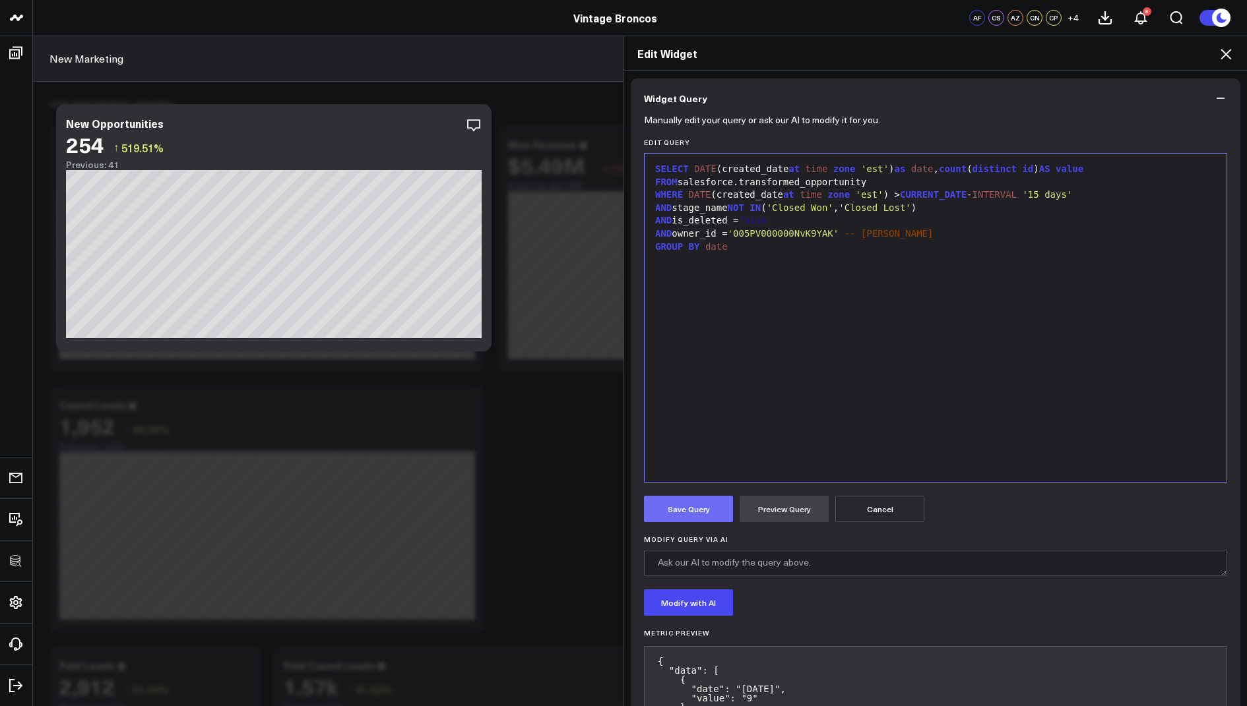
click at [686, 501] on button "Save Query" at bounding box center [688, 509] width 89 height 26
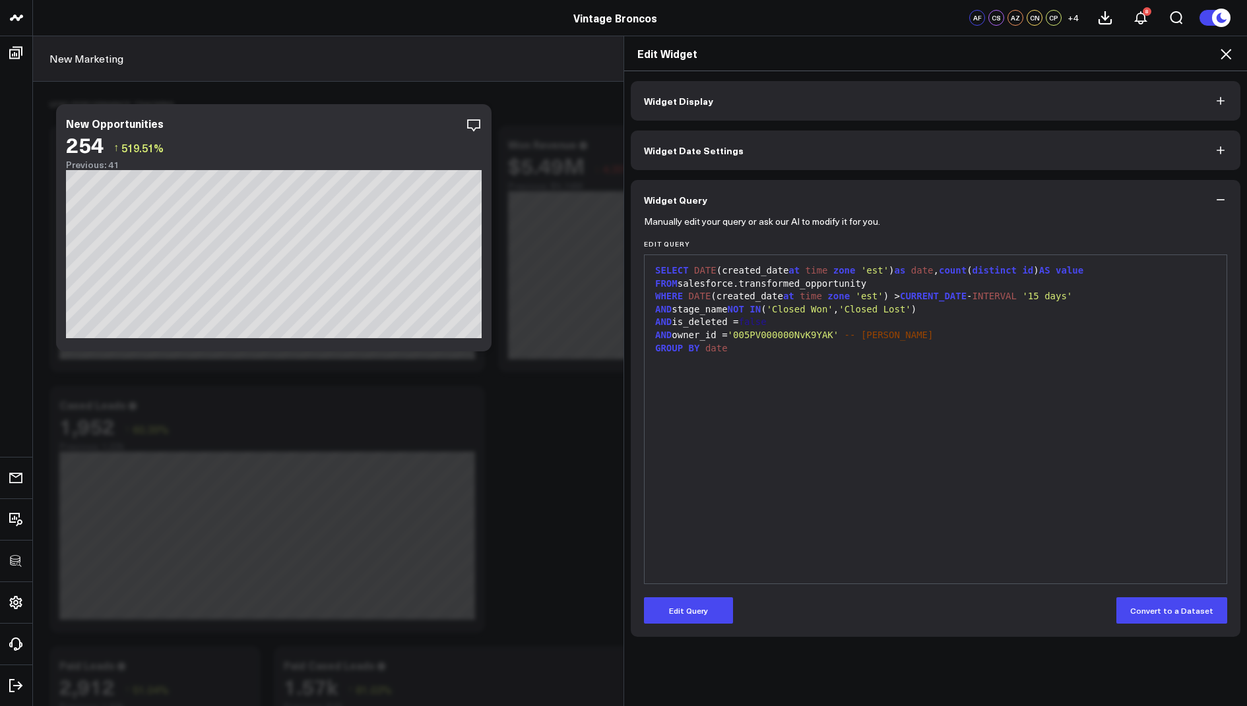
scroll to position [0, 0]
click at [1230, 49] on icon at bounding box center [1225, 54] width 11 height 11
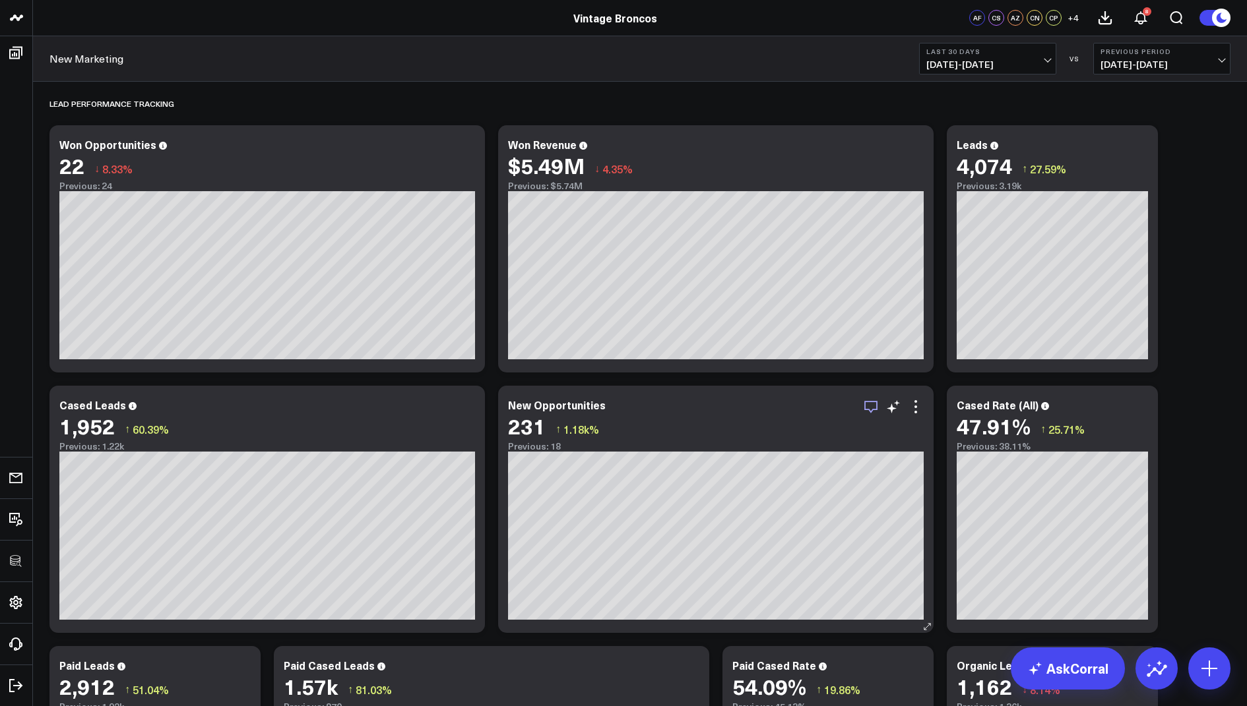
click at [865, 402] on icon "button" at bounding box center [870, 407] width 13 height 13
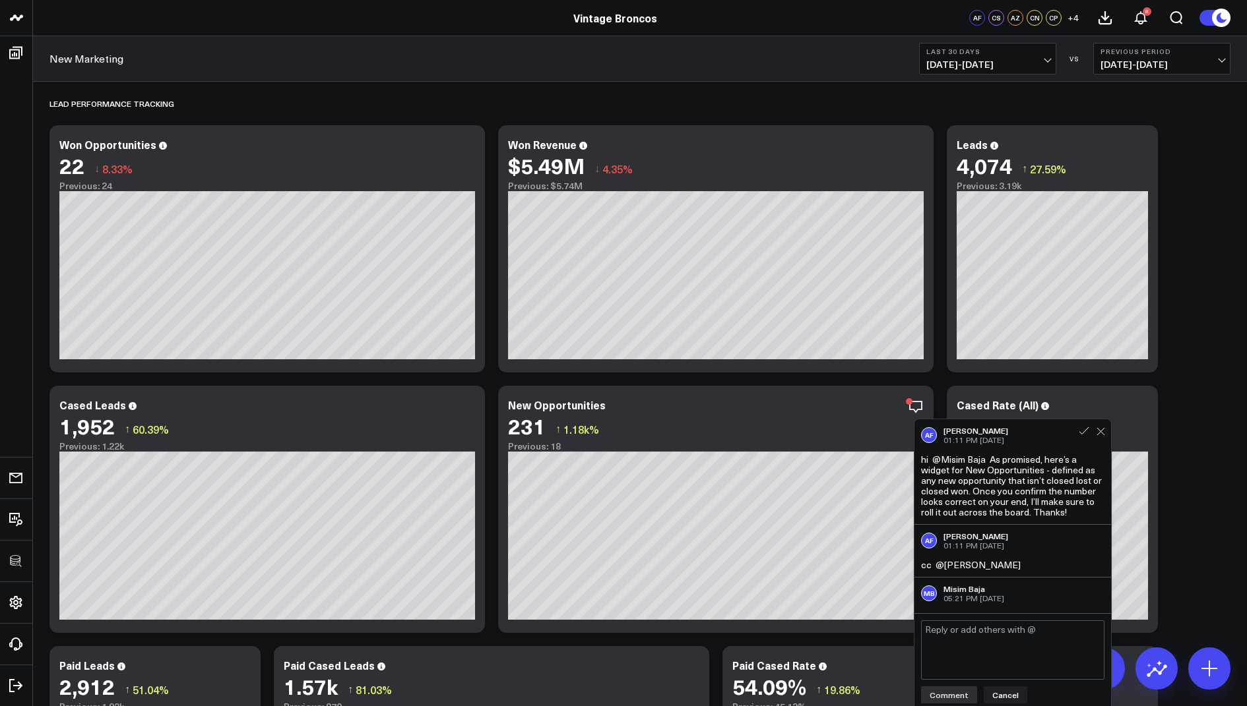
scroll to position [26, 0]
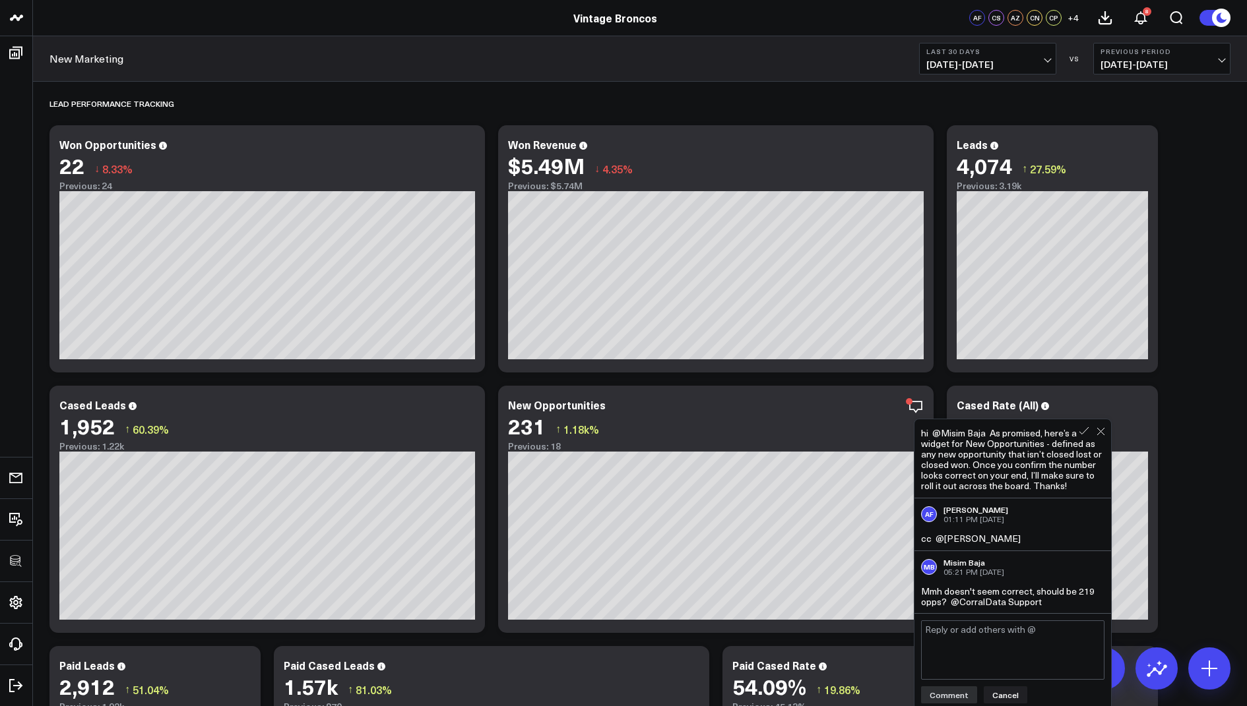
click at [945, 631] on textarea at bounding box center [1012, 650] width 183 height 59
click at [988, 693] on div "Misim Baja" at bounding box center [1024, 692] width 147 height 13
type textarea "@Misim Baja I managed to bring it to 231 for the last 30 days."
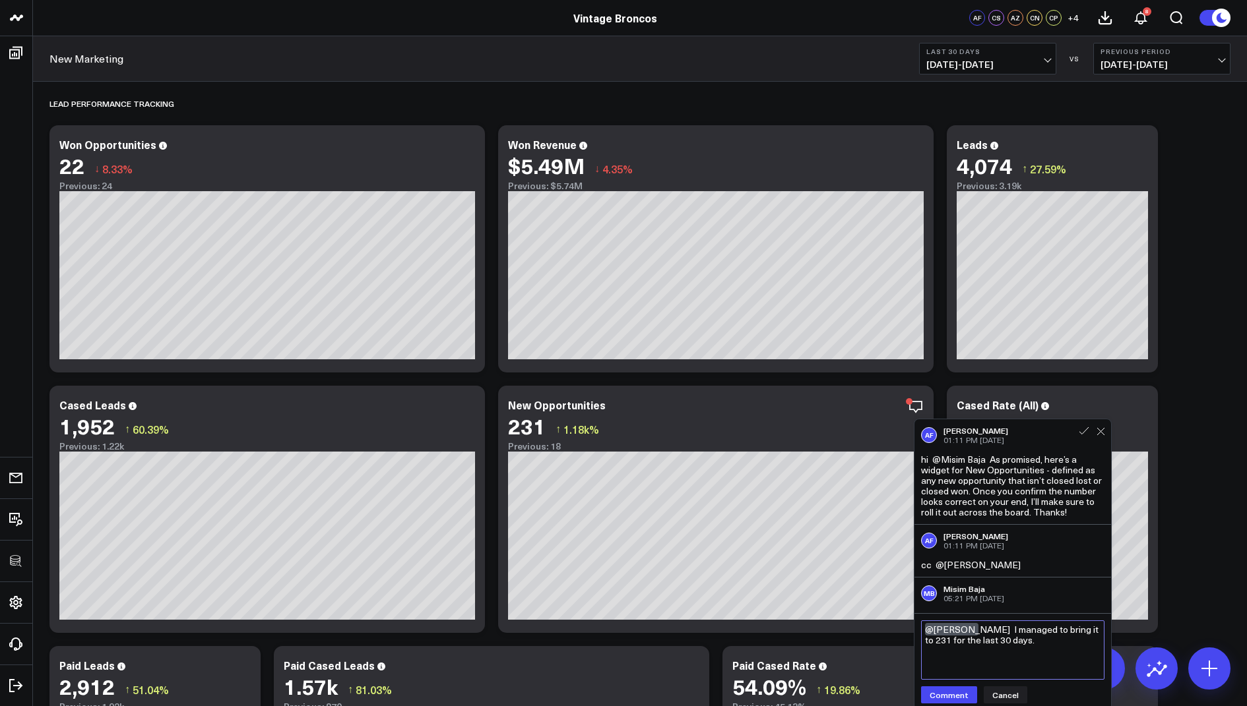
click at [1027, 644] on textarea "@Misim Baja I managed to bring it to 231 for the last 30 days." at bounding box center [1012, 650] width 183 height 59
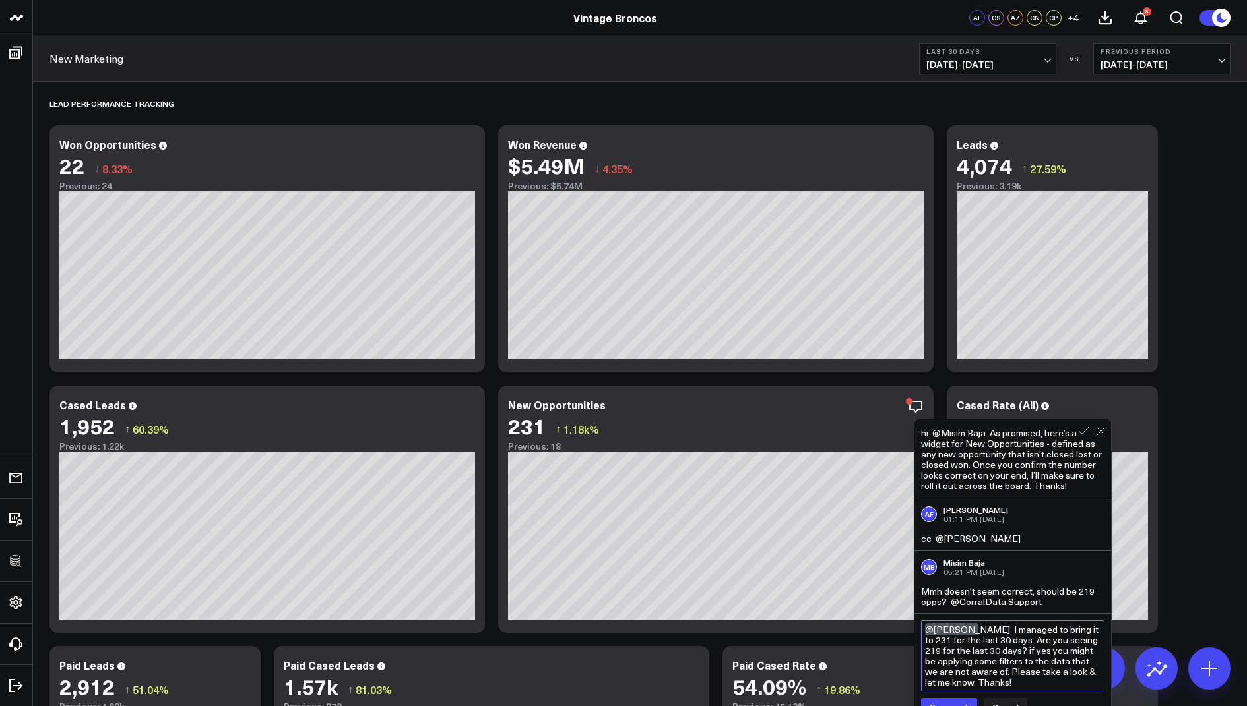
drag, startPoint x: 1012, startPoint y: 681, endPoint x: 982, endPoint y: 631, distance: 58.8
click at [982, 631] on textarea "@Misim Baja I managed to bring it to 231 for the last 30 days. Are you seeing 2…" at bounding box center [1012, 656] width 183 height 71
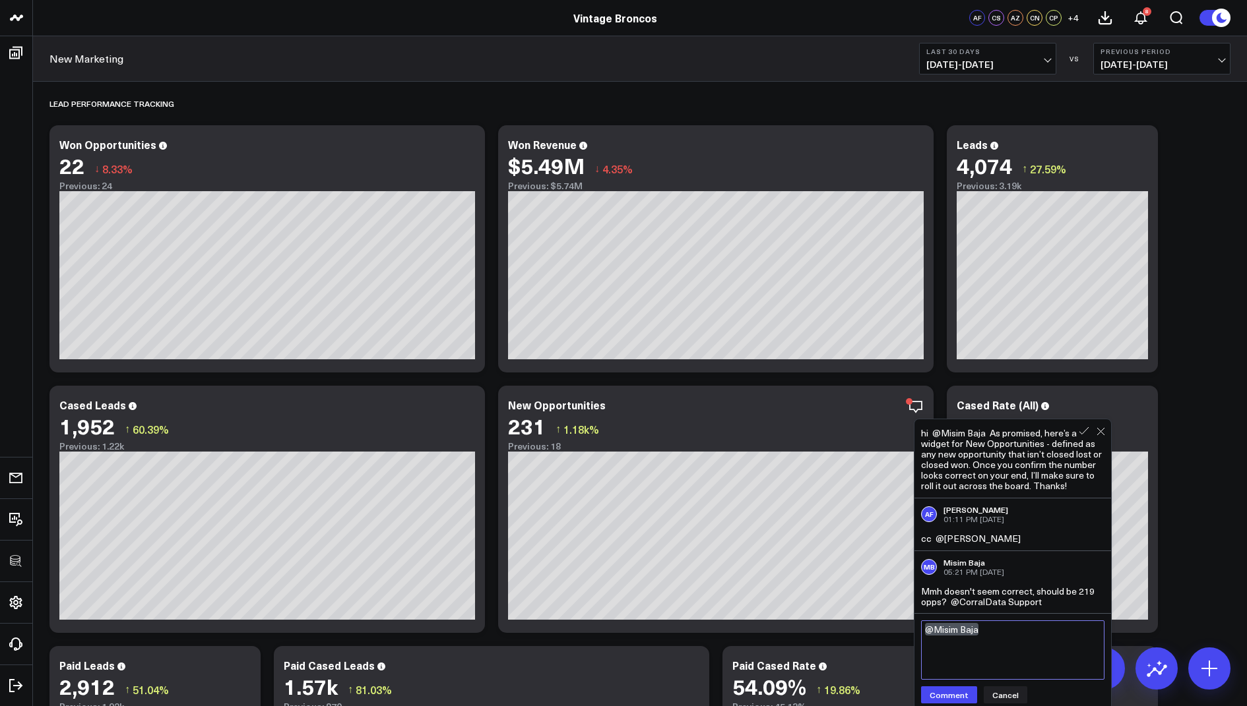
paste textarea "I was able to bring it to 231 for the last 30 days. Are you seeing 219 on your …"
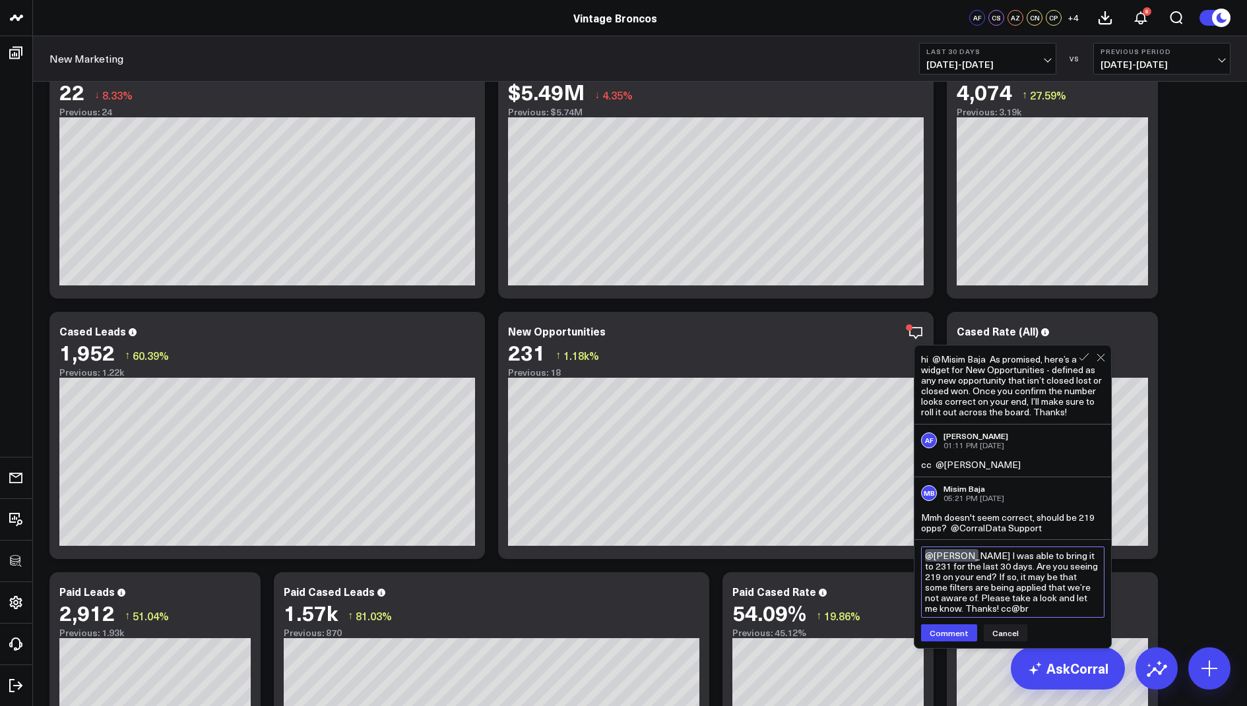
scroll to position [84, 0]
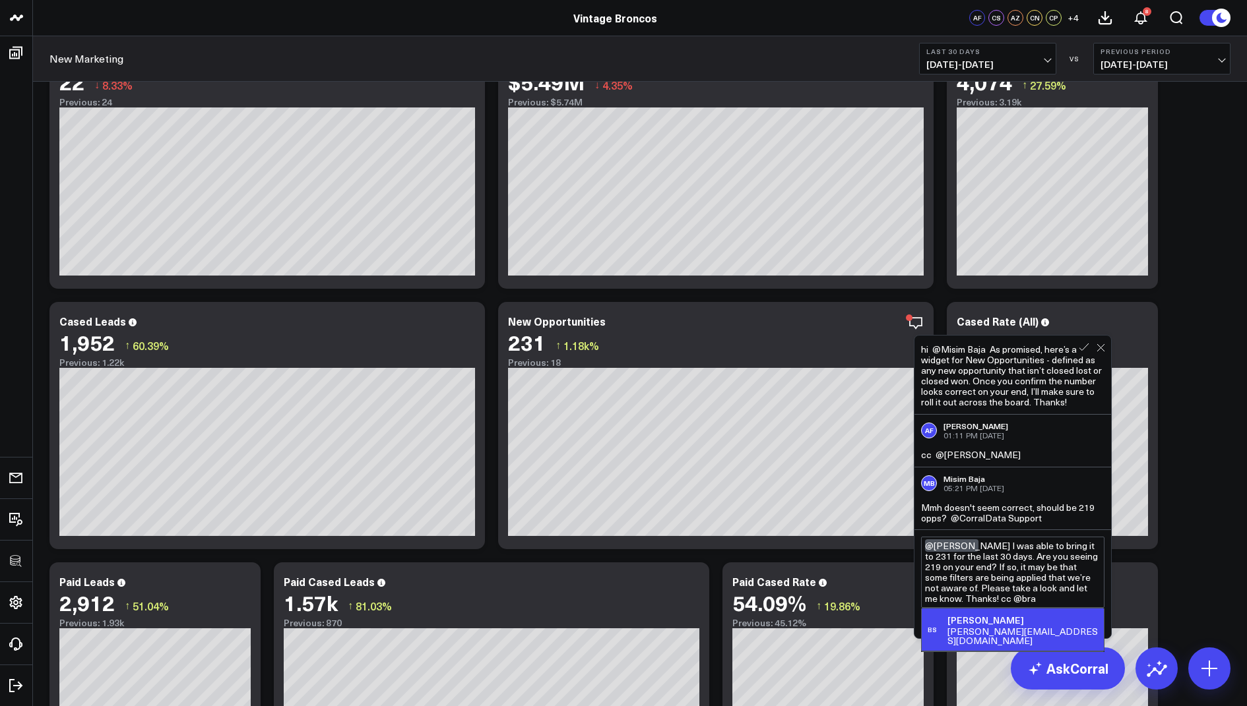
click at [993, 627] on div "braden@vintagebroncos.co" at bounding box center [1022, 636] width 151 height 18
type textarea "@Misim Baja I was able to bring it to 231 for the last 30 days. Are you seeing …"
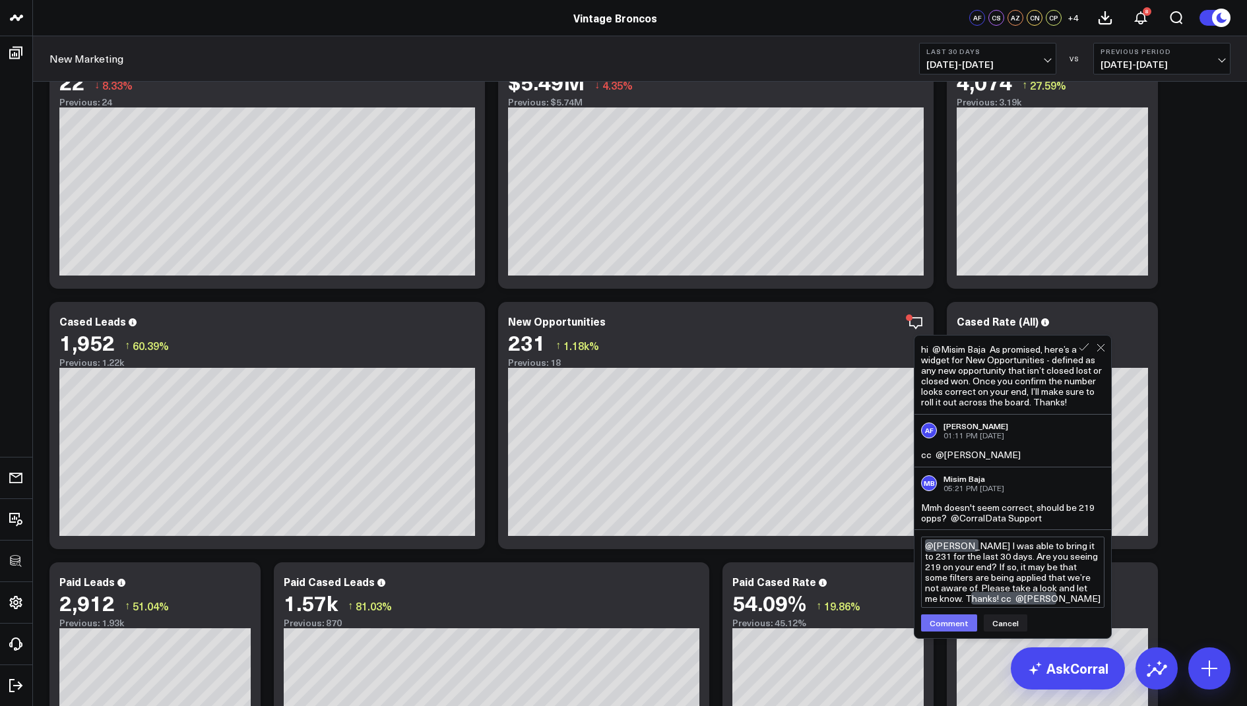
click at [941, 618] on button "Comment" at bounding box center [949, 623] width 56 height 17
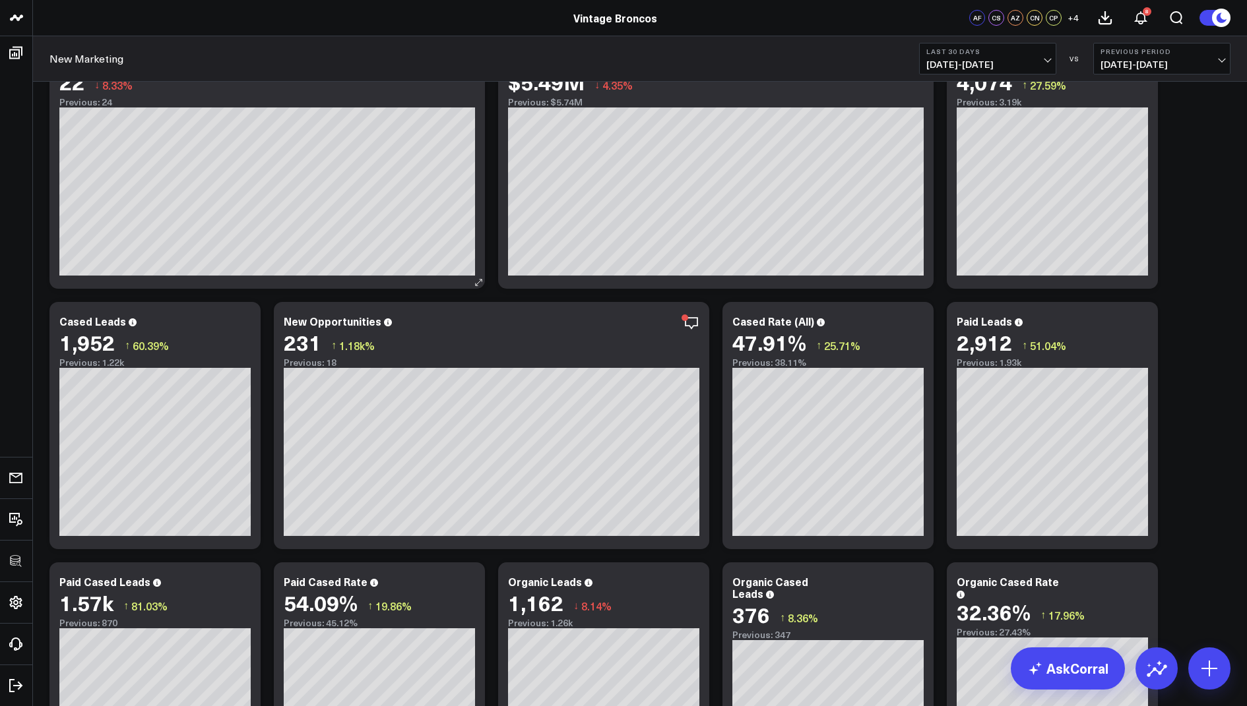
scroll to position [0, 0]
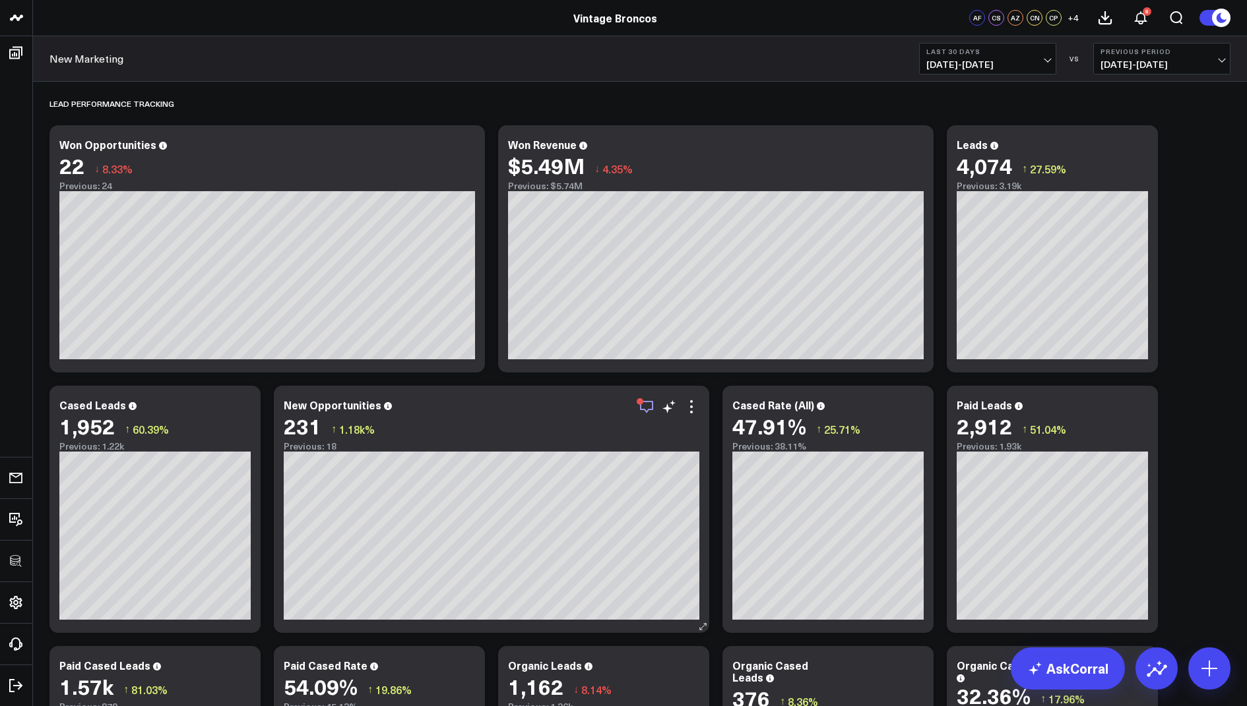
click at [648, 406] on icon "button" at bounding box center [646, 407] width 16 height 16
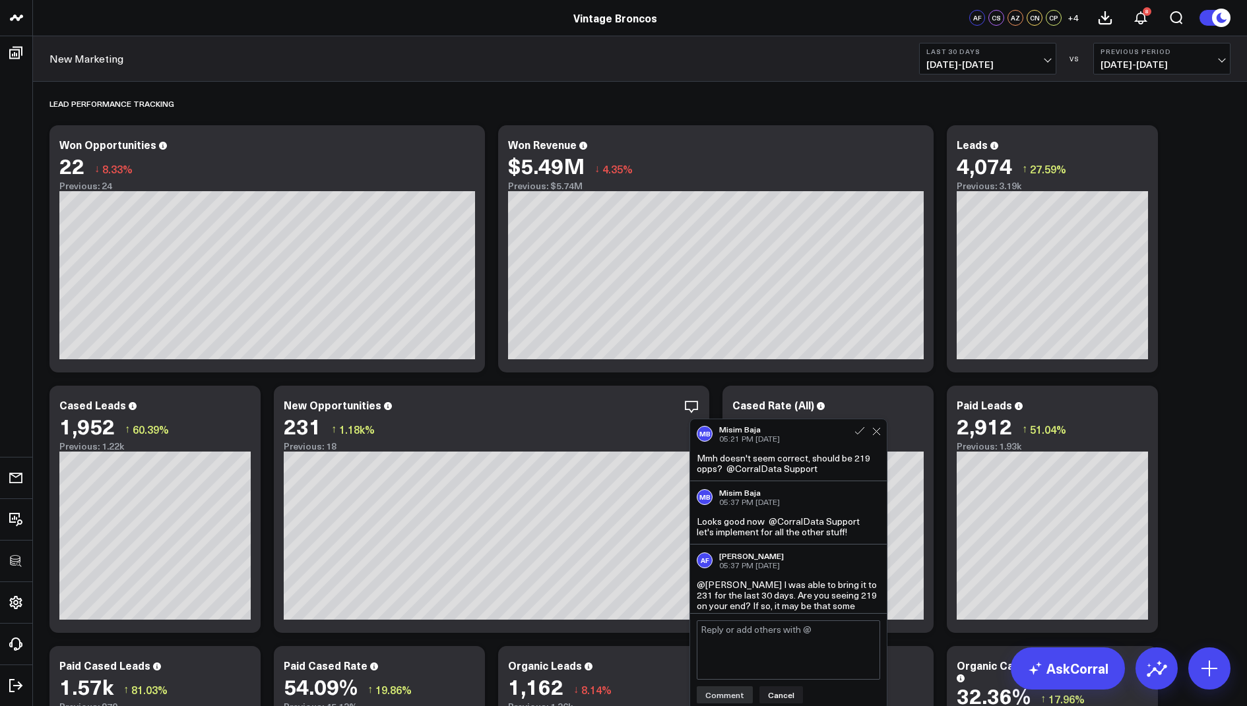
scroll to position [195, 0]
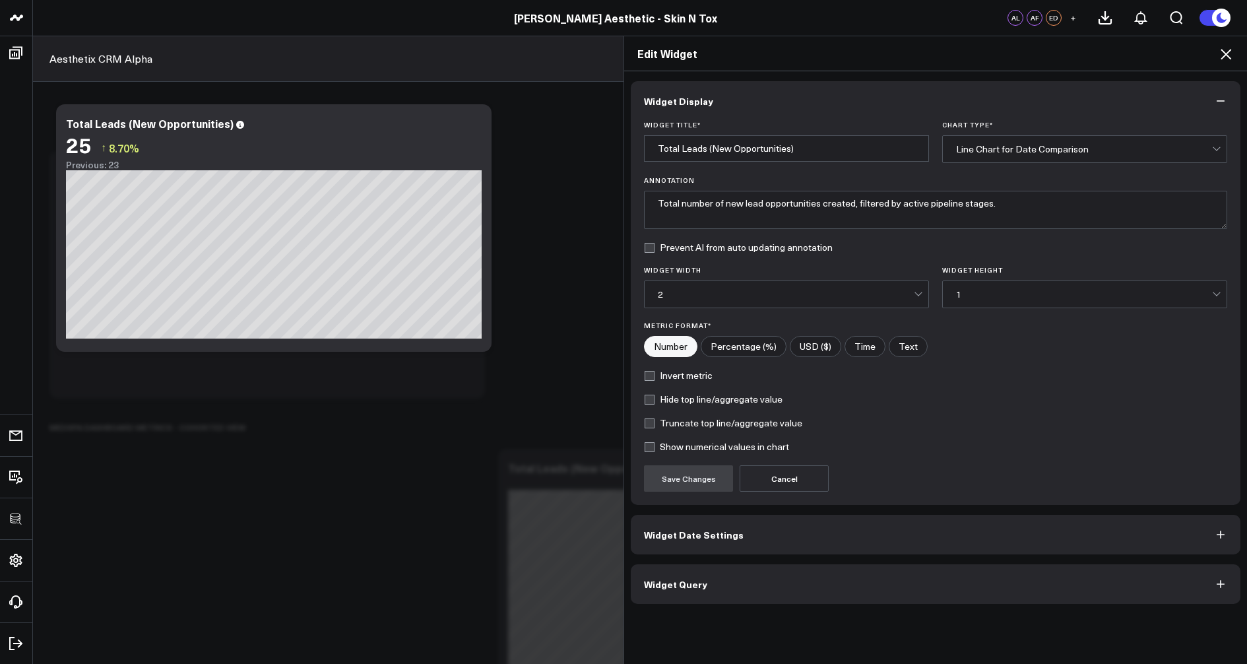
click at [1229, 49] on icon at bounding box center [1226, 54] width 16 height 16
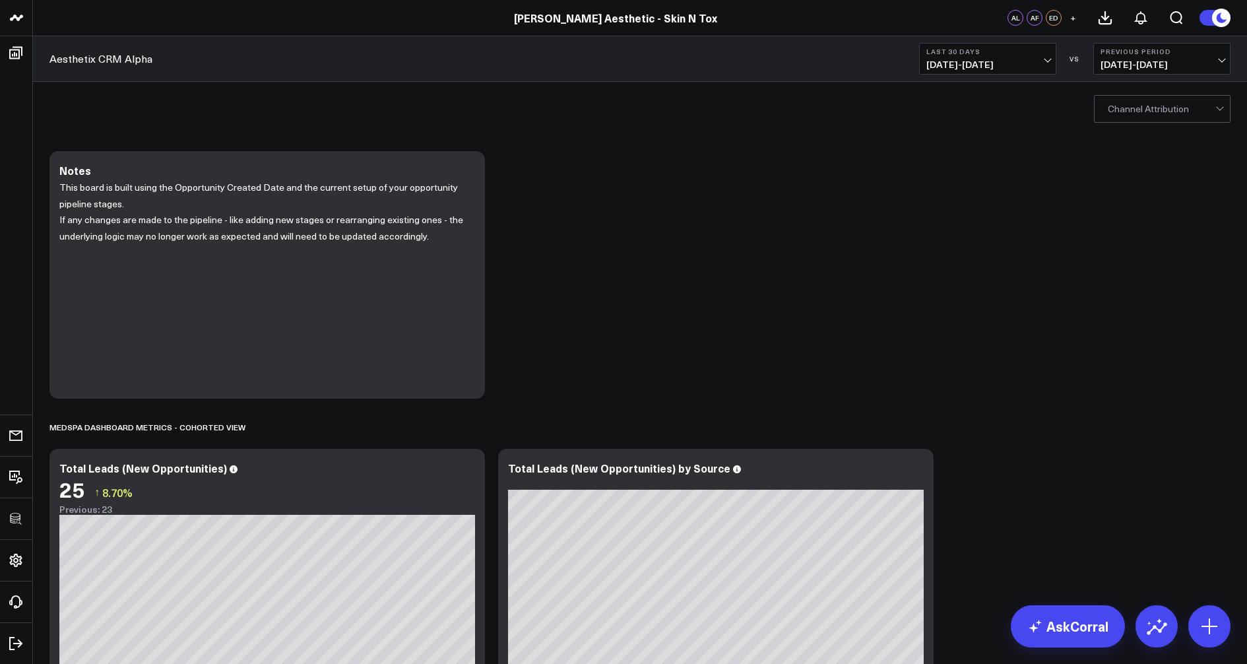
click at [1140, 111] on div at bounding box center [1161, 109] width 108 height 26
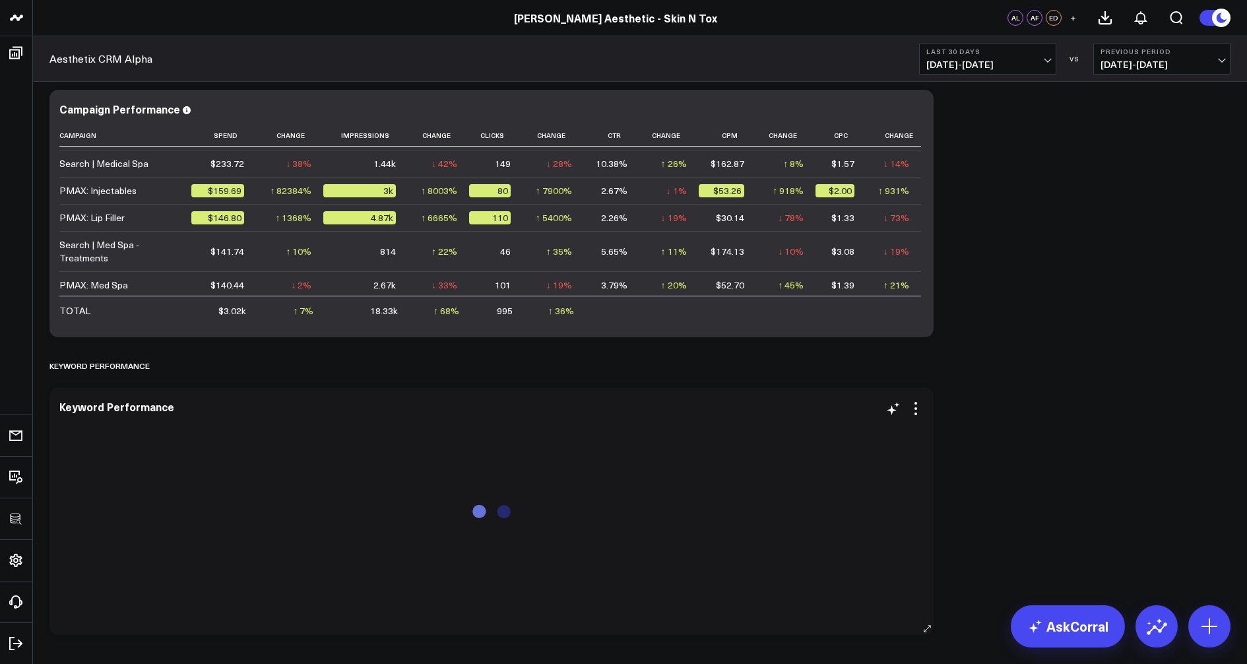
scroll to position [2331, 0]
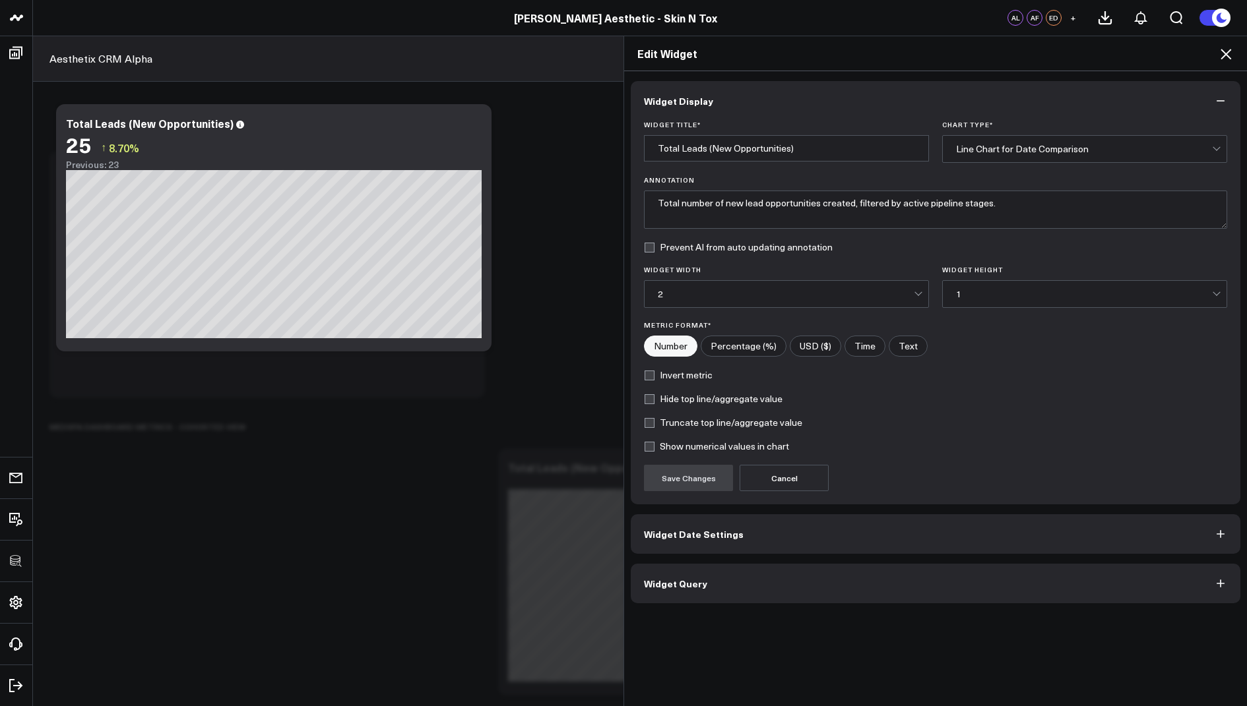
click at [1230, 56] on icon at bounding box center [1226, 54] width 16 height 16
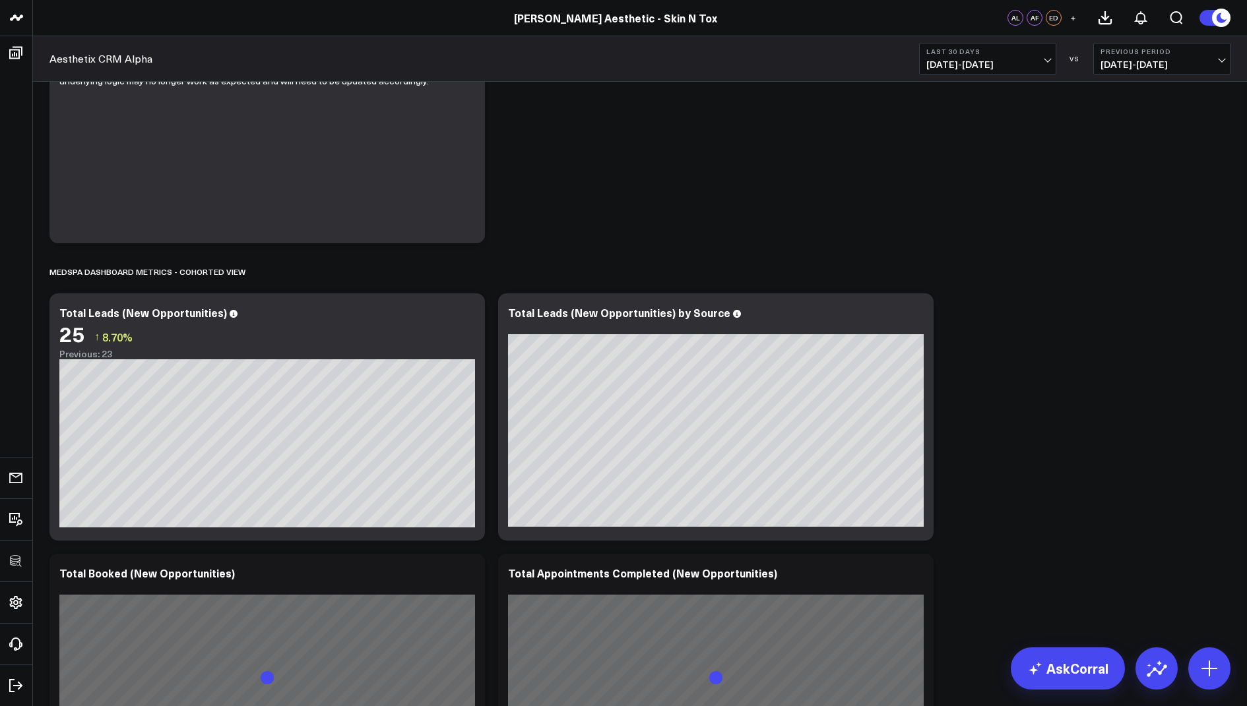
scroll to position [206, 0]
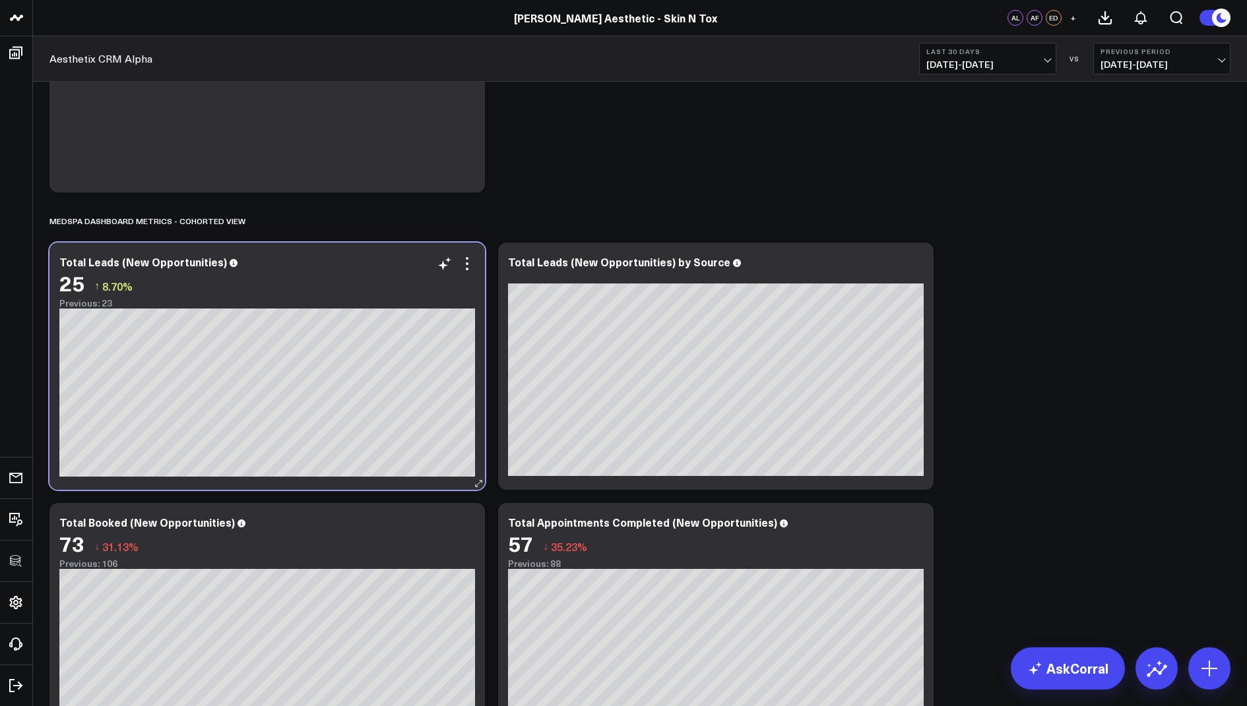
click at [470, 274] on div "25 ↑ 8.70%" at bounding box center [267, 283] width 416 height 24
click at [466, 272] on div "25 ↑ 8.70%" at bounding box center [267, 283] width 416 height 24
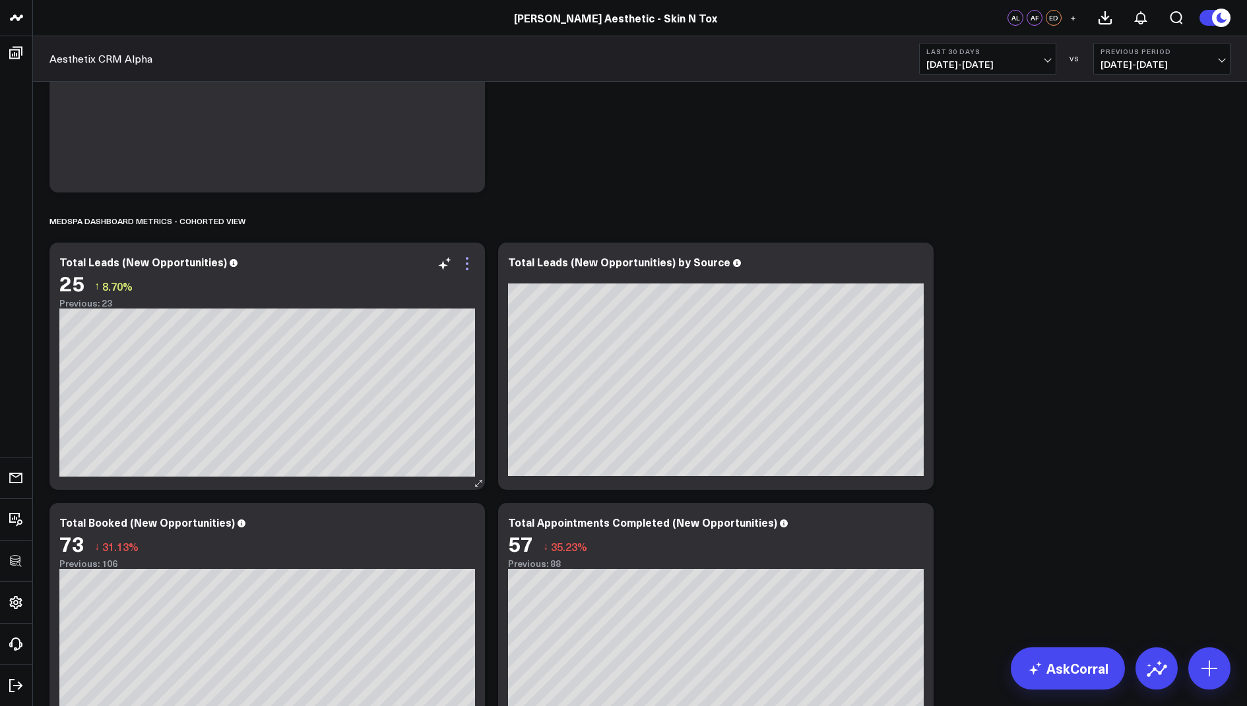
click at [462, 260] on icon at bounding box center [467, 264] width 16 height 16
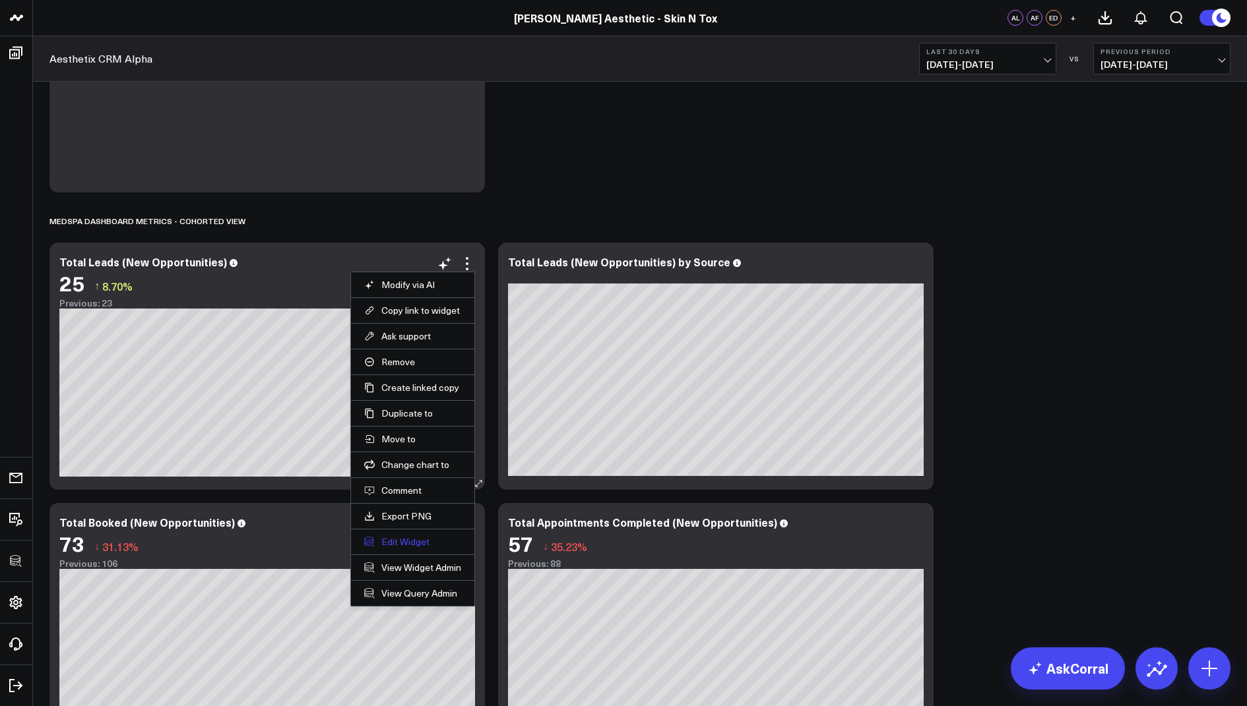
click at [392, 542] on button "Edit Widget" at bounding box center [412, 542] width 97 height 12
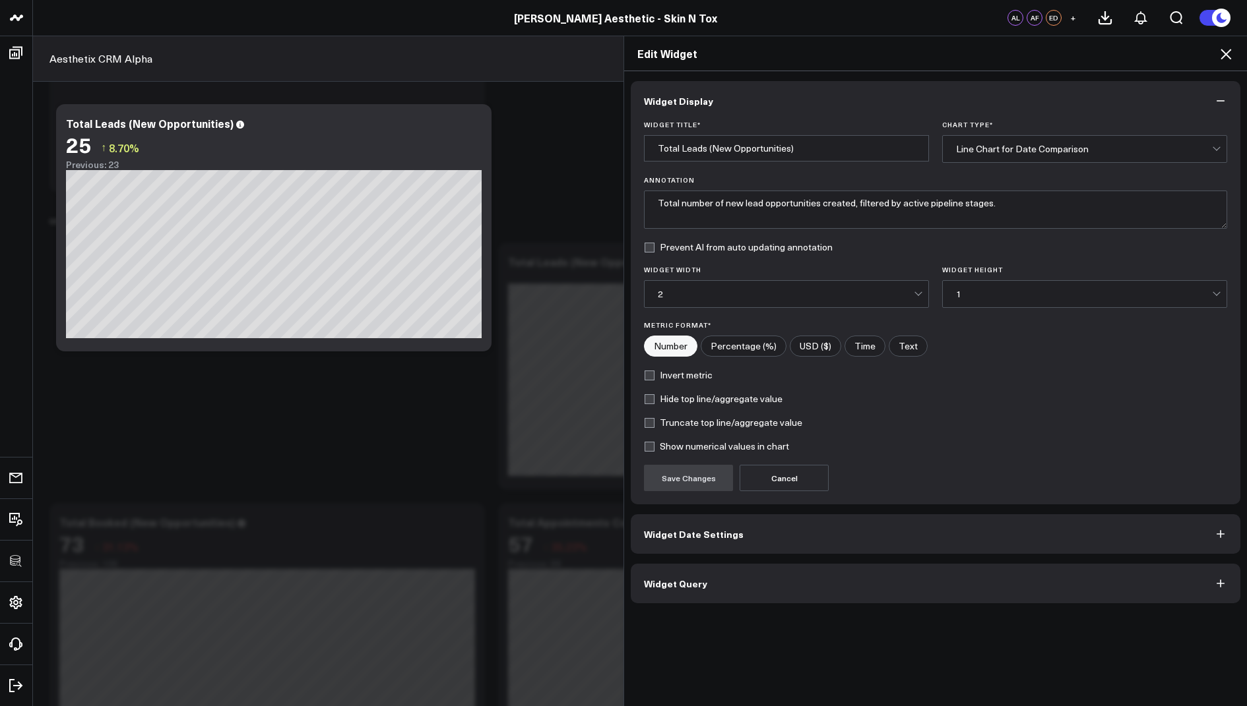
click at [648, 572] on button "Widget Query" at bounding box center [935, 584] width 609 height 40
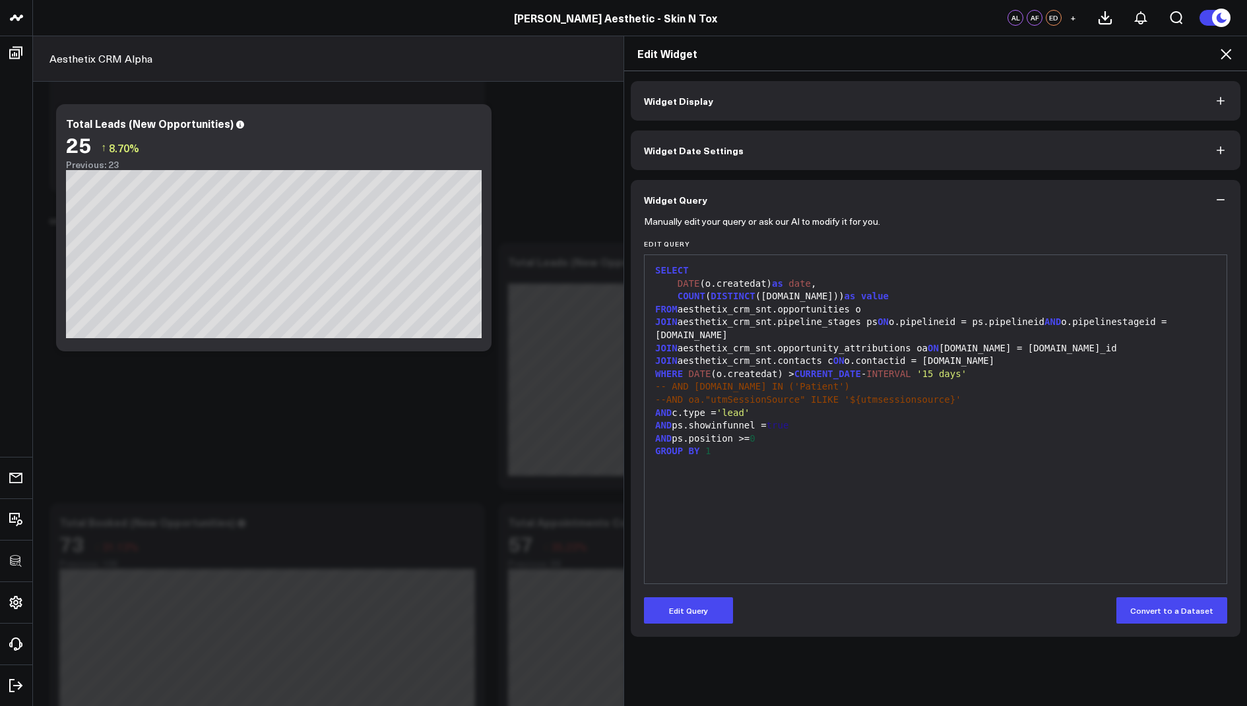
click at [653, 416] on div "AND c.type = 'lead'" at bounding box center [935, 413] width 569 height 13
click at [691, 612] on button "Edit Query" at bounding box center [688, 611] width 89 height 26
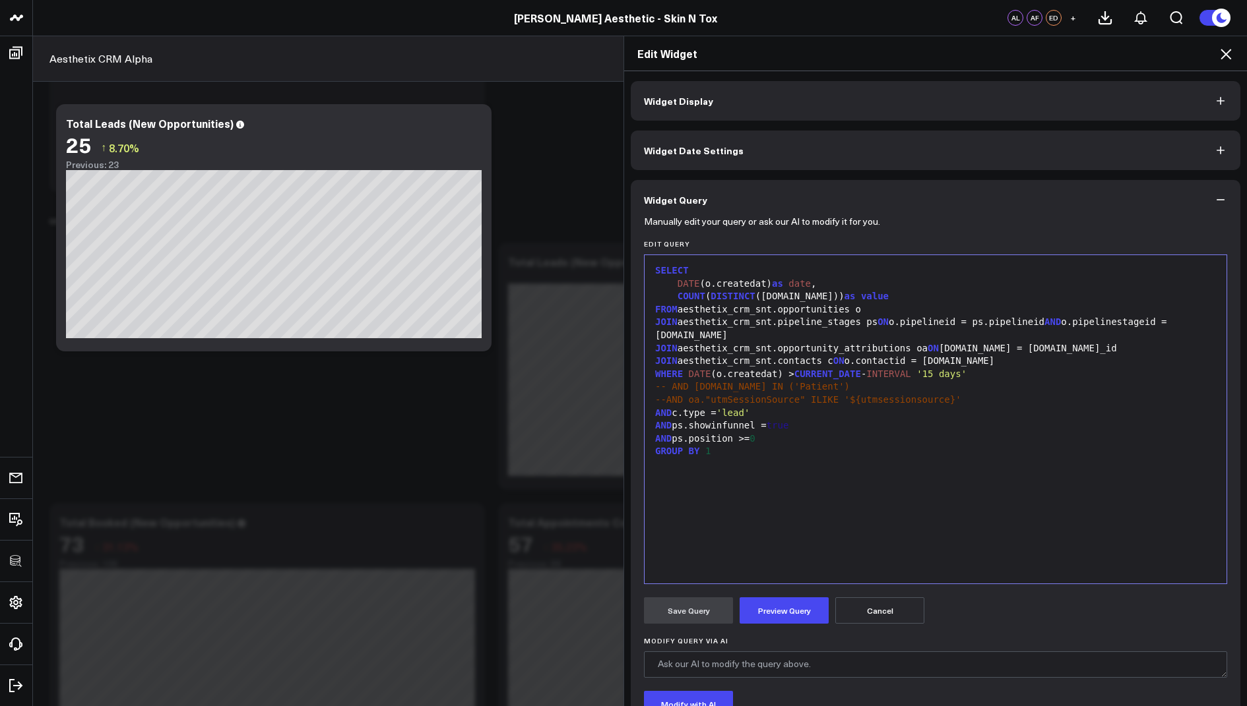
click at [650, 411] on div "99 1 2 3 4 5 6 7 8 9 10 11 12 13 14 › ⌄ SELECT DATE (o.createdat) as date , COU…" at bounding box center [935, 420] width 583 height 330
click at [654, 411] on div "AND c.type = 'lead'" at bounding box center [935, 413] width 569 height 13
click at [777, 606] on button "Preview Query" at bounding box center [783, 611] width 89 height 26
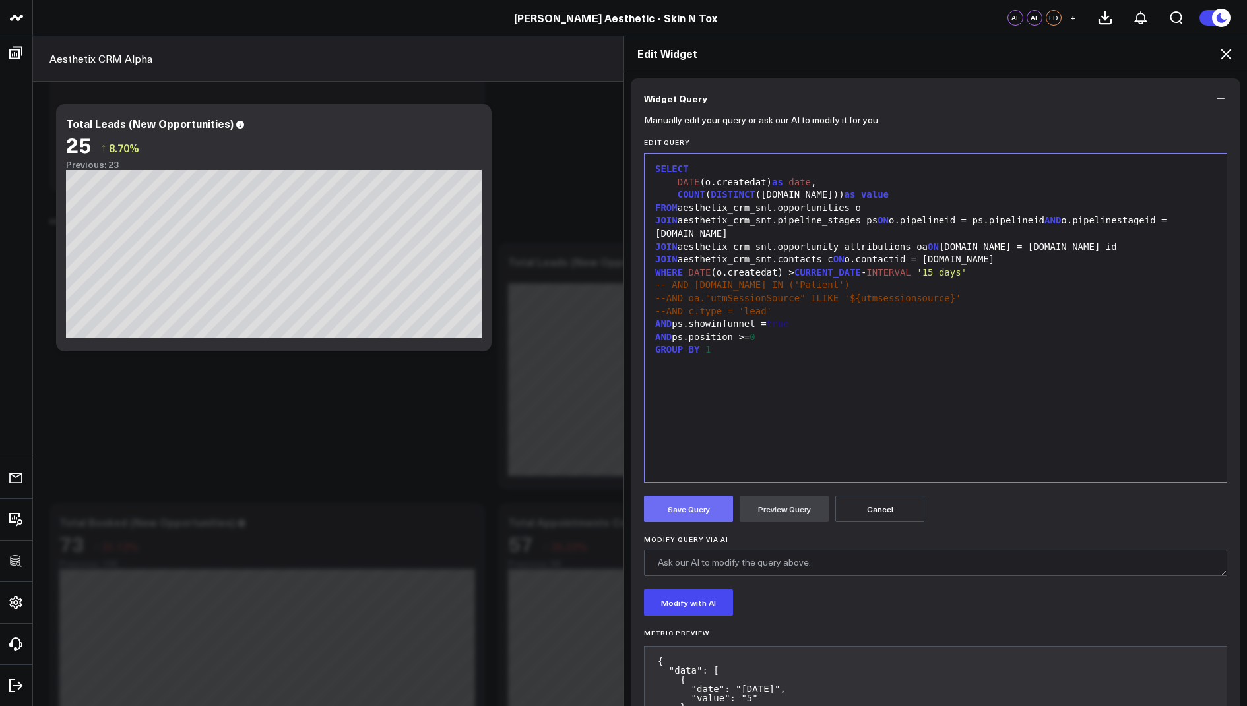
click at [697, 497] on button "Save Query" at bounding box center [688, 509] width 89 height 26
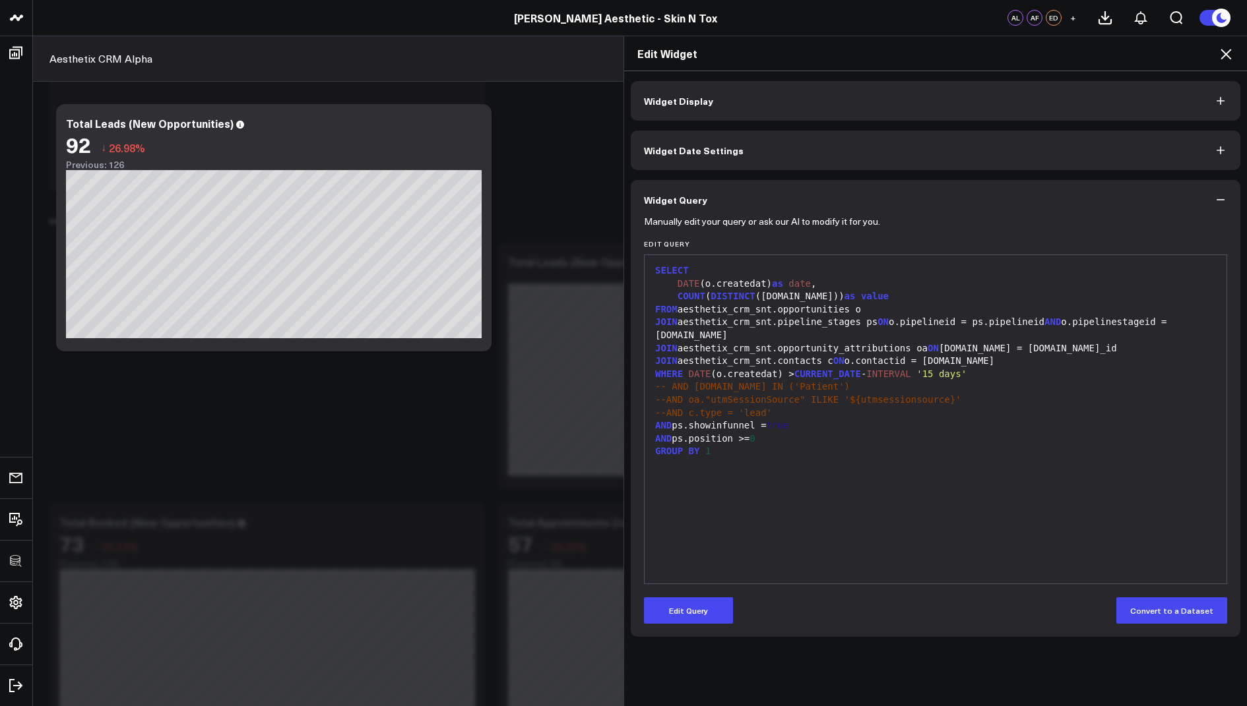
click at [1230, 51] on icon at bounding box center [1226, 54] width 16 height 16
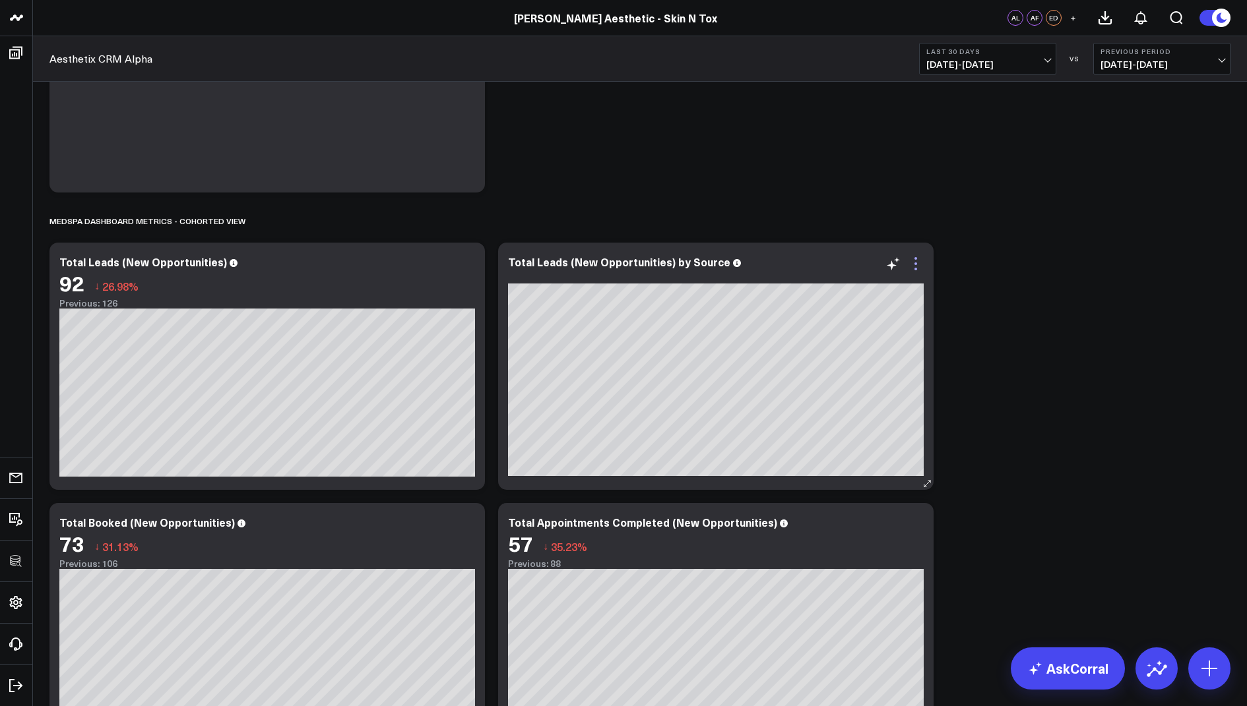
click at [918, 264] on icon at bounding box center [916, 264] width 16 height 16
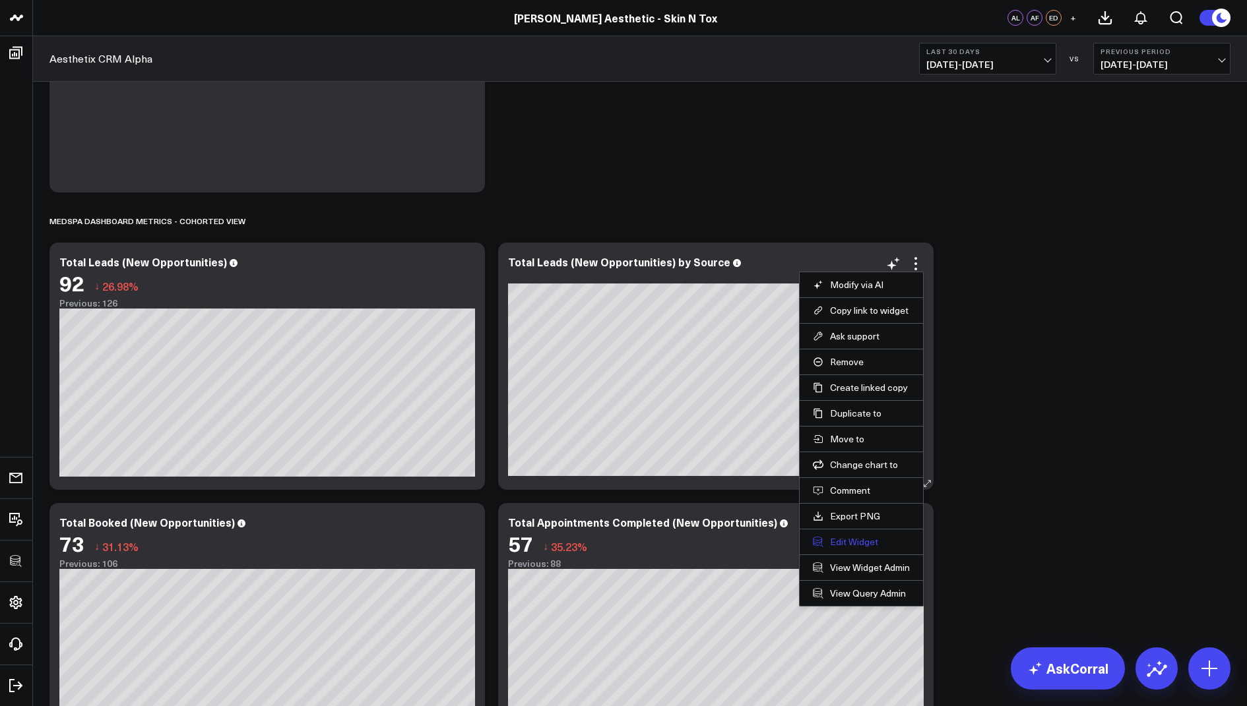
click at [834, 536] on button "Edit Widget" at bounding box center [861, 542] width 97 height 12
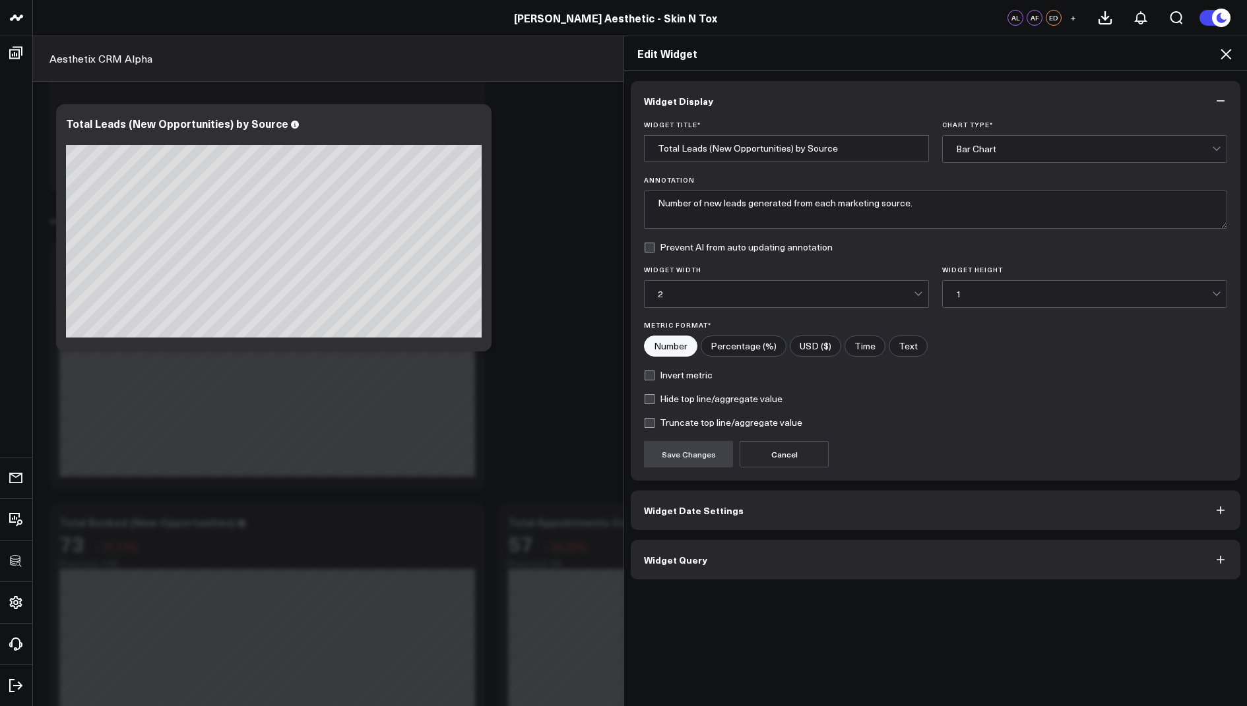
click at [676, 556] on span "Widget Query" at bounding box center [675, 560] width 63 height 11
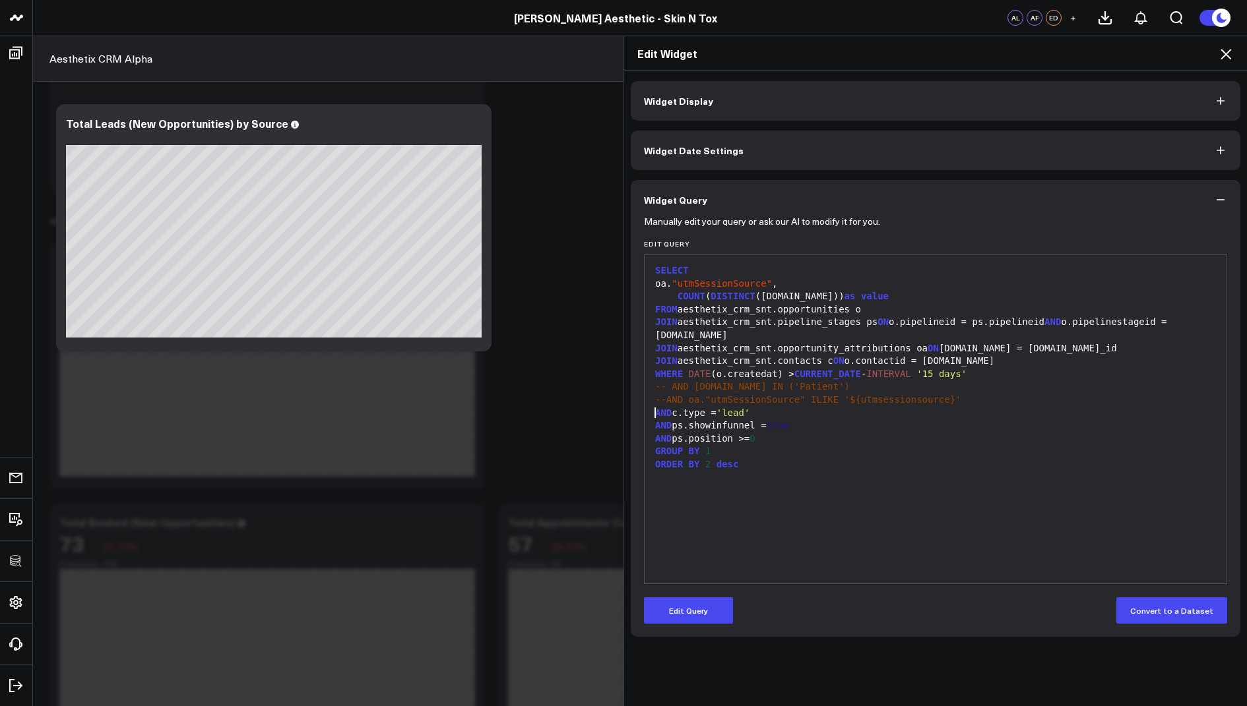
click at [655, 414] on span "AND" at bounding box center [663, 413] width 16 height 11
click at [684, 606] on button "Edit Query" at bounding box center [688, 611] width 89 height 26
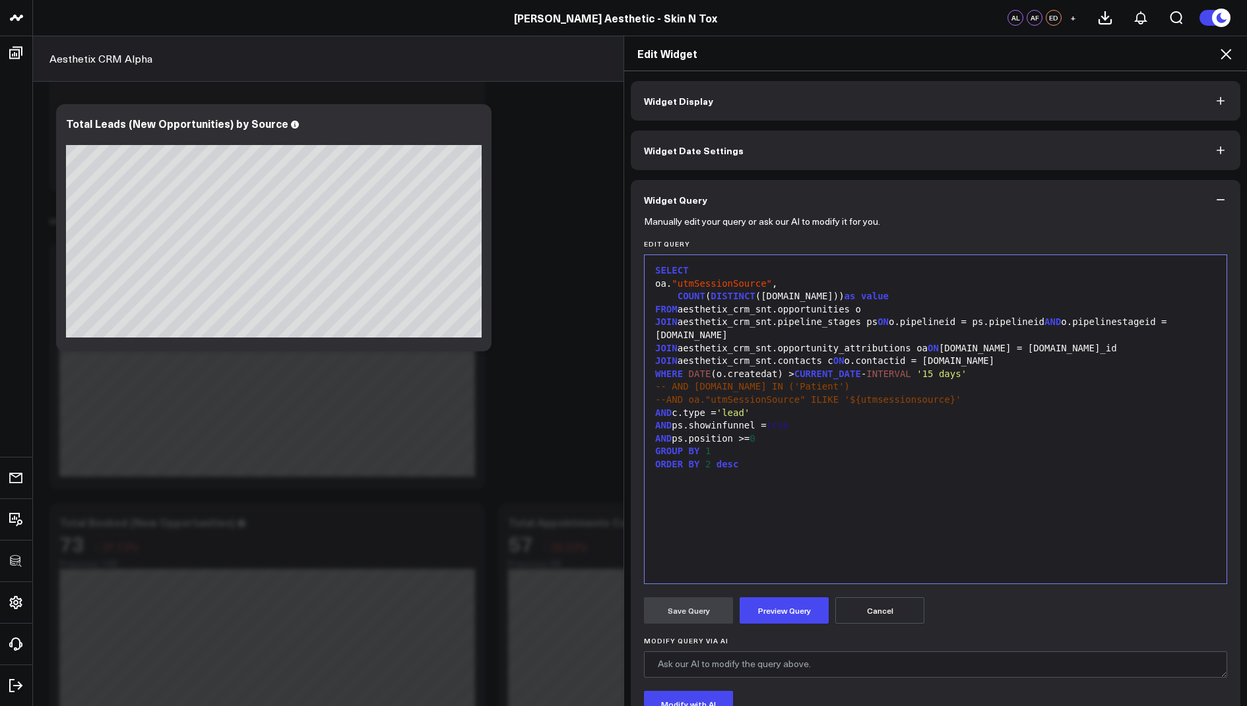
click at [652, 416] on div "AND c.type = 'lead'" at bounding box center [935, 413] width 569 height 13
click at [787, 606] on button "Preview Query" at bounding box center [783, 611] width 89 height 26
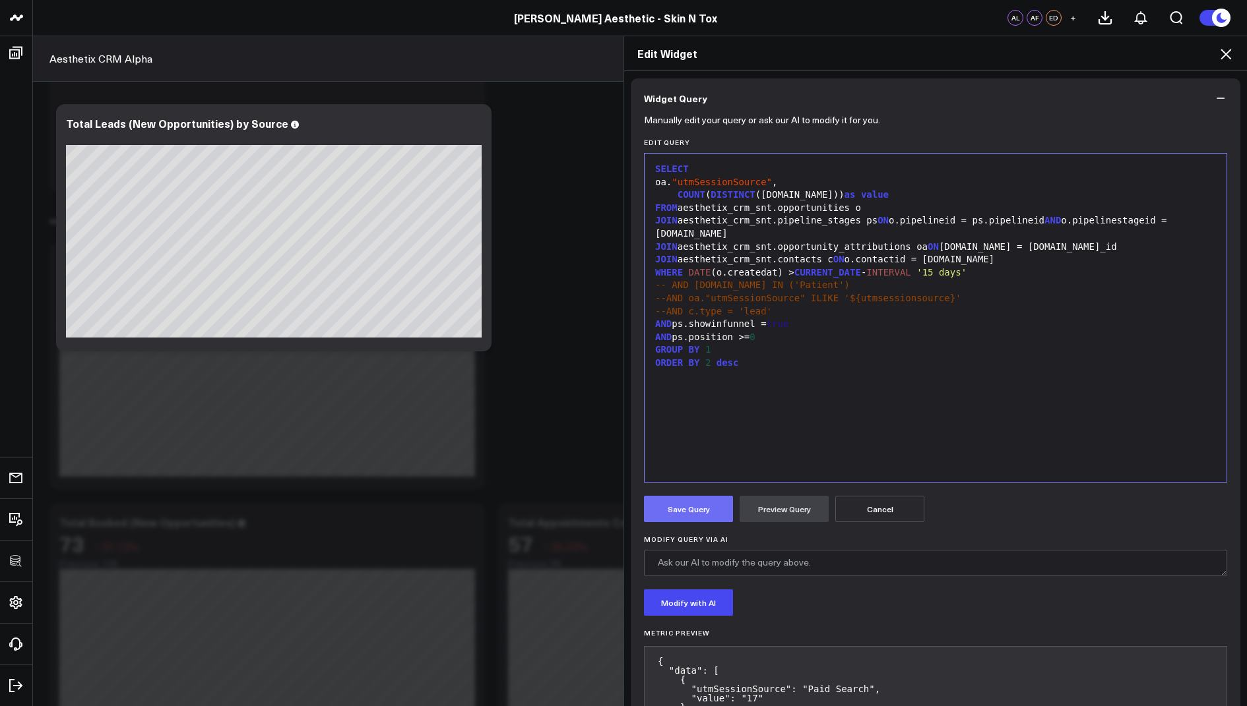
click at [694, 509] on button "Save Query" at bounding box center [688, 509] width 89 height 26
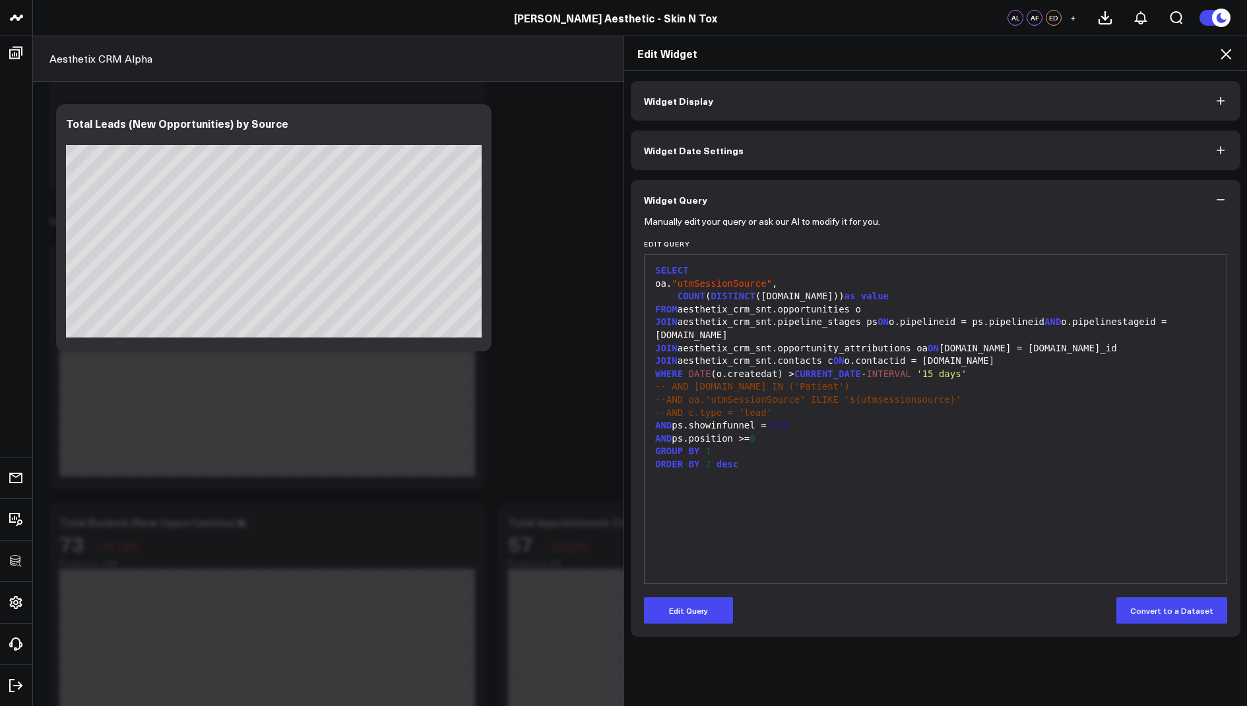
scroll to position [0, 0]
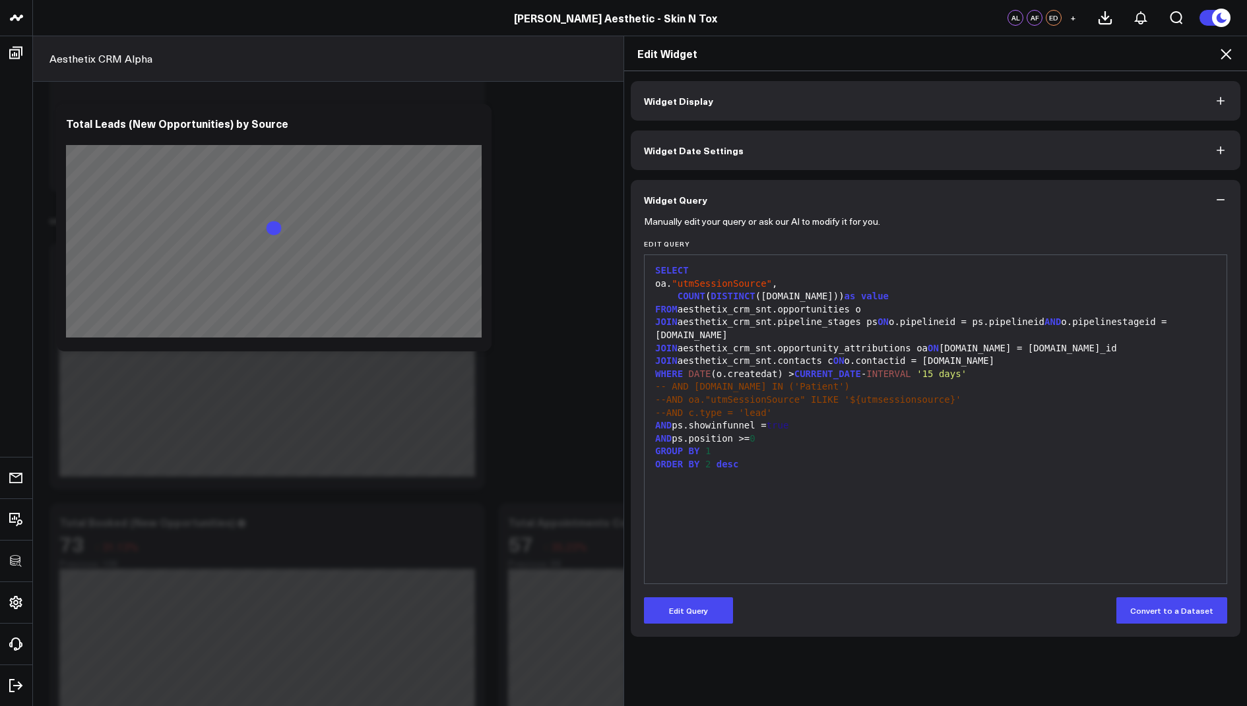
click at [1227, 50] on icon at bounding box center [1226, 54] width 16 height 16
